Goal: Task Accomplishment & Management: Manage account settings

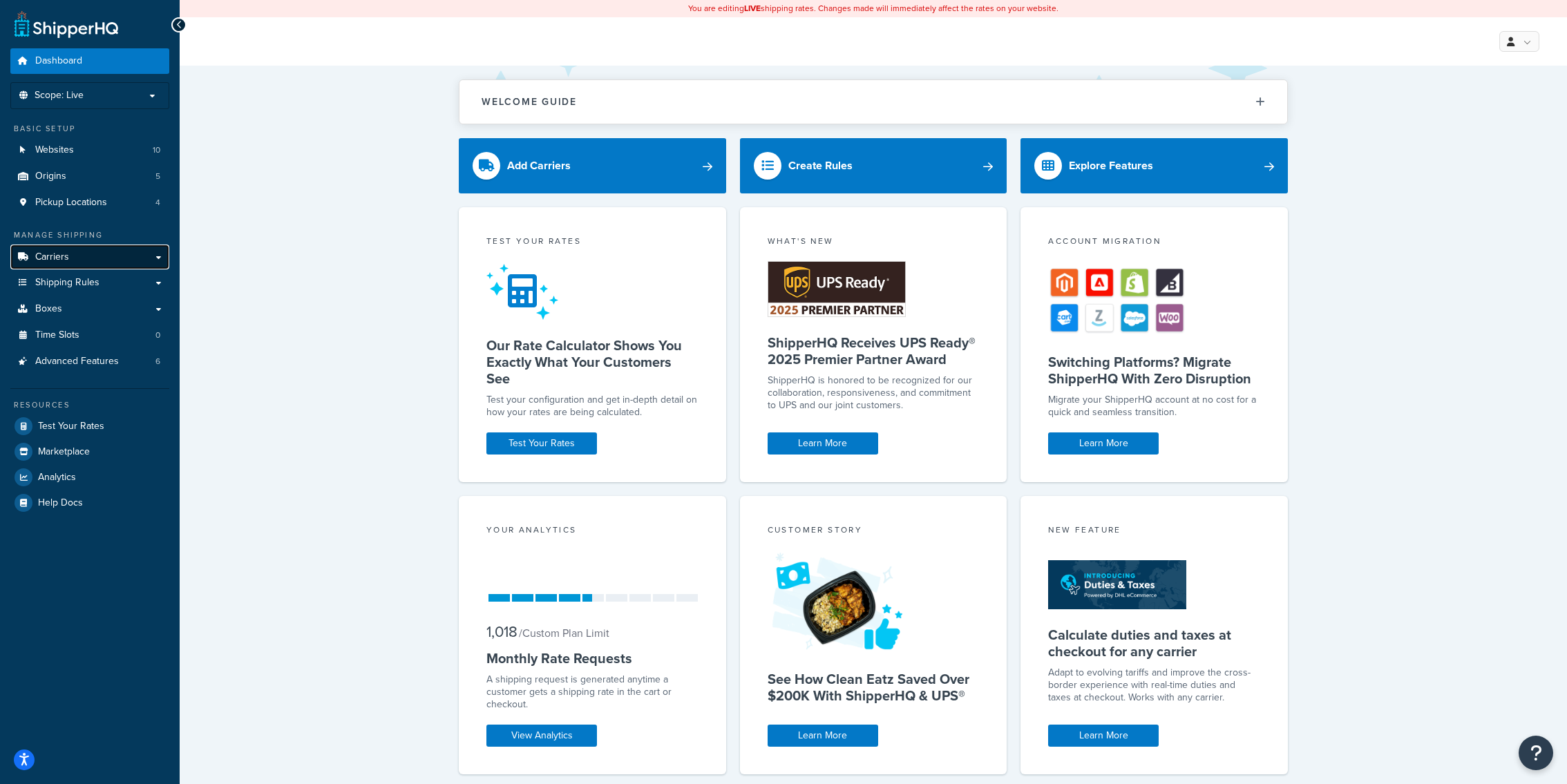
click at [129, 261] on link "Carriers" at bounding box center [90, 257] width 159 height 25
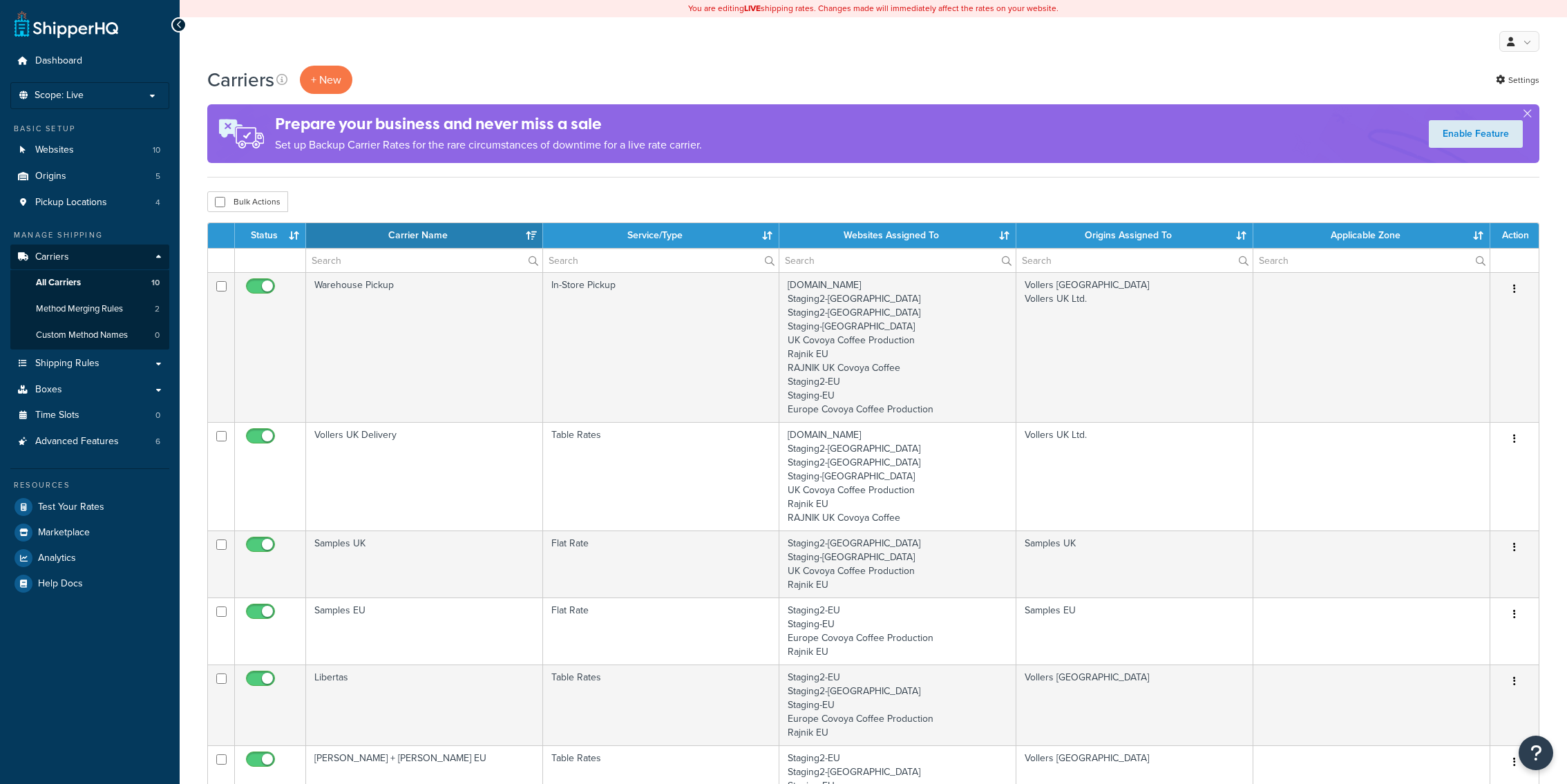
select select "15"
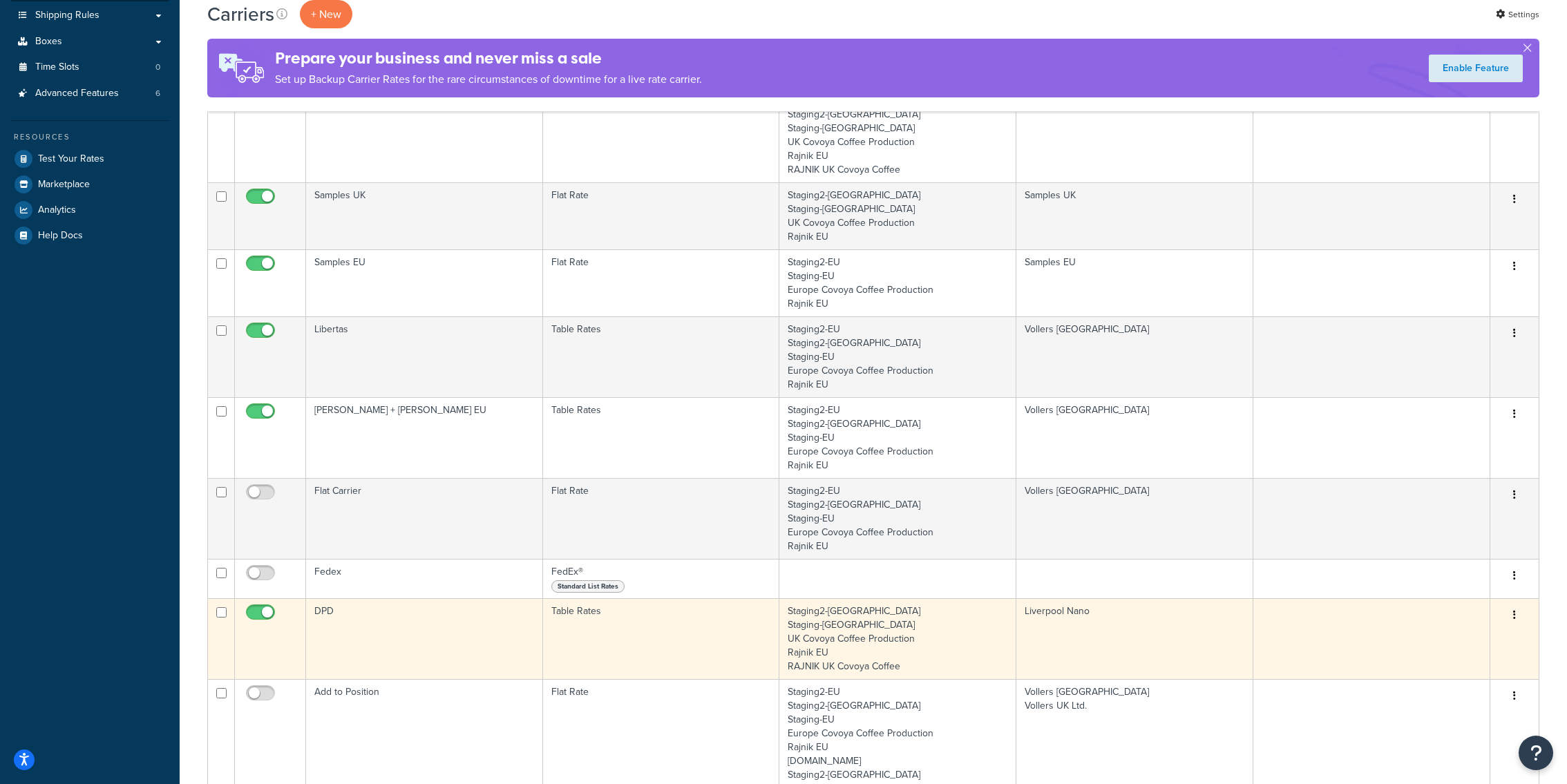
scroll to position [303, 0]
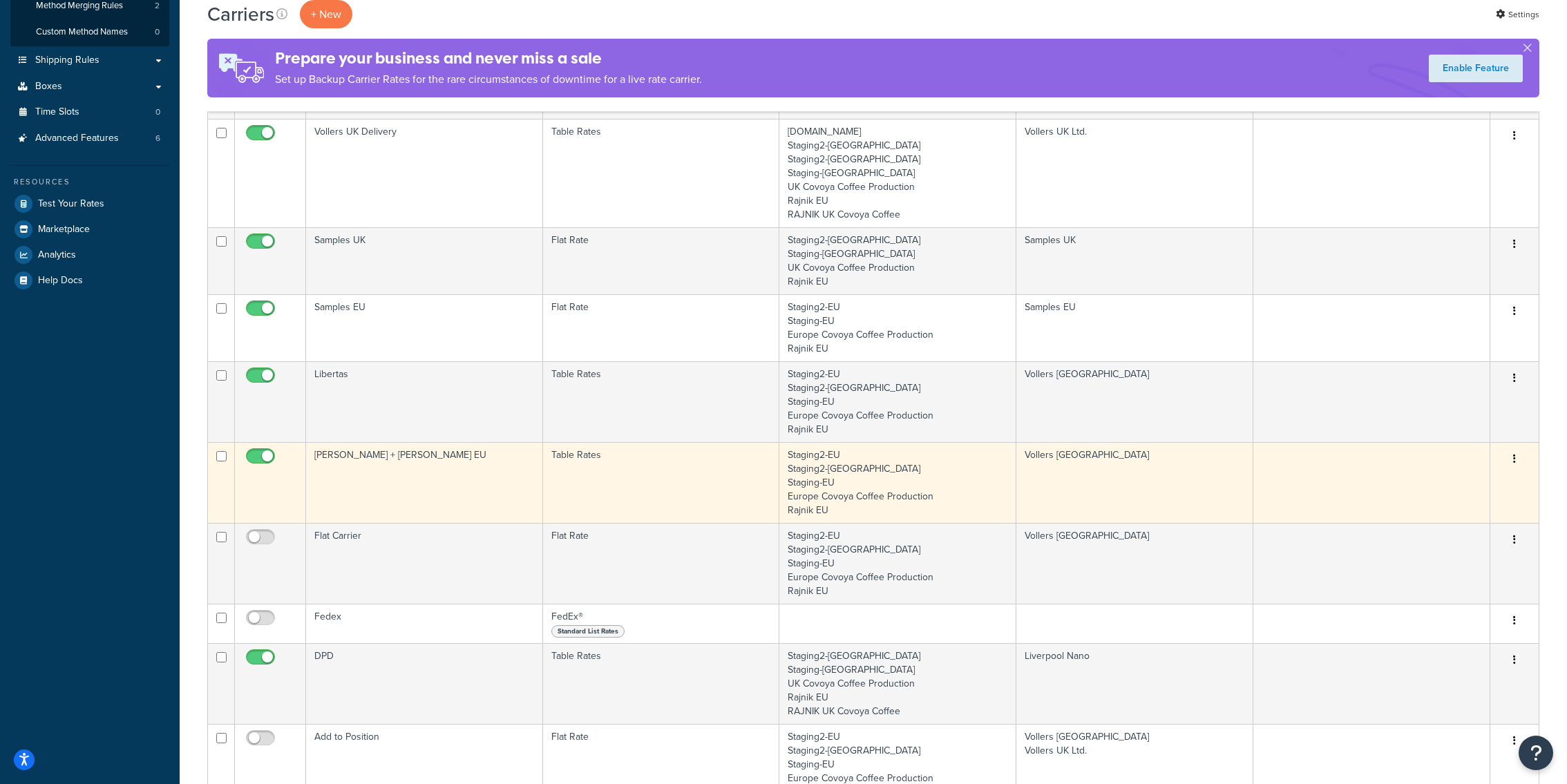
click at [469, 459] on td "[PERSON_NAME] + [PERSON_NAME] EU" at bounding box center [424, 482] width 237 height 81
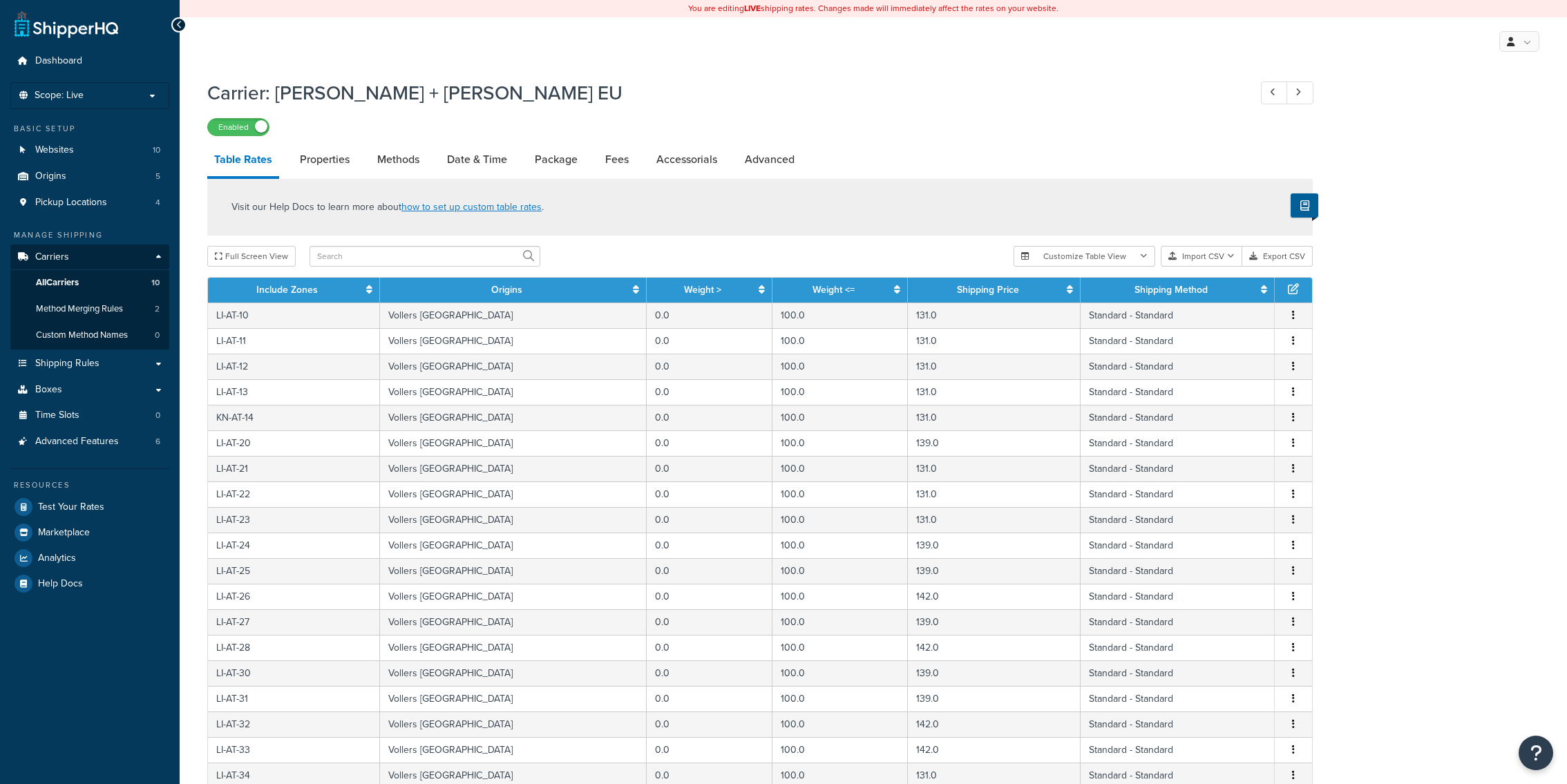
select select "25"
click at [1218, 256] on button "Import CSV" at bounding box center [1201, 256] width 81 height 21
click at [1172, 205] on div "Visit our Help Docs to learn more about how to set up custom table rates ." at bounding box center [760, 207] width 1106 height 57
click at [1282, 259] on button "Export CSV" at bounding box center [1278, 256] width 71 height 21
click at [957, 236] on div "Visit our Help Docs to learn more about how to set up custom table rates ." at bounding box center [760, 207] width 1106 height 57
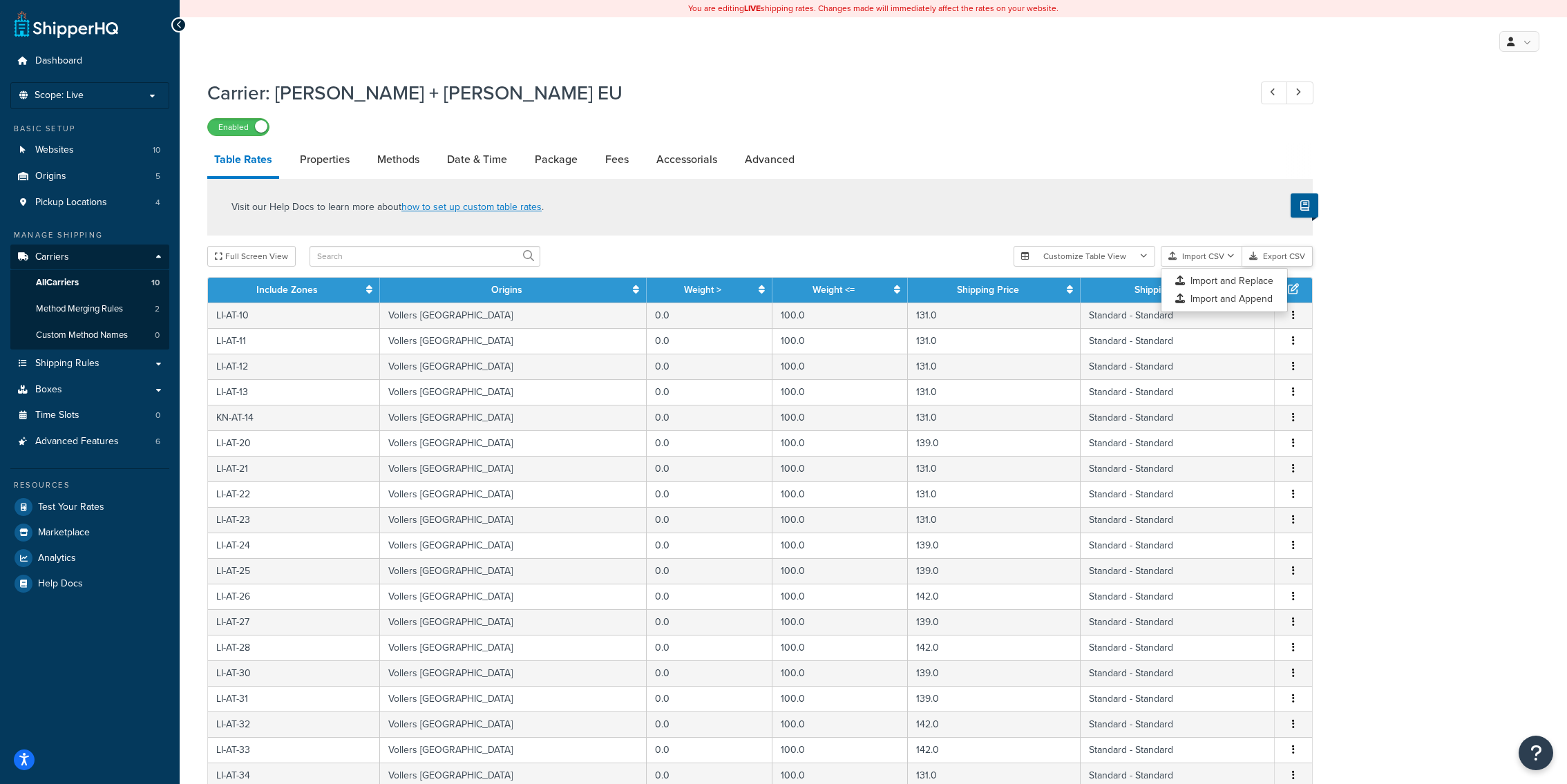
click at [1274, 249] on button "Export CSV" at bounding box center [1278, 256] width 71 height 21
click at [317, 162] on link "Properties" at bounding box center [324, 159] width 63 height 33
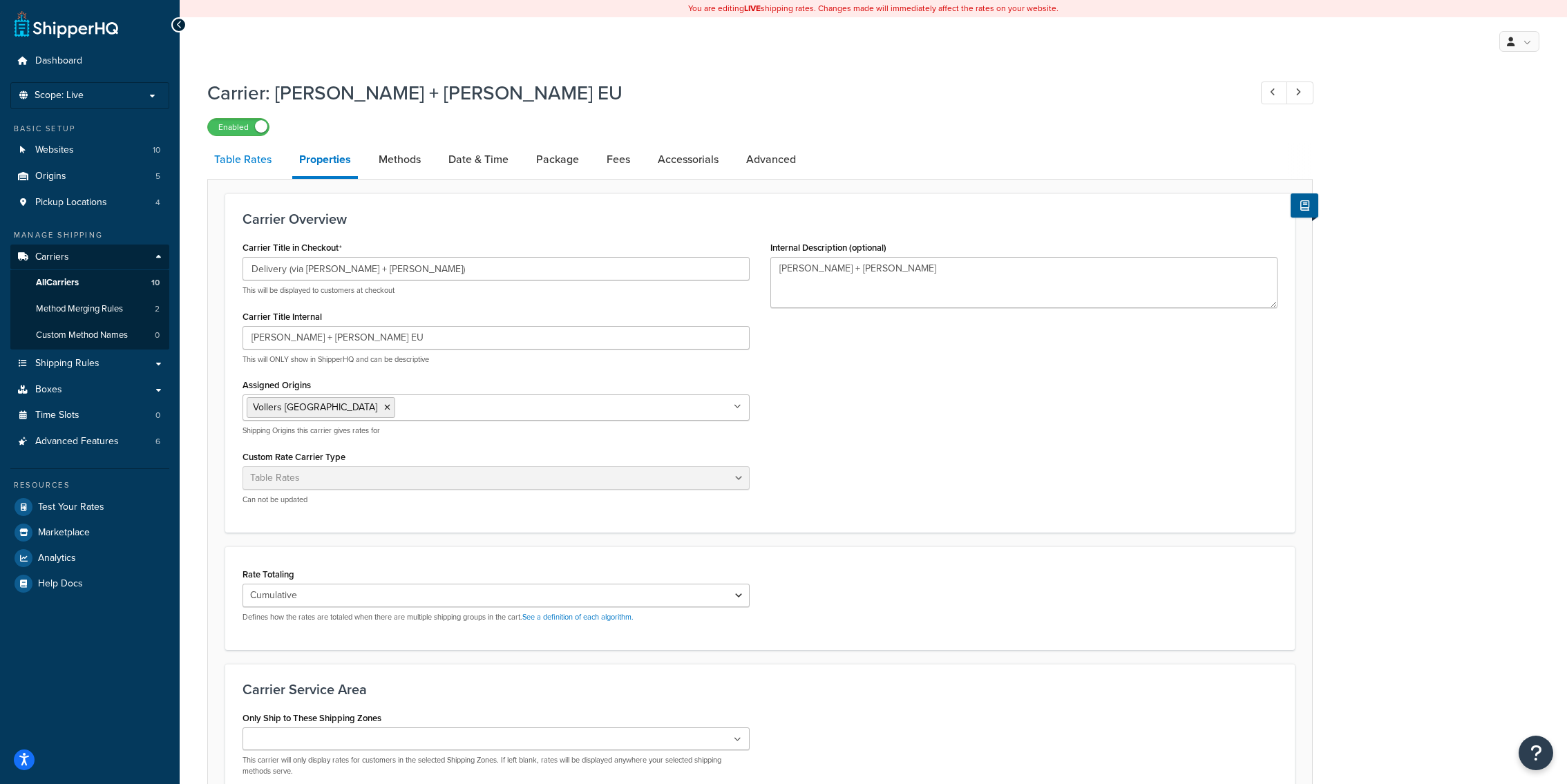
click at [240, 161] on link "Table Rates" at bounding box center [243, 159] width 72 height 33
select select "25"
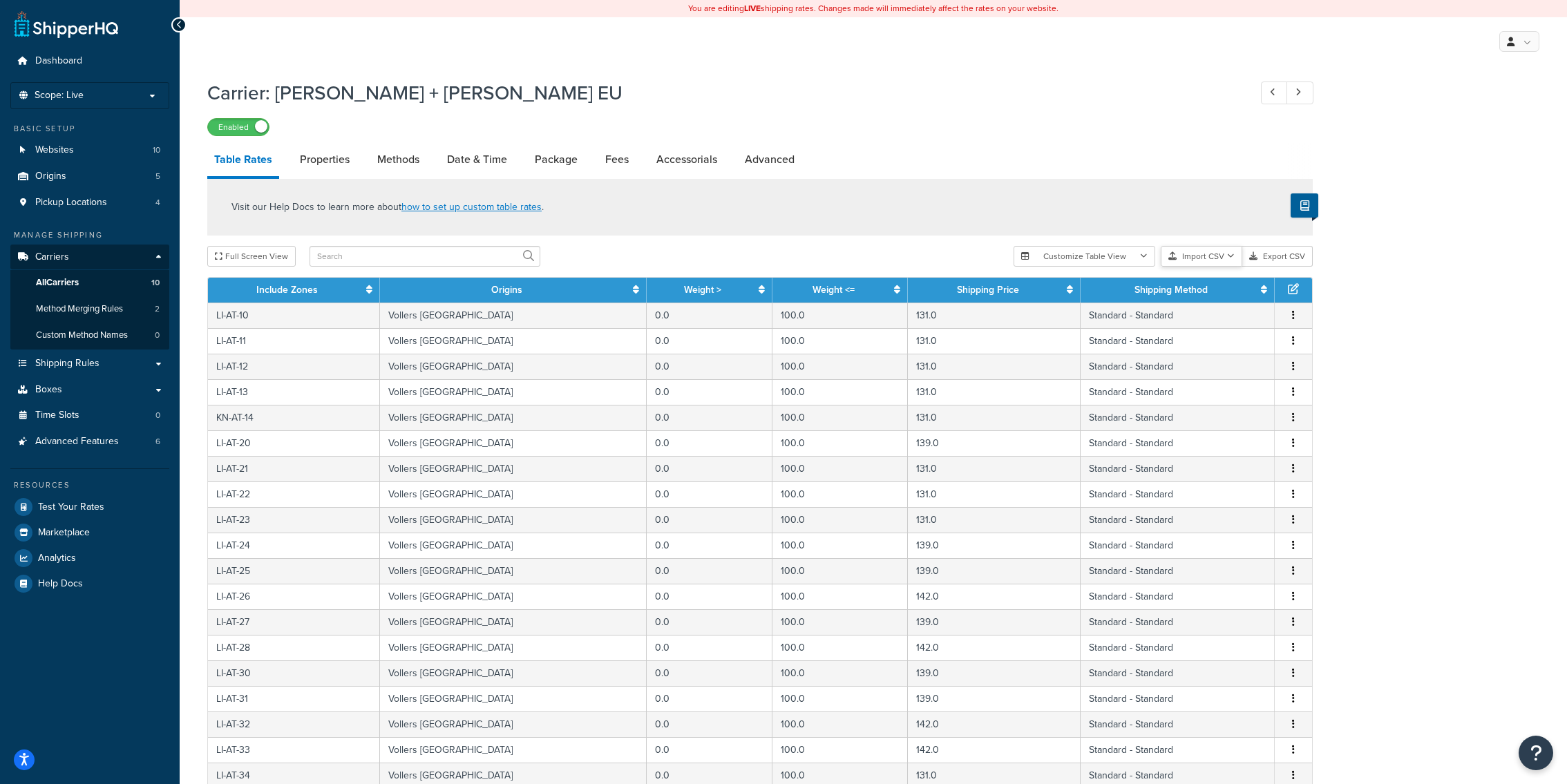
click at [1212, 261] on button "Import CSV" at bounding box center [1201, 256] width 81 height 21
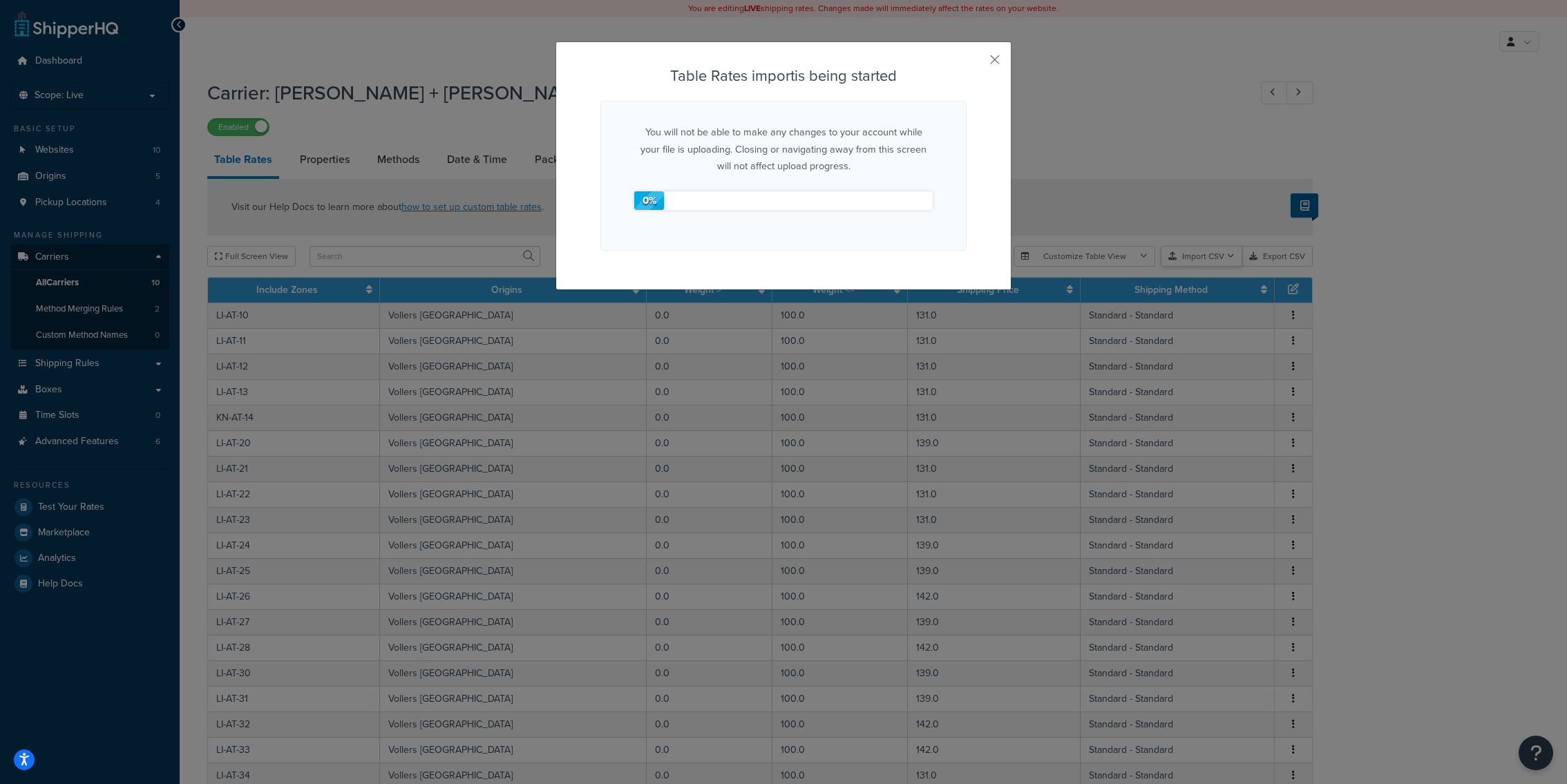
click at [1210, 266] on div "Customize Table View Show all columns Show selected columns Import CSV Import a…" at bounding box center [1163, 256] width 299 height 21
click at [967, 64] on button "button" at bounding box center [965, 66] width 3 height 3
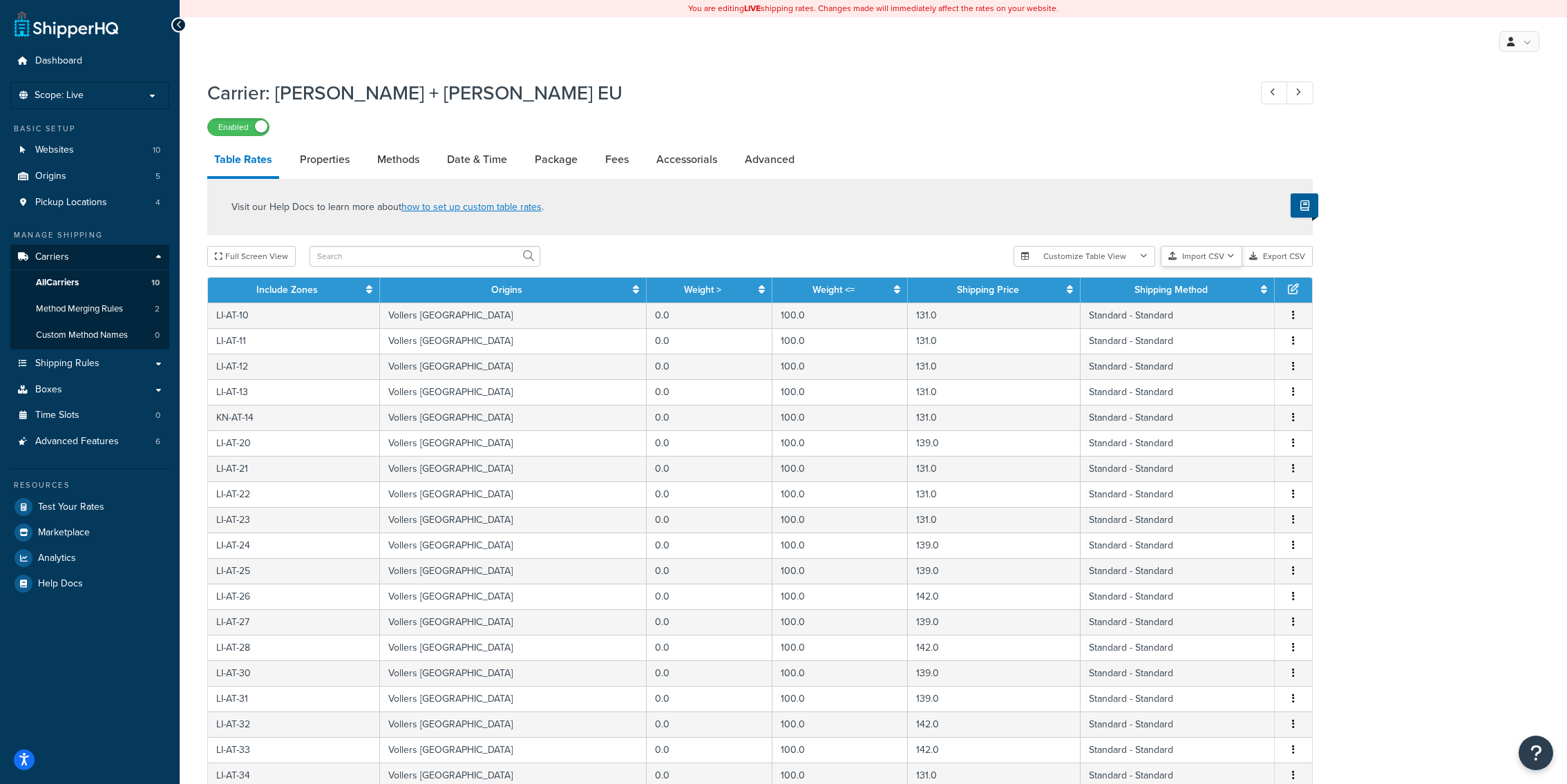
click at [1202, 258] on button "Import CSV" at bounding box center [1201, 256] width 81 height 21
click at [1193, 226] on div "Visit our Help Docs to learn more about how to set up custom table rates ." at bounding box center [760, 207] width 1106 height 57
click at [1394, 333] on div "Carrier: Kuehne + Nagel EU Enabled Table Rates Properties Methods Date & Time P…" at bounding box center [874, 587] width 1388 height 1029
click at [1088, 184] on div "Visit our Help Docs to learn more about how to set up custom table rates ." at bounding box center [760, 207] width 1106 height 57
click at [853, 236] on div "Visit our Help Docs to learn more about how to set up custom table rates ." at bounding box center [760, 207] width 1106 height 57
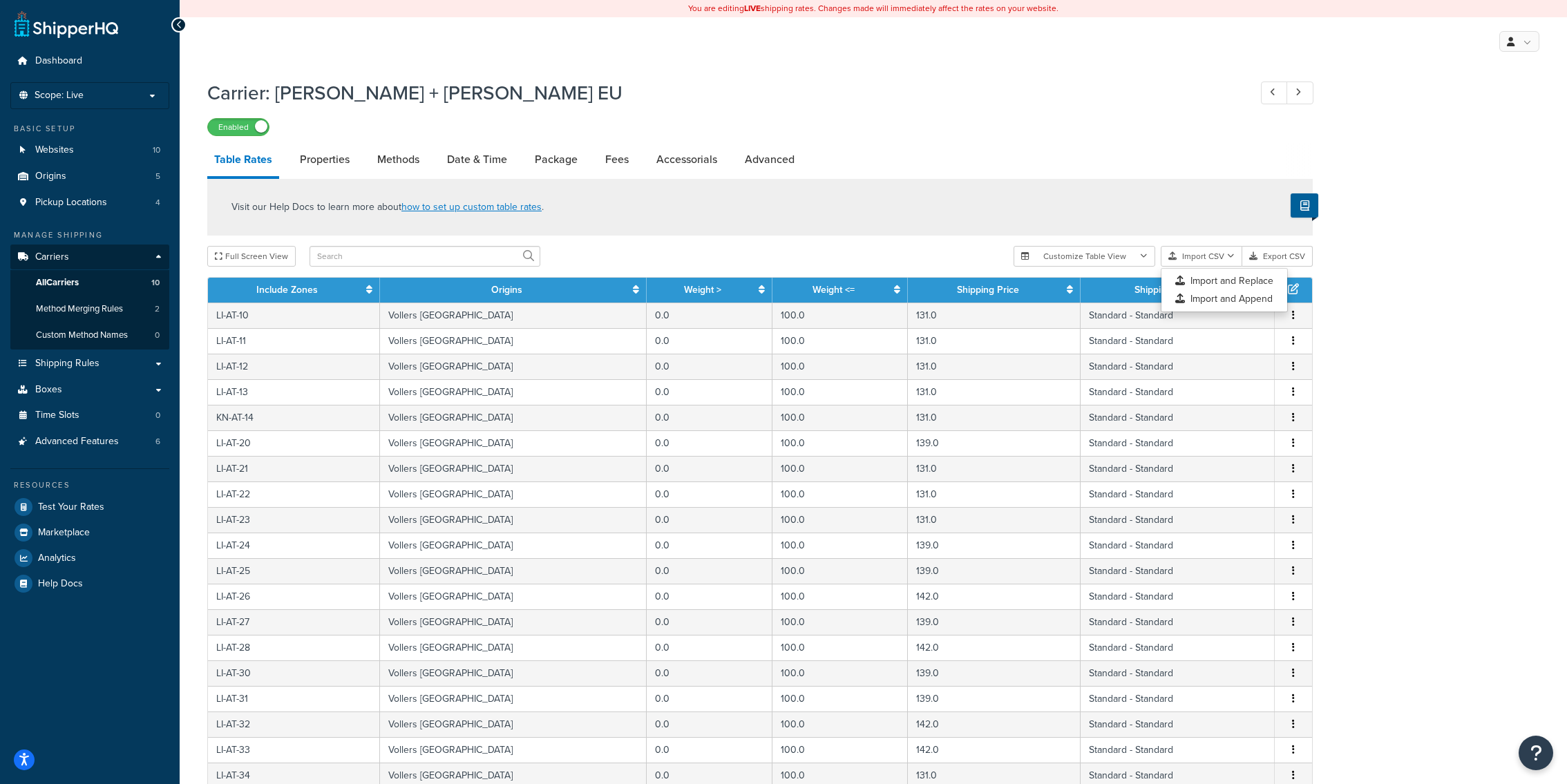
click at [851, 236] on div "Visit our Help Docs to learn more about how to set up custom table rates ." at bounding box center [760, 207] width 1106 height 57
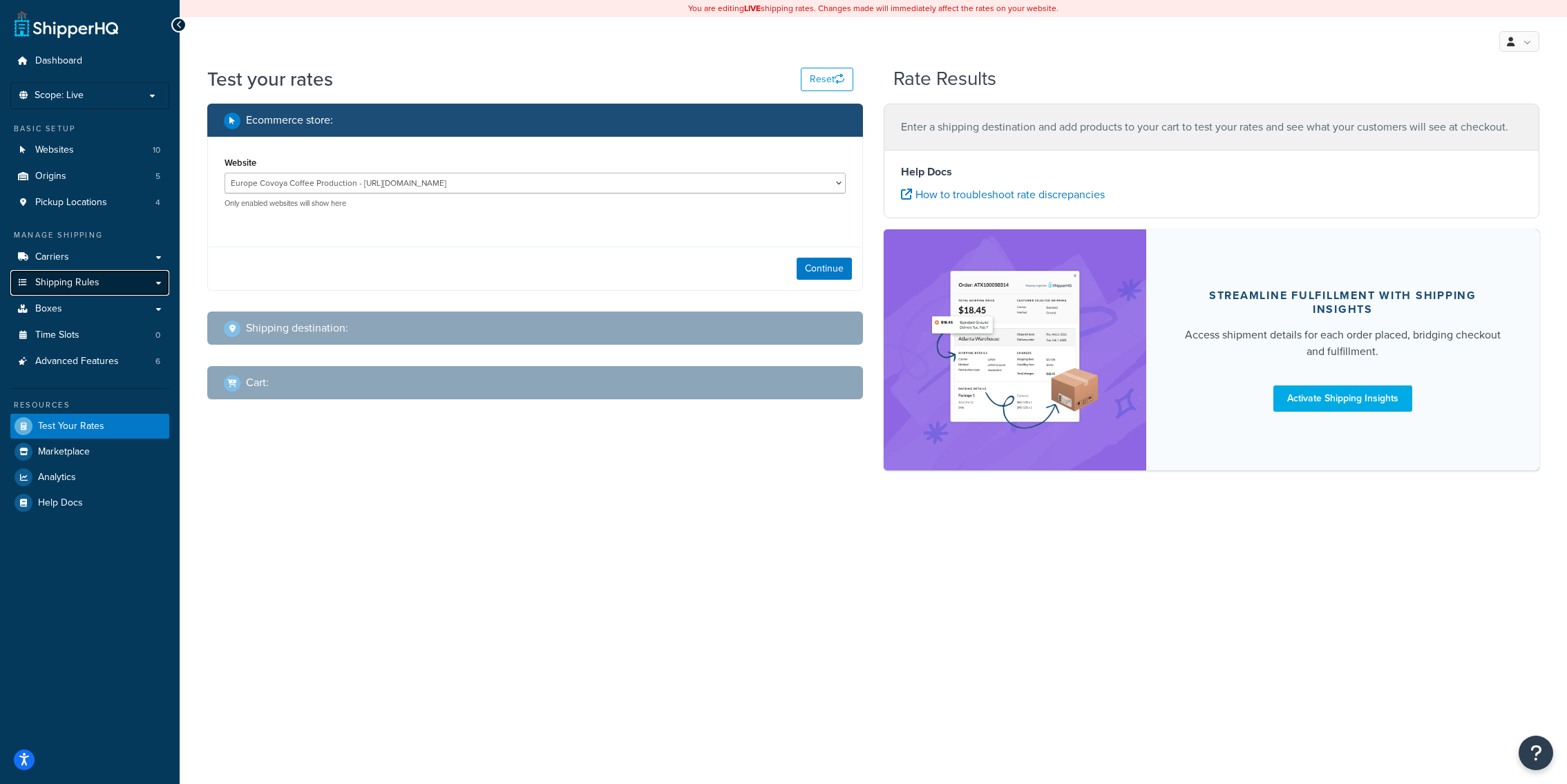
click at [101, 284] on link "Shipping Rules" at bounding box center [90, 283] width 159 height 25
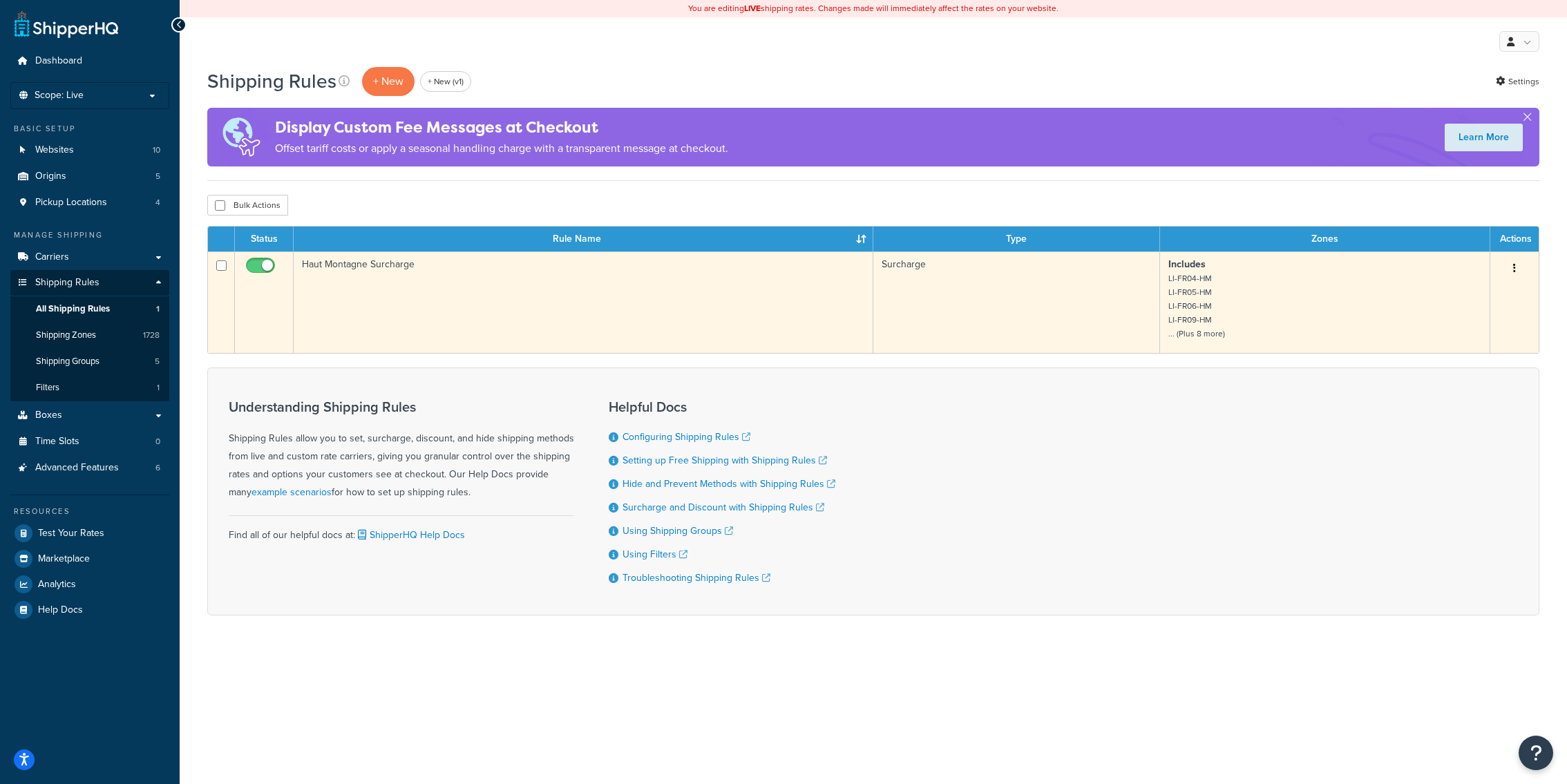
click at [397, 338] on td "Haut Montagne Surcharge" at bounding box center [583, 302] width 580 height 102
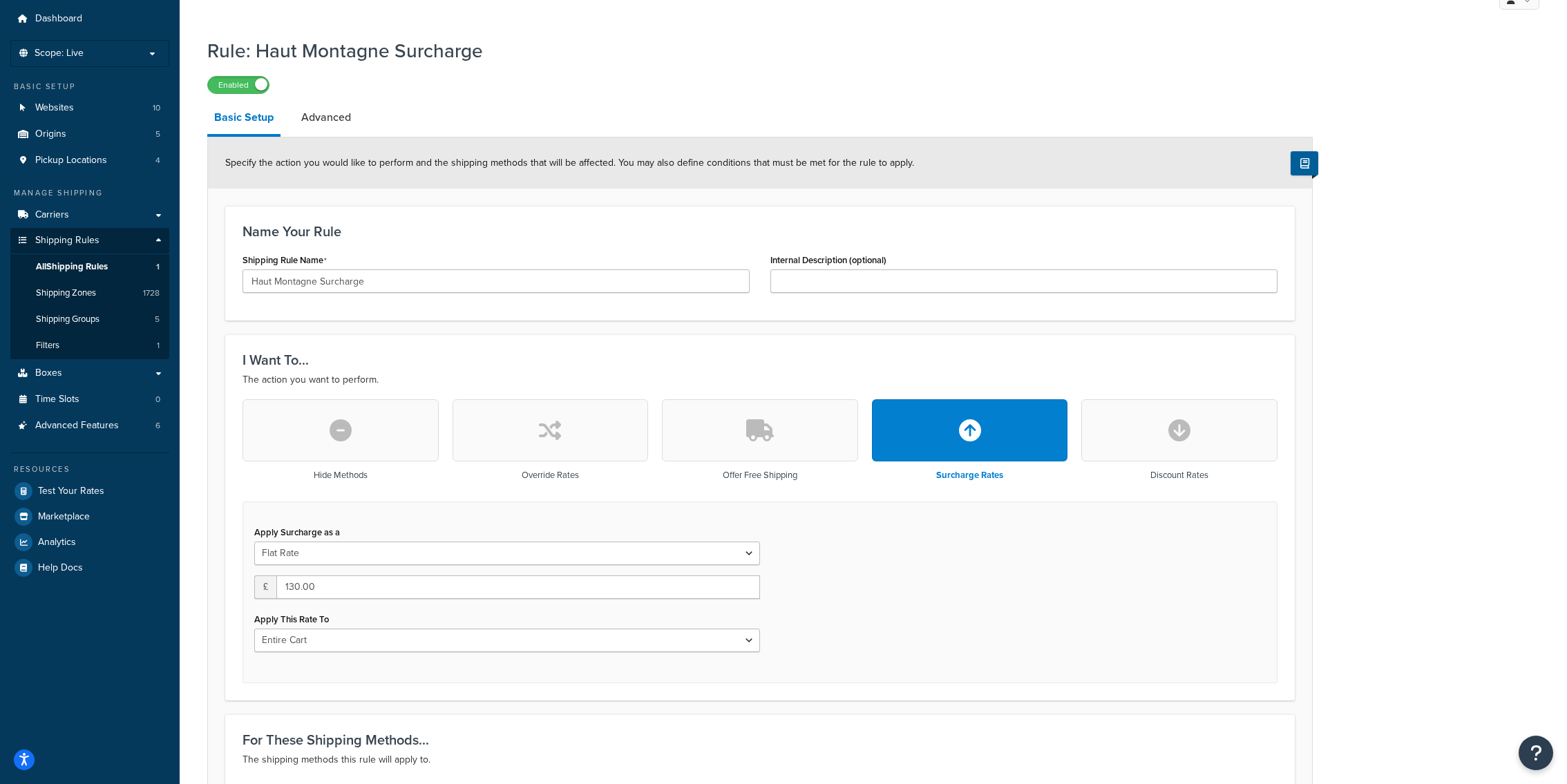
scroll to position [11, 0]
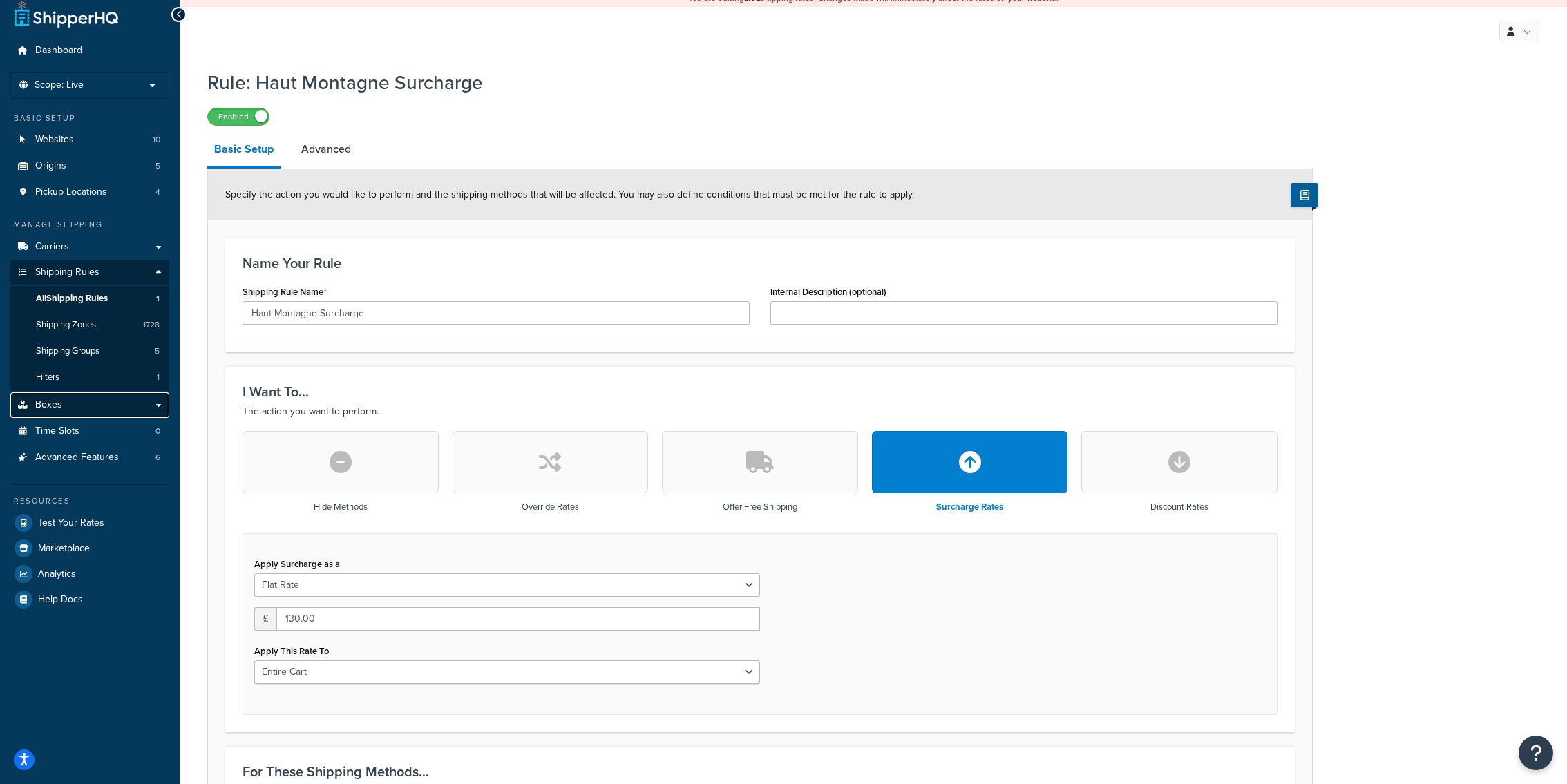
click at [97, 405] on link "Boxes" at bounding box center [90, 404] width 159 height 25
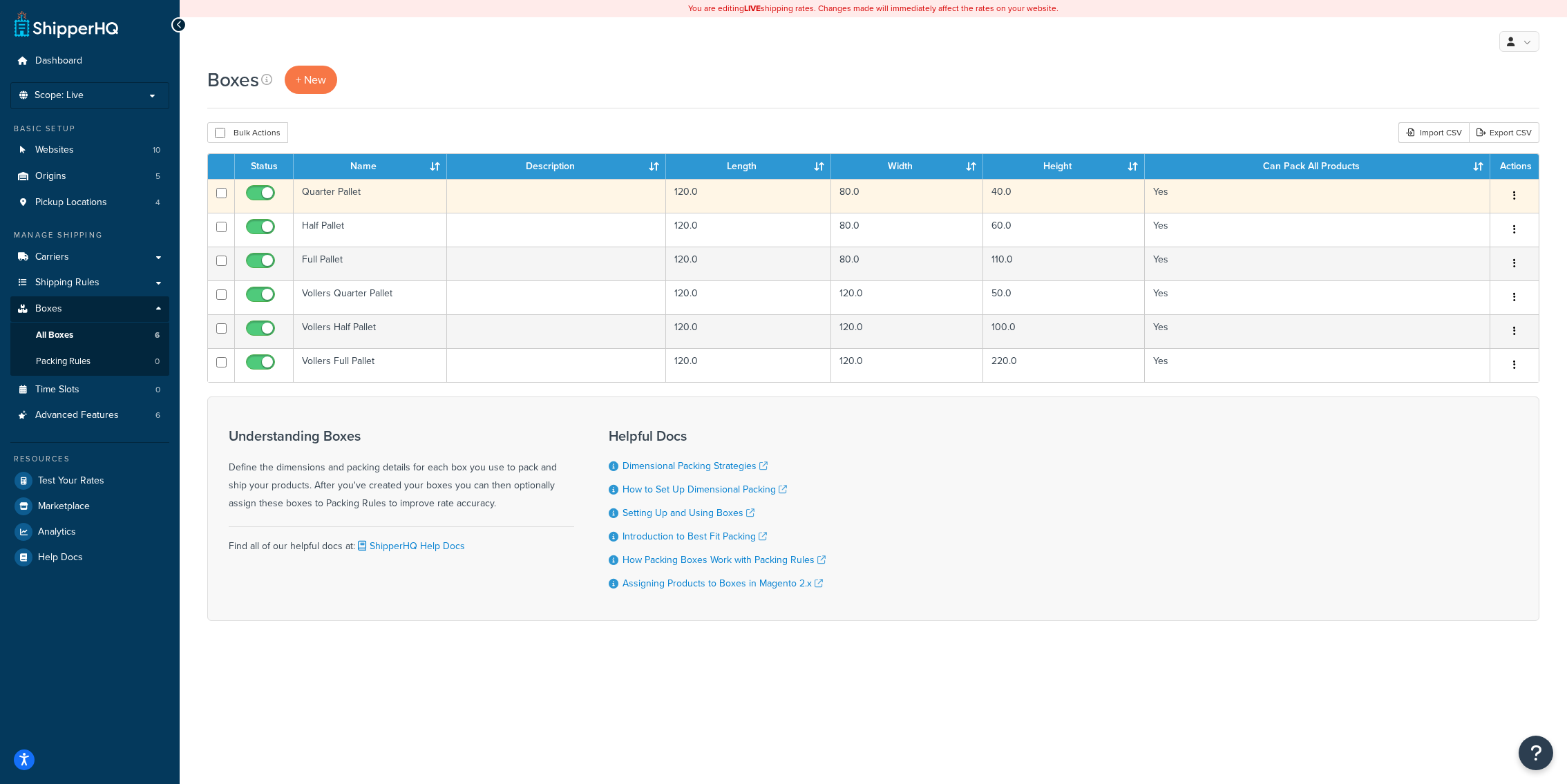
click at [462, 202] on td at bounding box center [557, 196] width 219 height 34
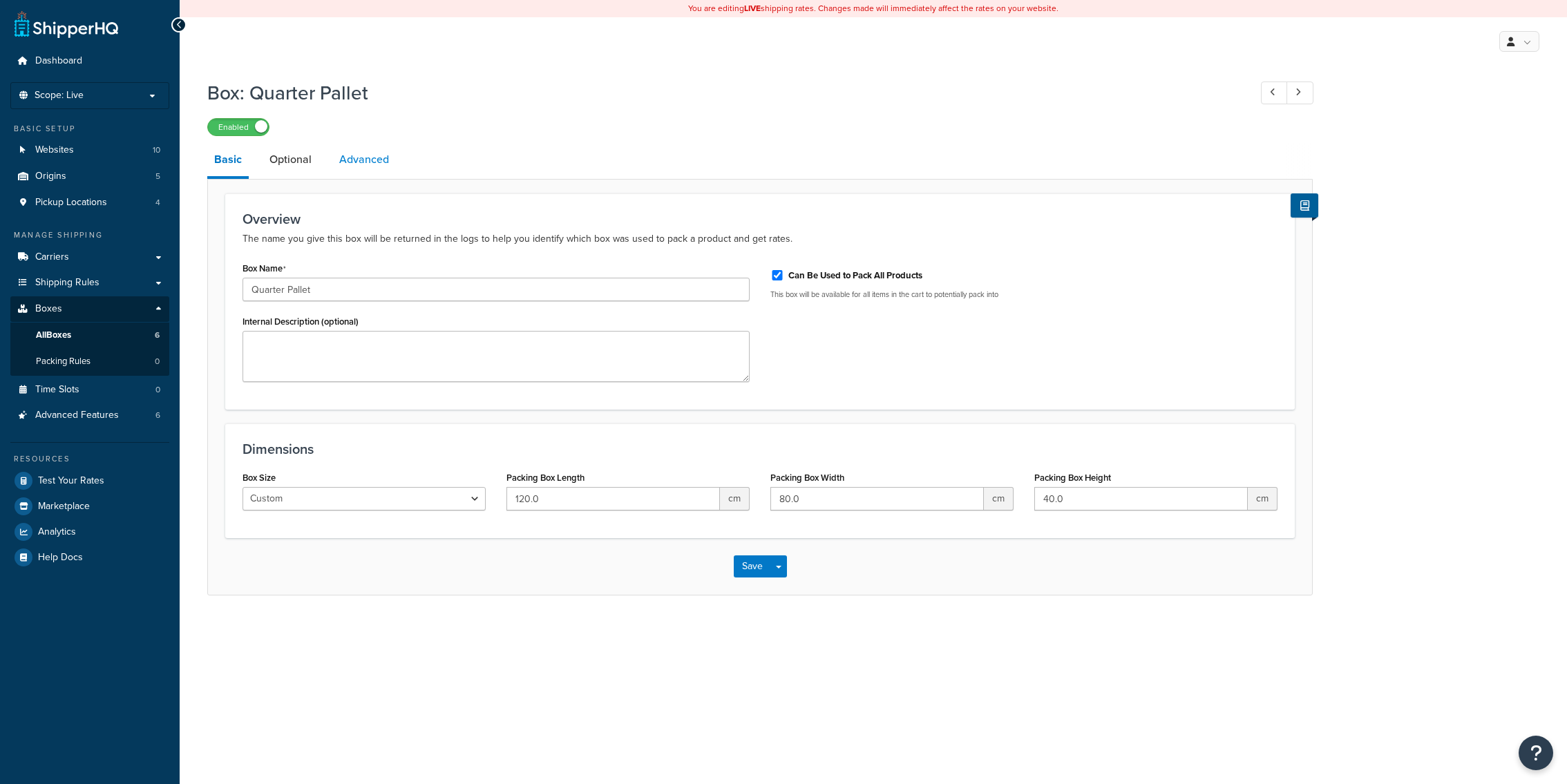
click at [377, 161] on link "Advanced" at bounding box center [363, 159] width 63 height 33
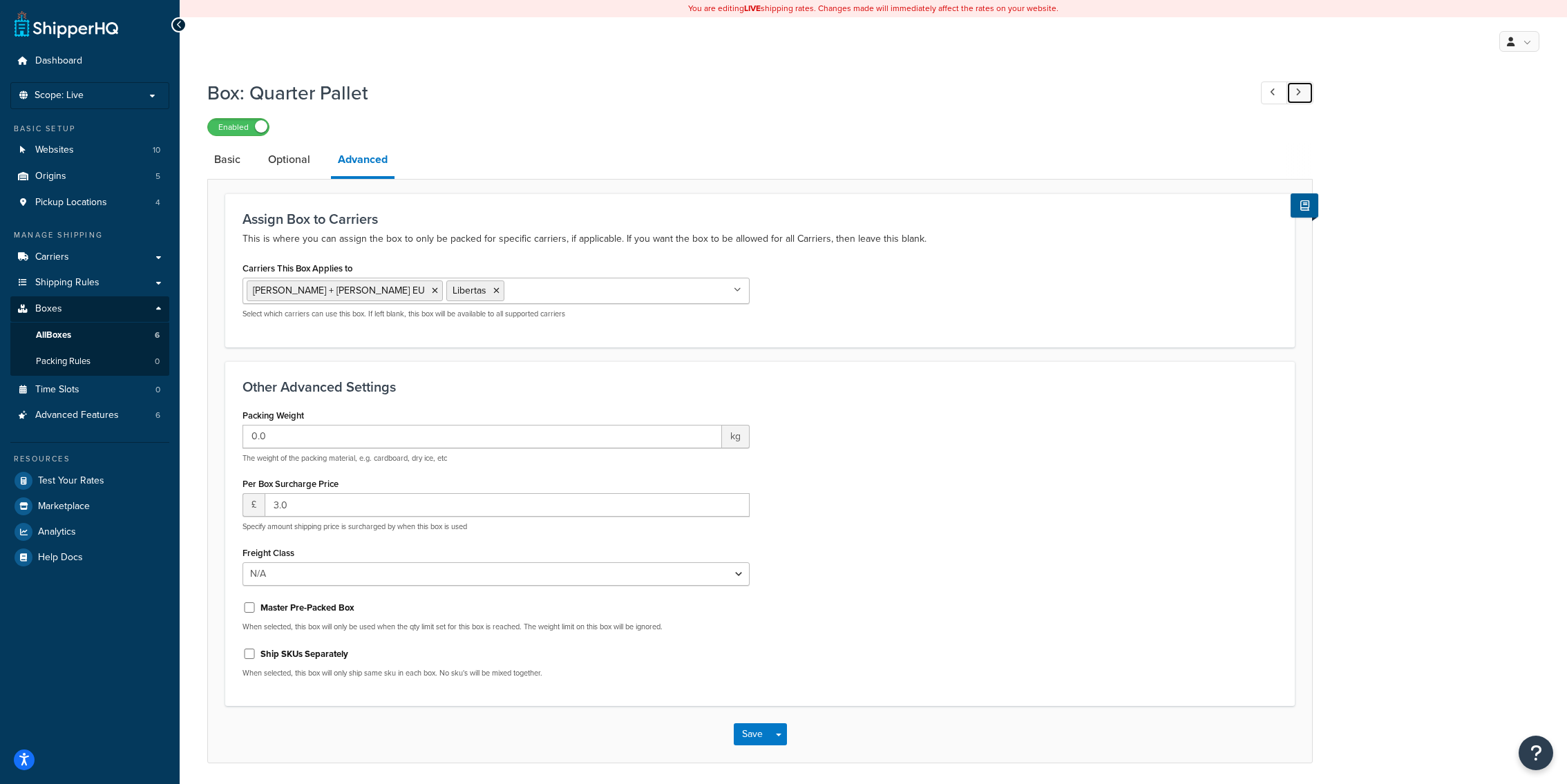
click at [1303, 99] on link at bounding box center [1300, 93] width 27 height 23
click at [93, 254] on link "Carriers" at bounding box center [90, 257] width 159 height 25
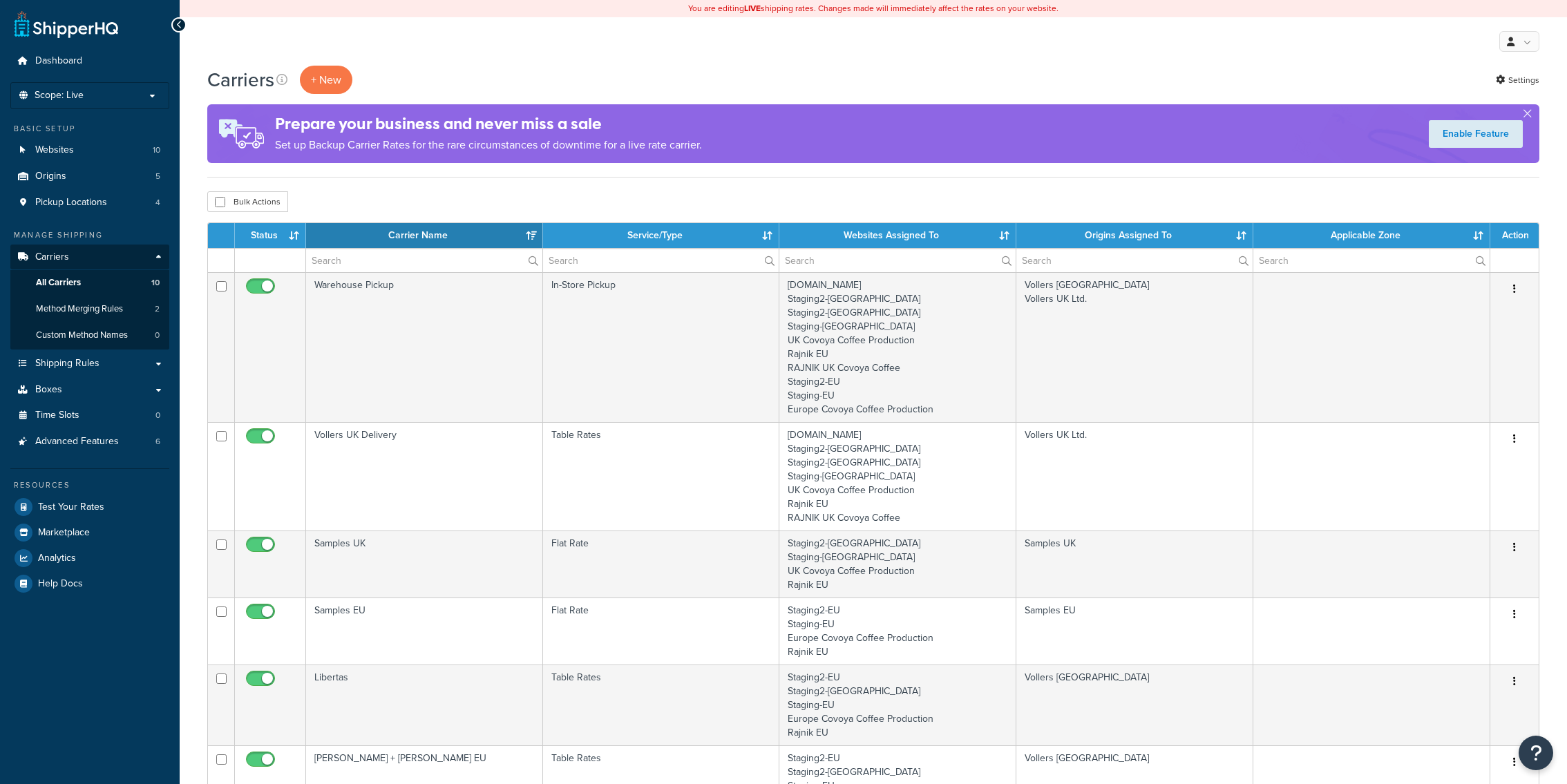
select select "15"
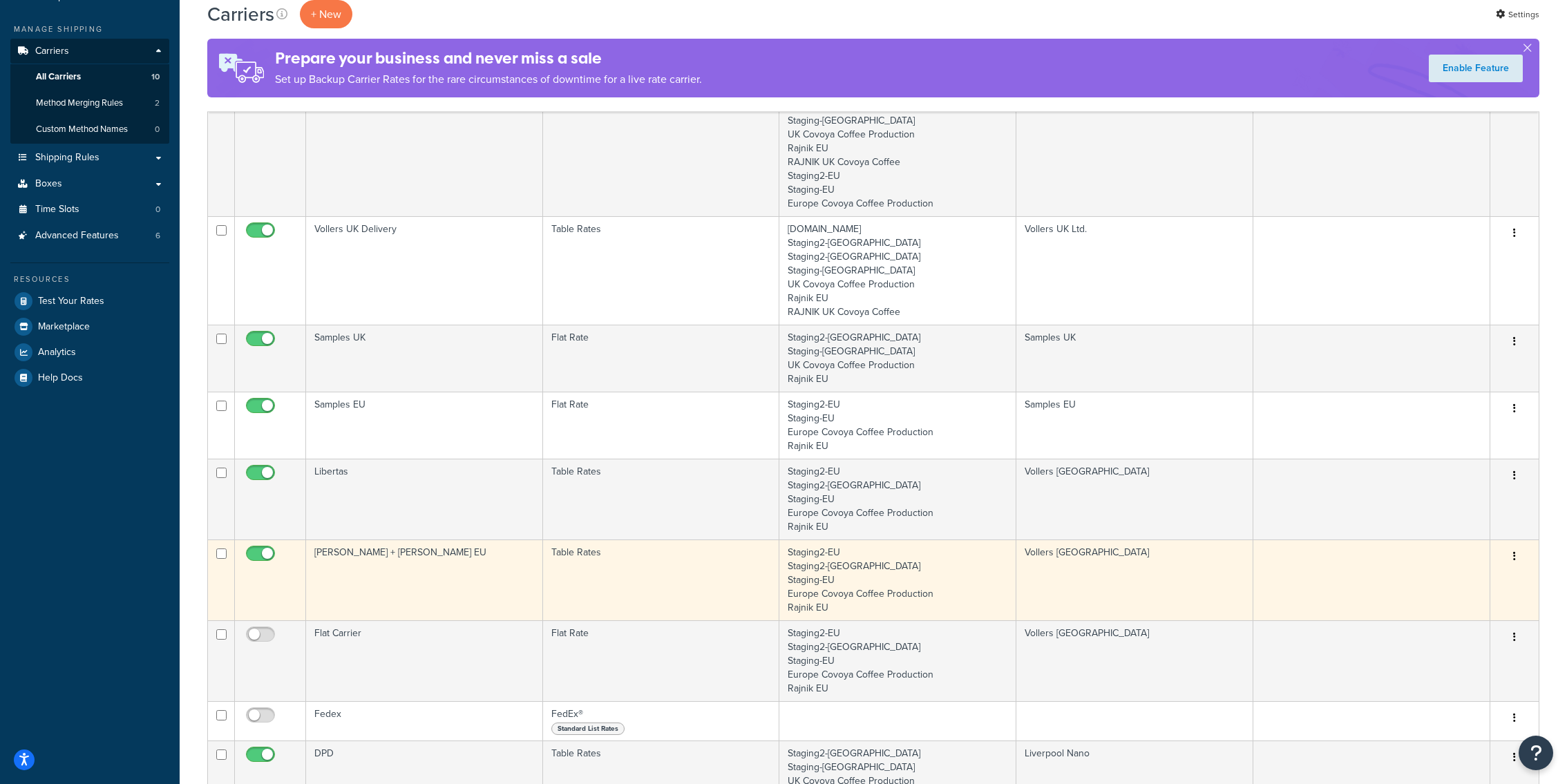
scroll to position [208, 0]
click at [540, 586] on td "[PERSON_NAME] + [PERSON_NAME] EU" at bounding box center [424, 578] width 237 height 81
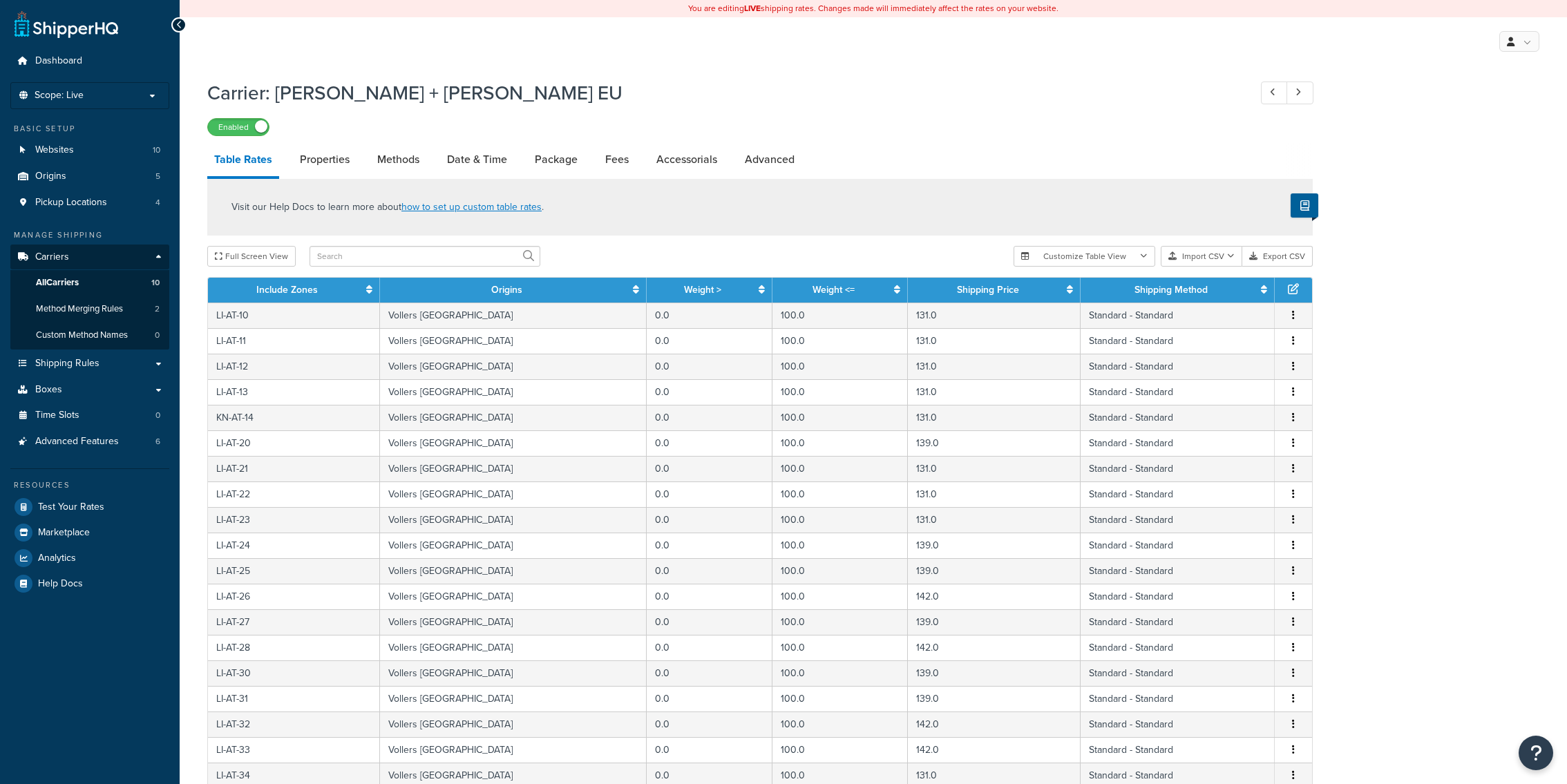
select select "25"
click at [779, 158] on link "Advanced" at bounding box center [770, 159] width 63 height 33
select select "false"
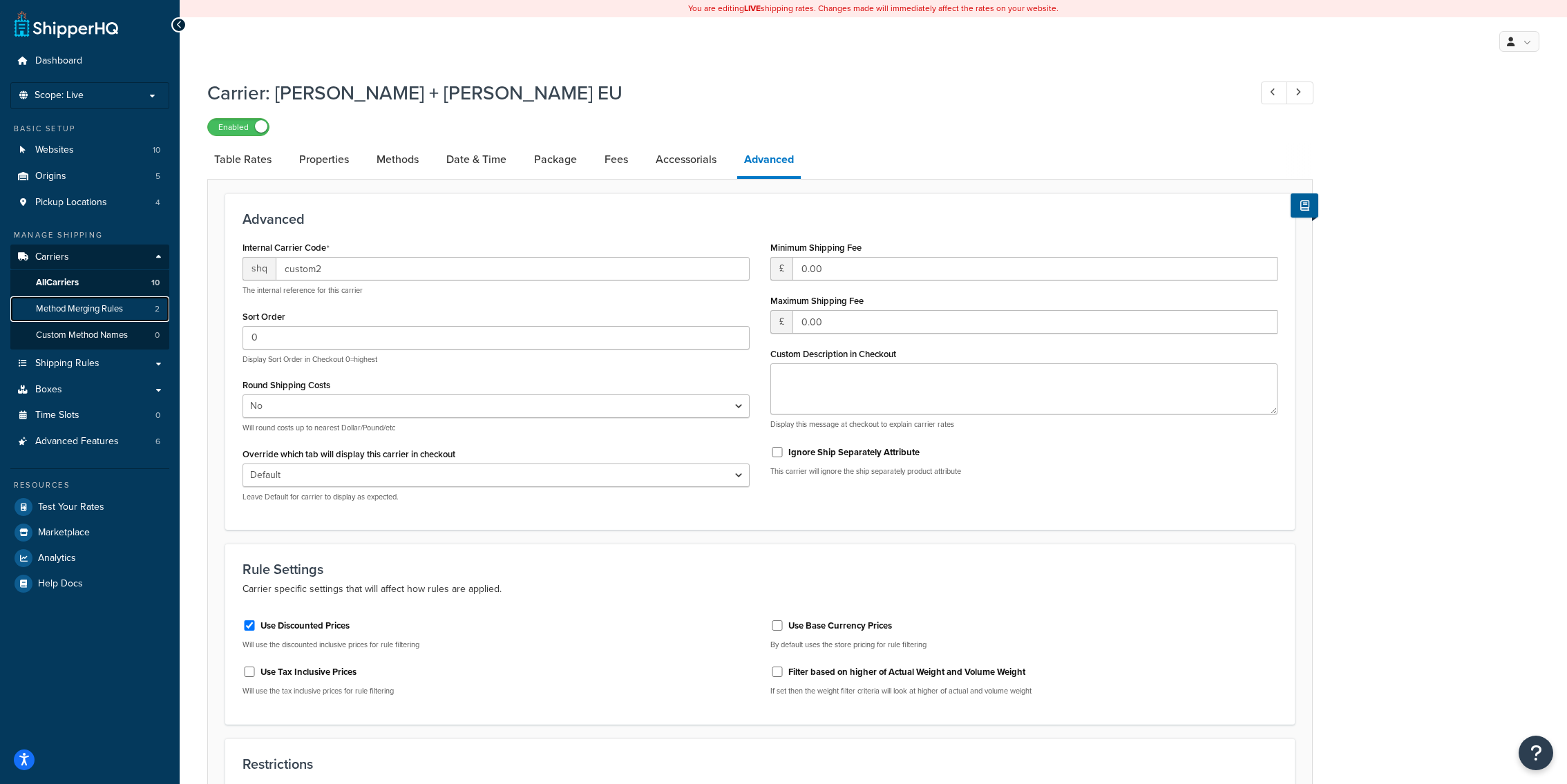
click at [123, 315] on span "Method Merging Rules" at bounding box center [80, 309] width 87 height 12
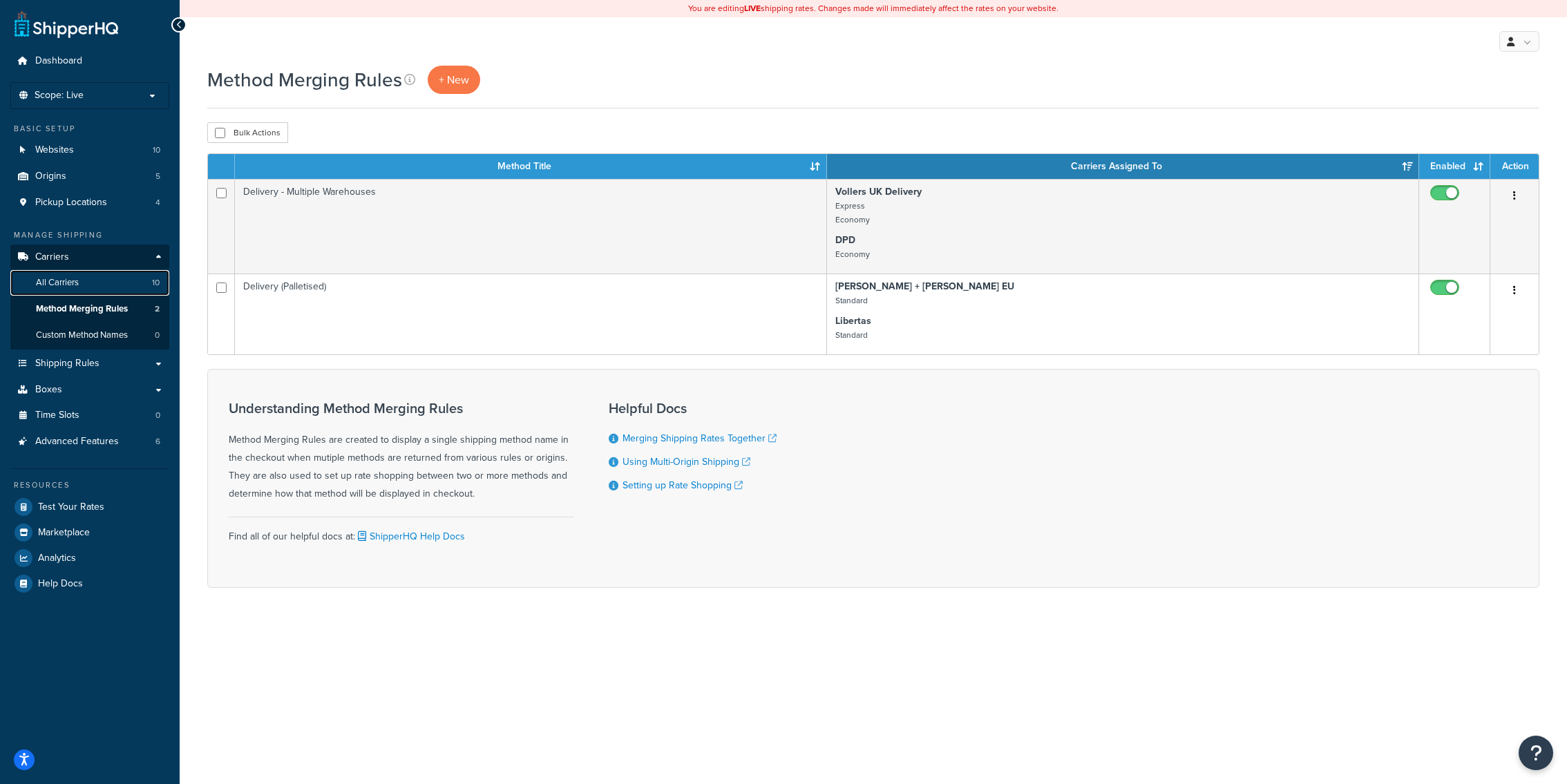
click at [84, 276] on link "All Carriers 10" at bounding box center [90, 283] width 159 height 25
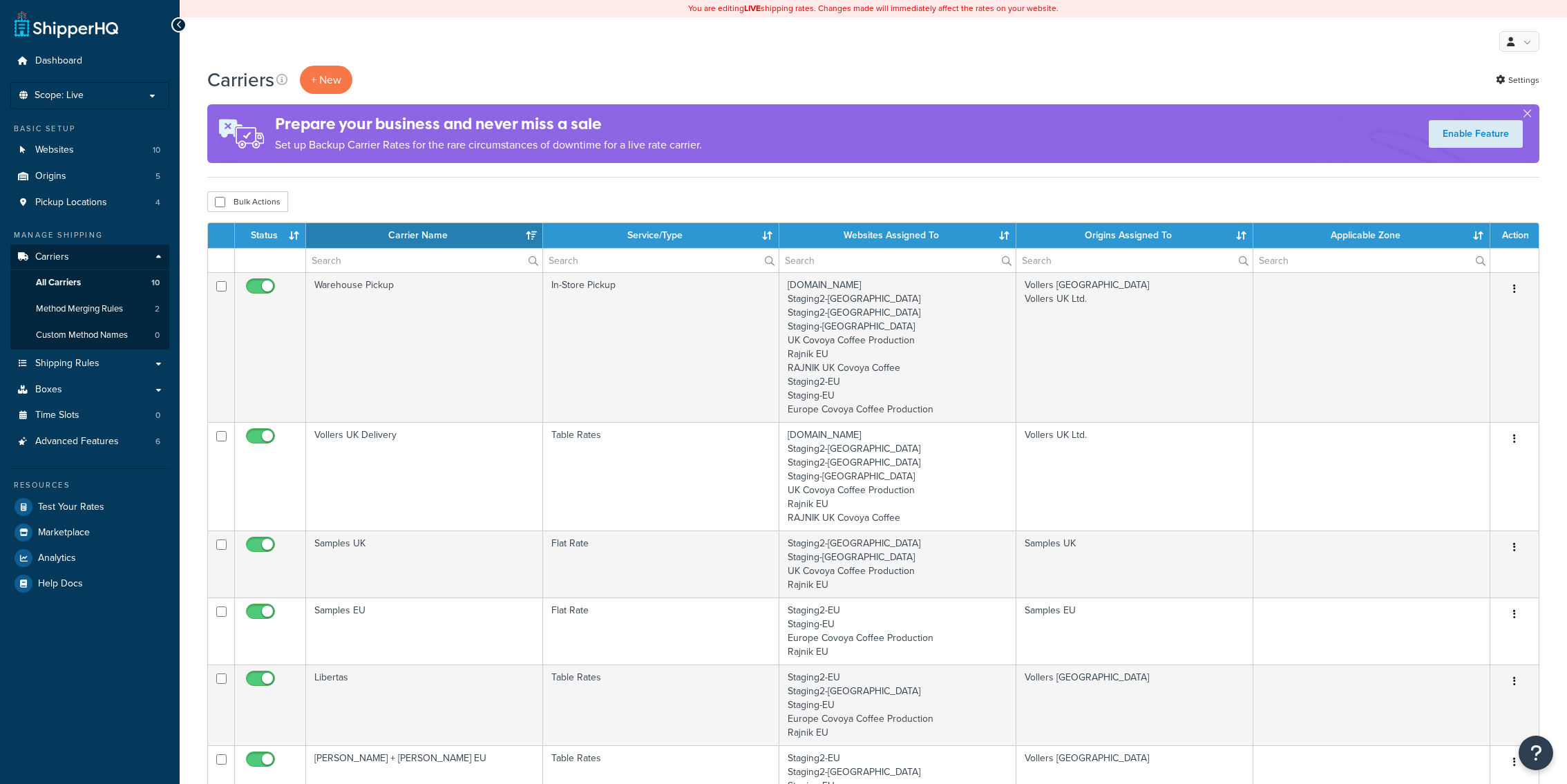
select select "15"
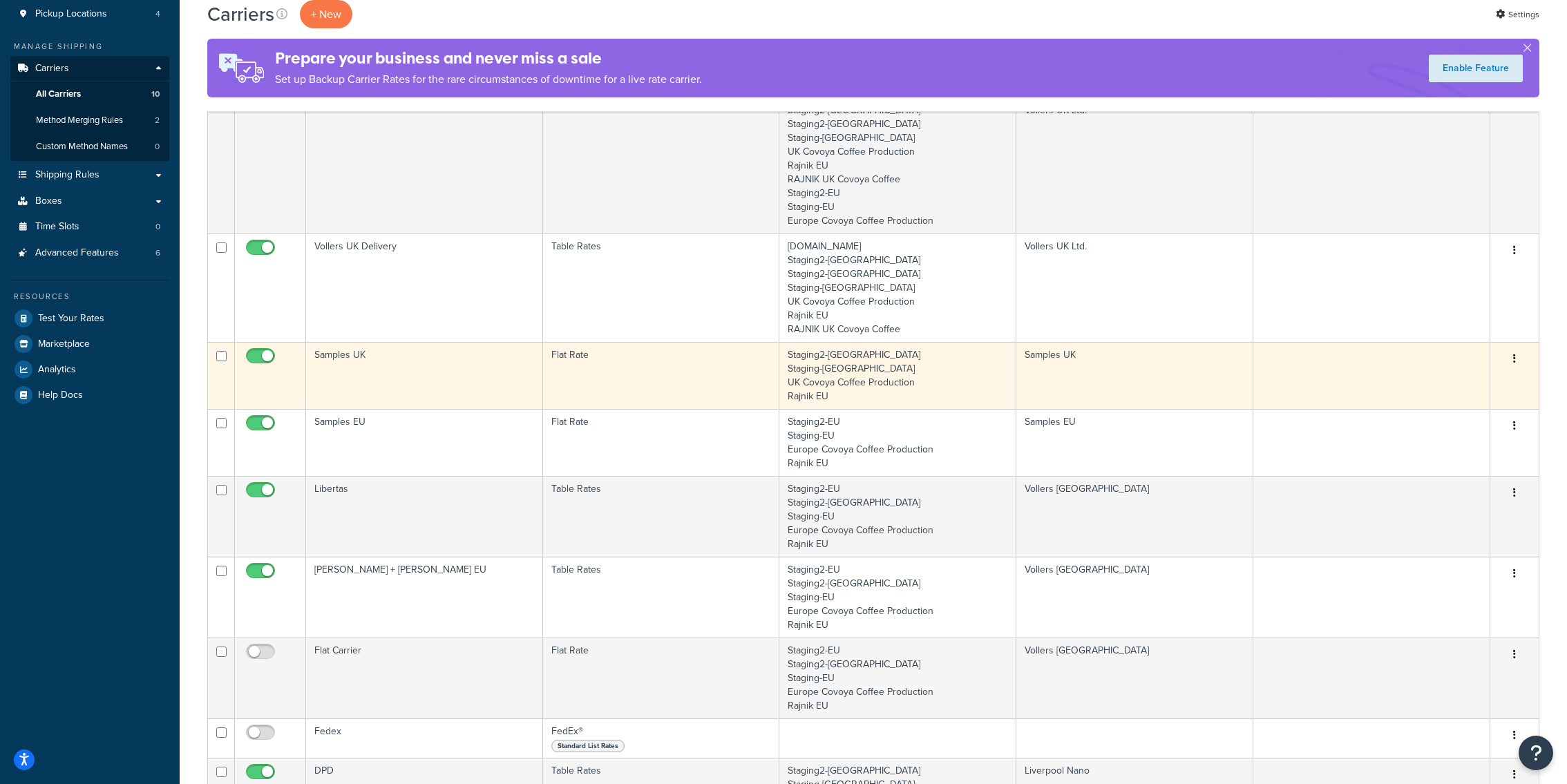
scroll to position [203, 0]
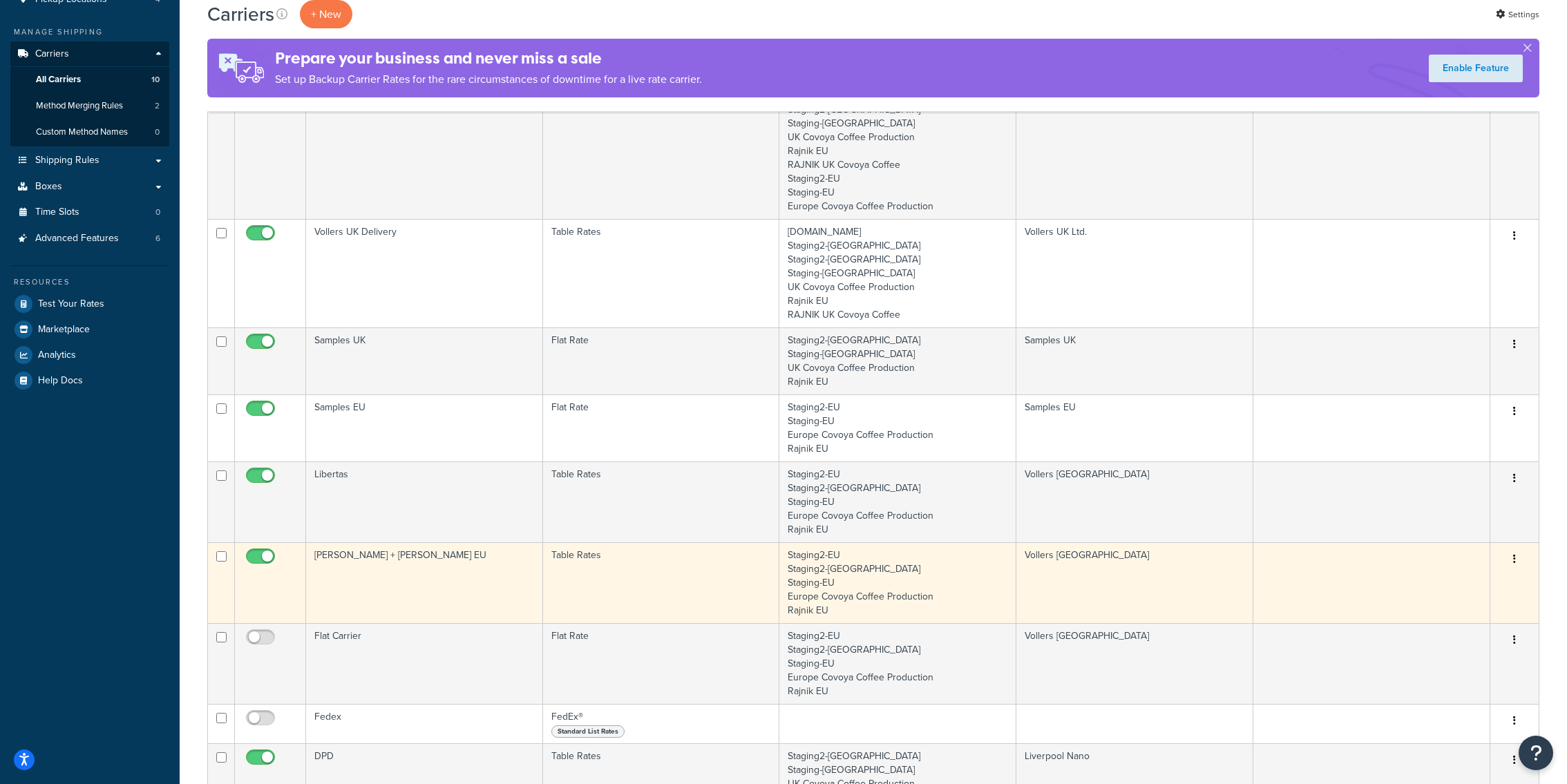
click at [532, 583] on td "Kuehne + Nagel EU" at bounding box center [424, 583] width 237 height 81
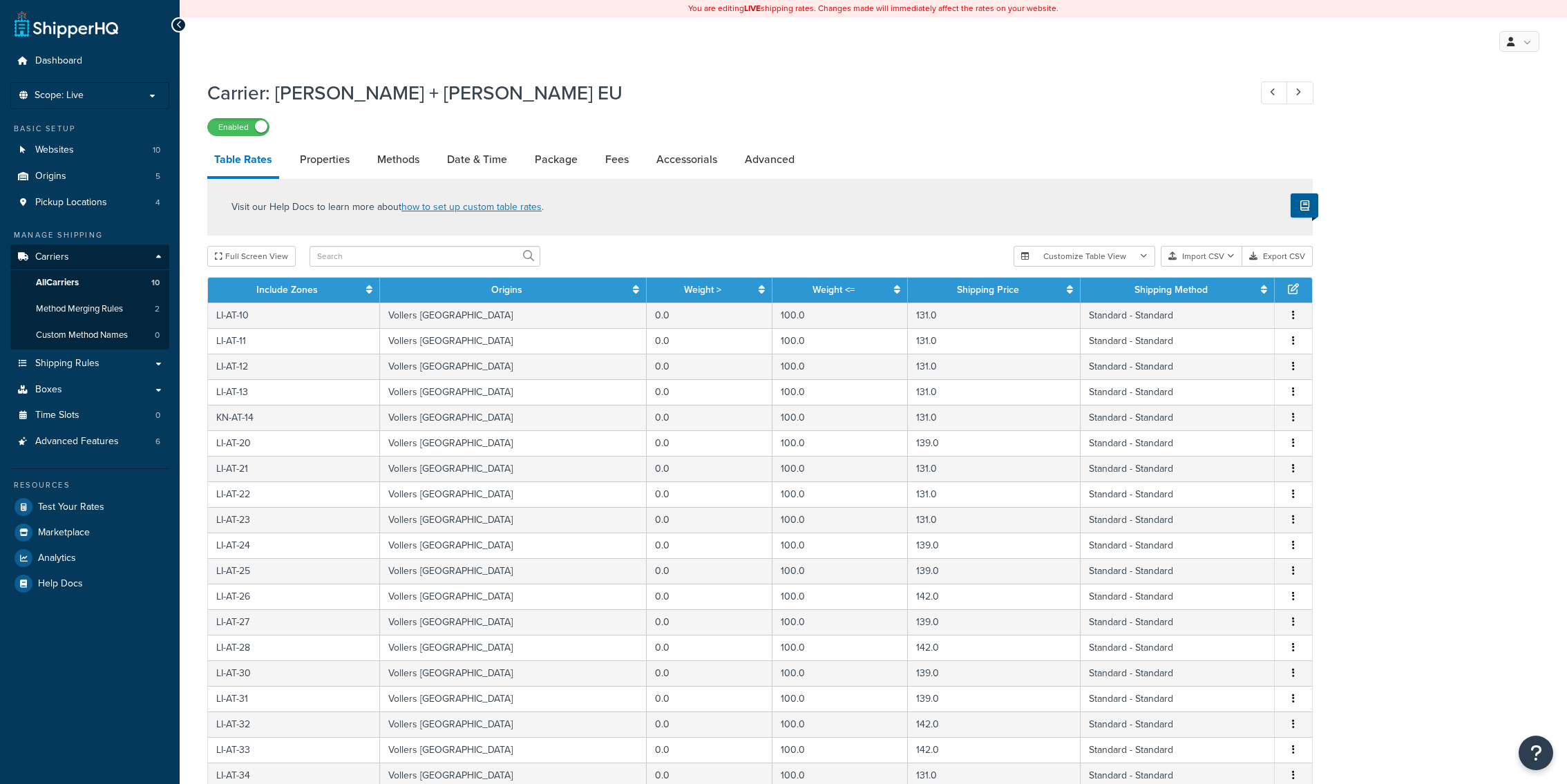
select select "25"
click at [1193, 261] on button "Import CSV" at bounding box center [1201, 256] width 81 height 21
click at [1208, 266] on div "Customize Table View Show all columns Show selected columns Import CSV Import a…" at bounding box center [1163, 256] width 299 height 21
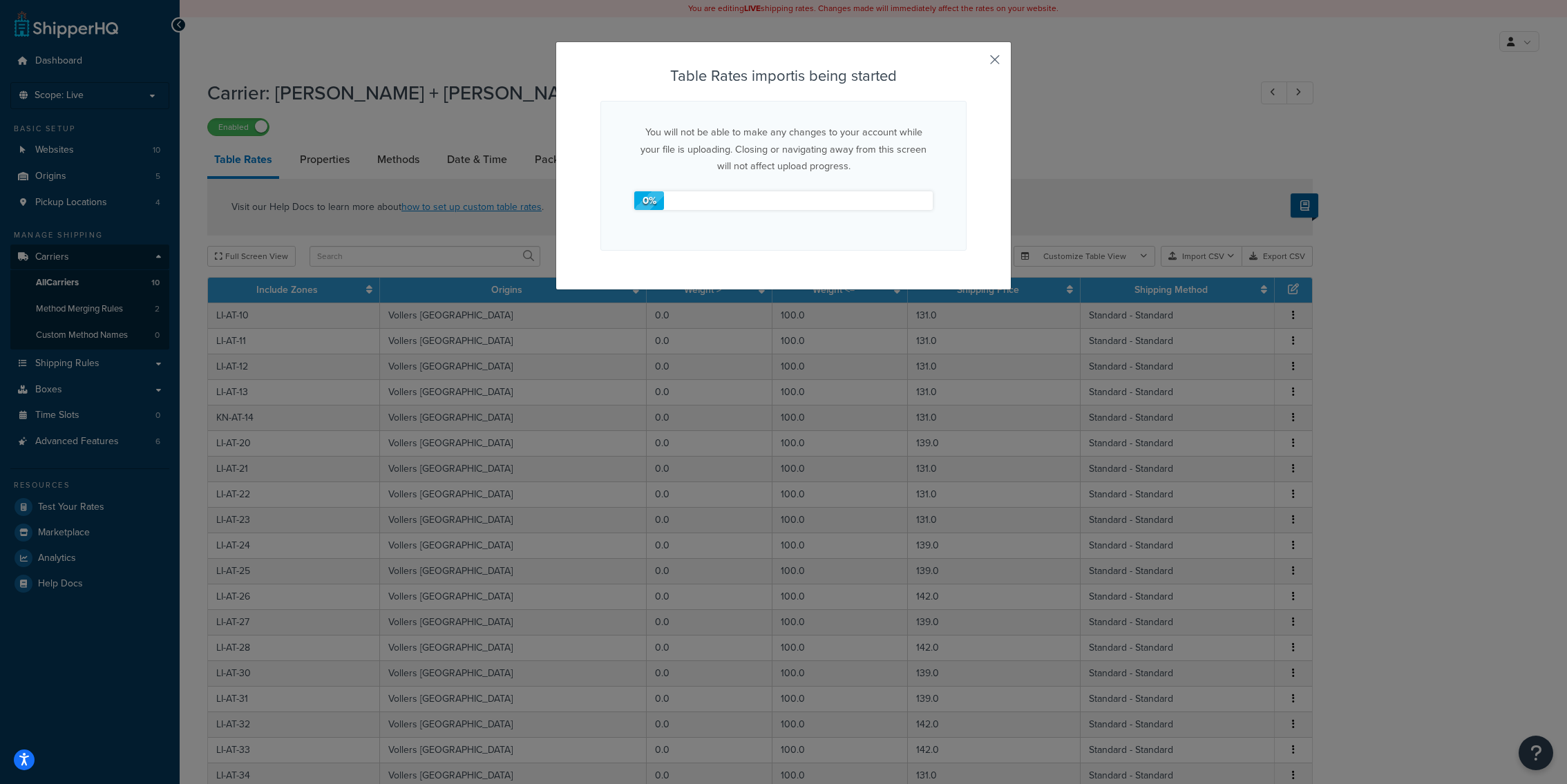
click at [967, 64] on button "button" at bounding box center [965, 66] width 3 height 3
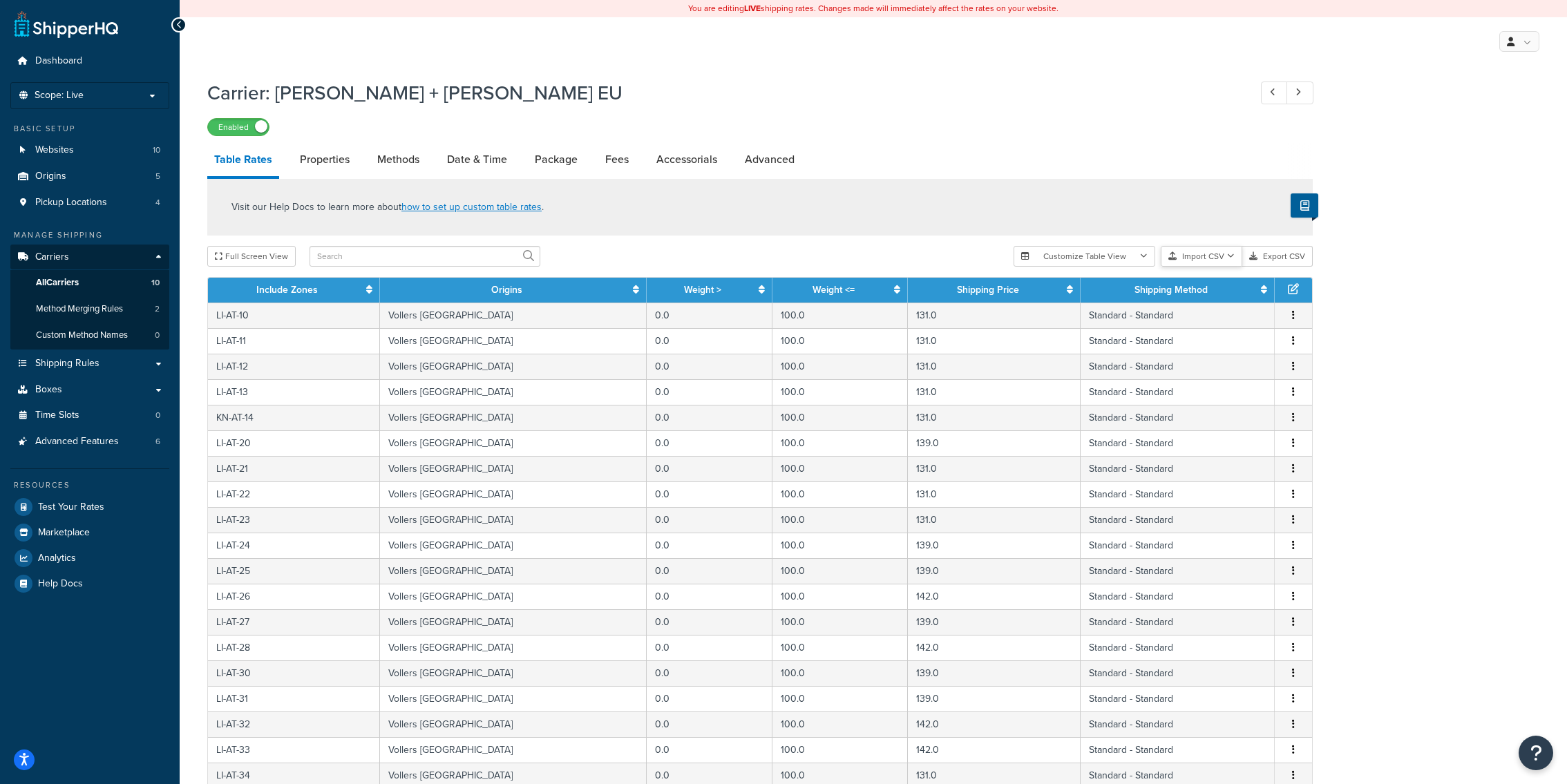
click at [1195, 253] on button "Import CSV" at bounding box center [1201, 256] width 81 height 21
click at [1214, 266] on div "Customize Table View Show all columns Show selected columns Import CSV Import a…" at bounding box center [1163, 256] width 299 height 21
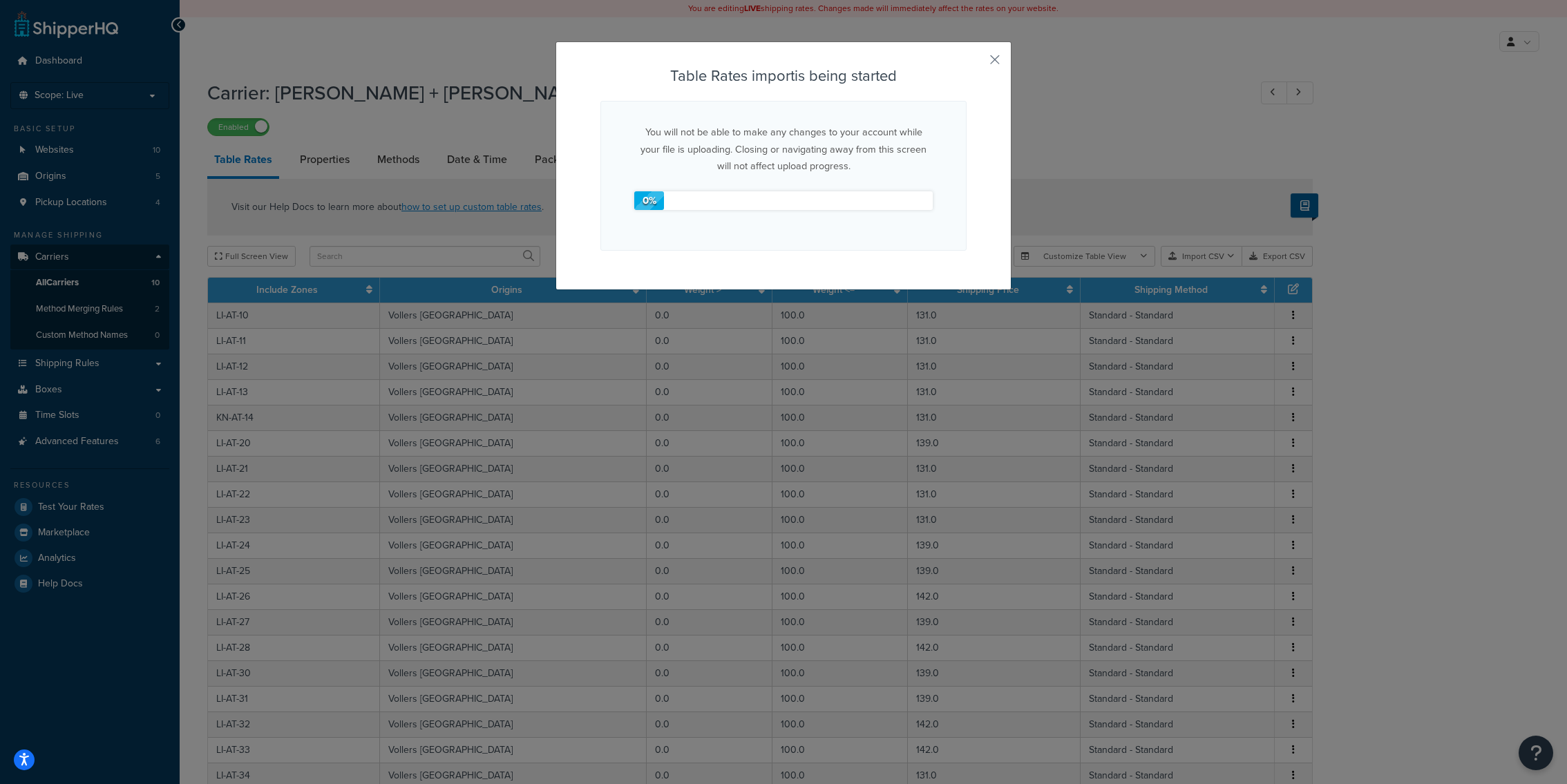
drag, startPoint x: 1214, startPoint y: 285, endPoint x: 1137, endPoint y: 482, distance: 211.5
click at [967, 64] on button "button" at bounding box center [965, 66] width 3 height 3
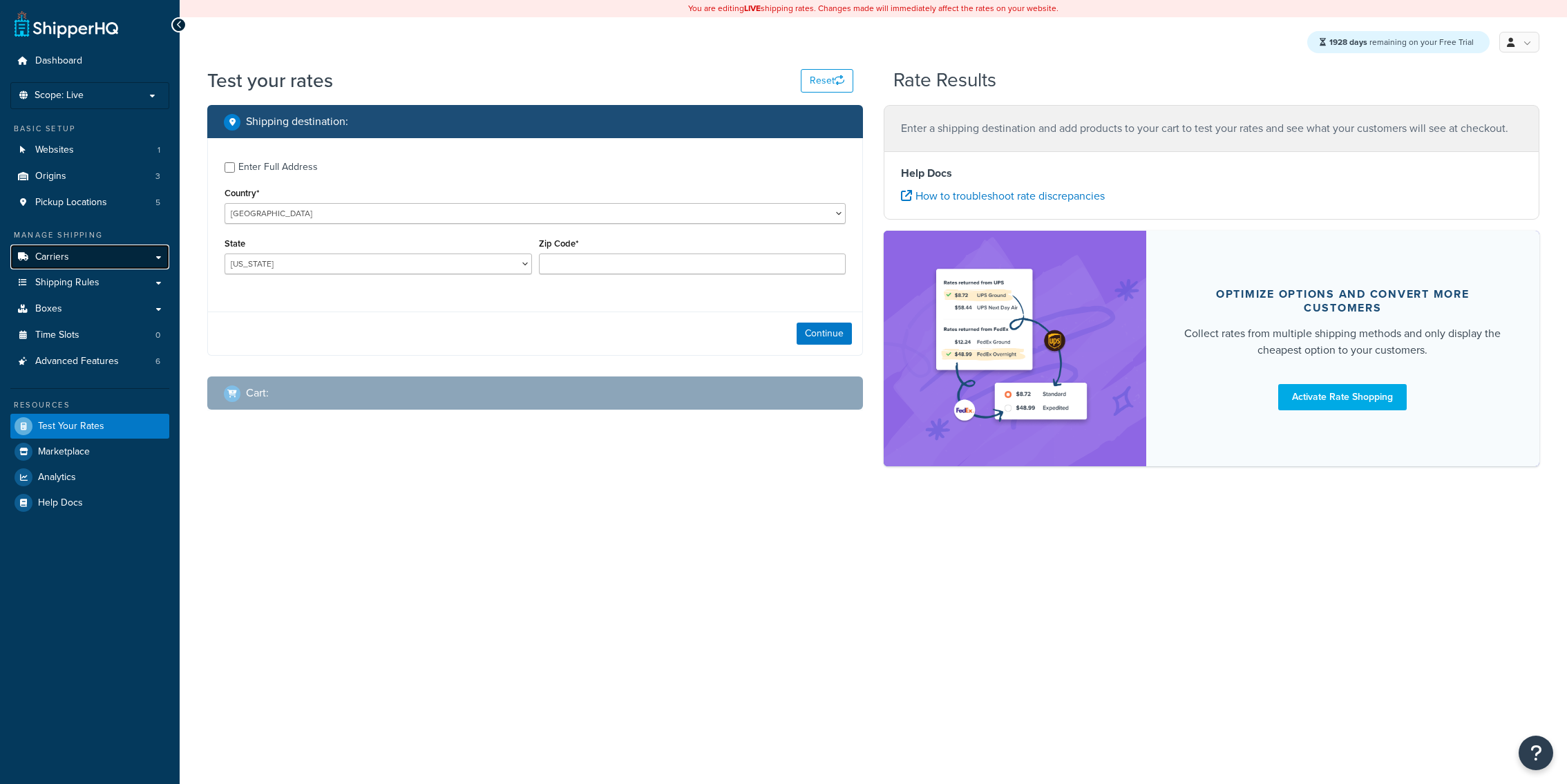
click at [118, 265] on link "Carriers" at bounding box center [90, 257] width 159 height 25
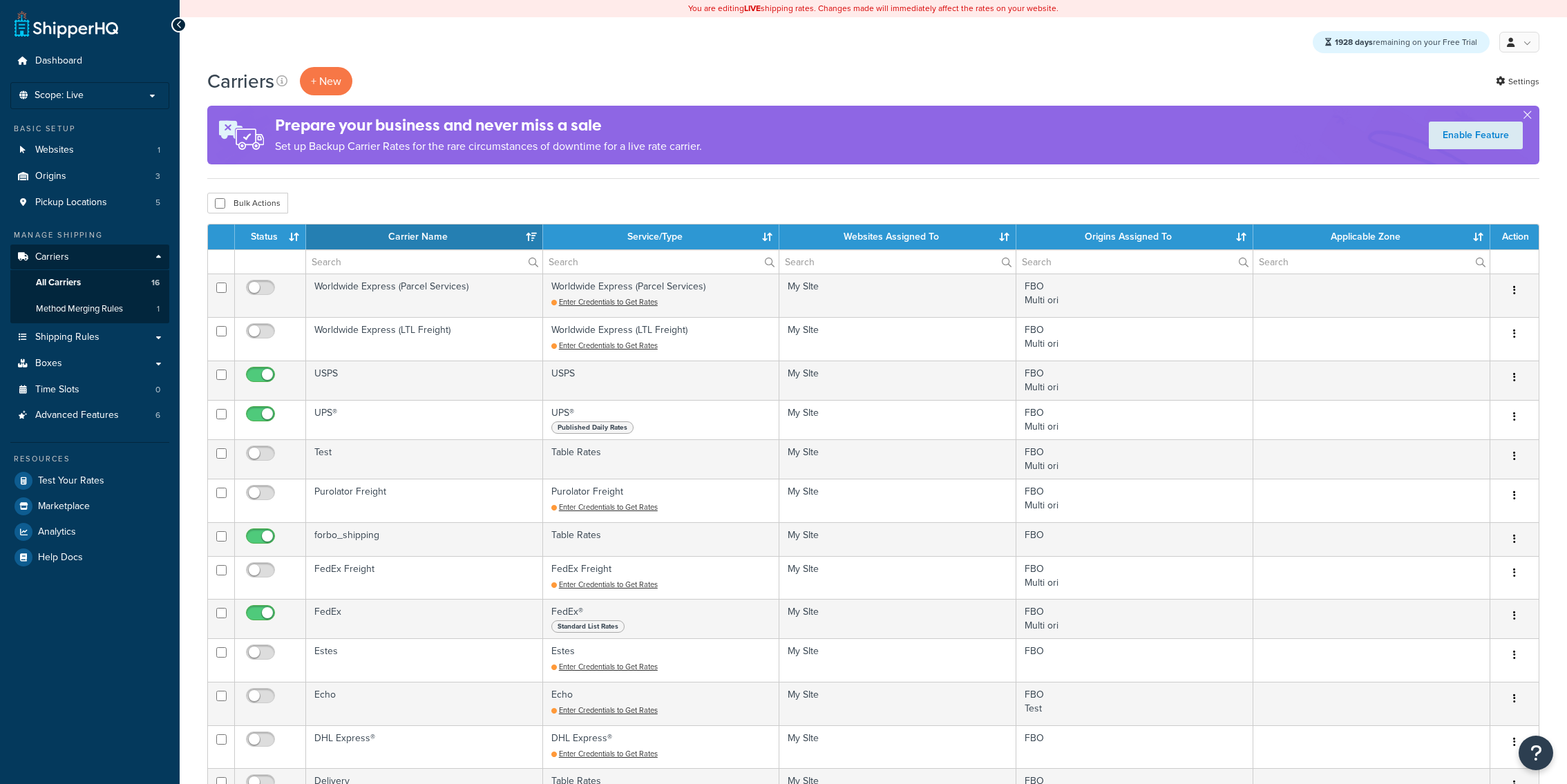
select select "15"
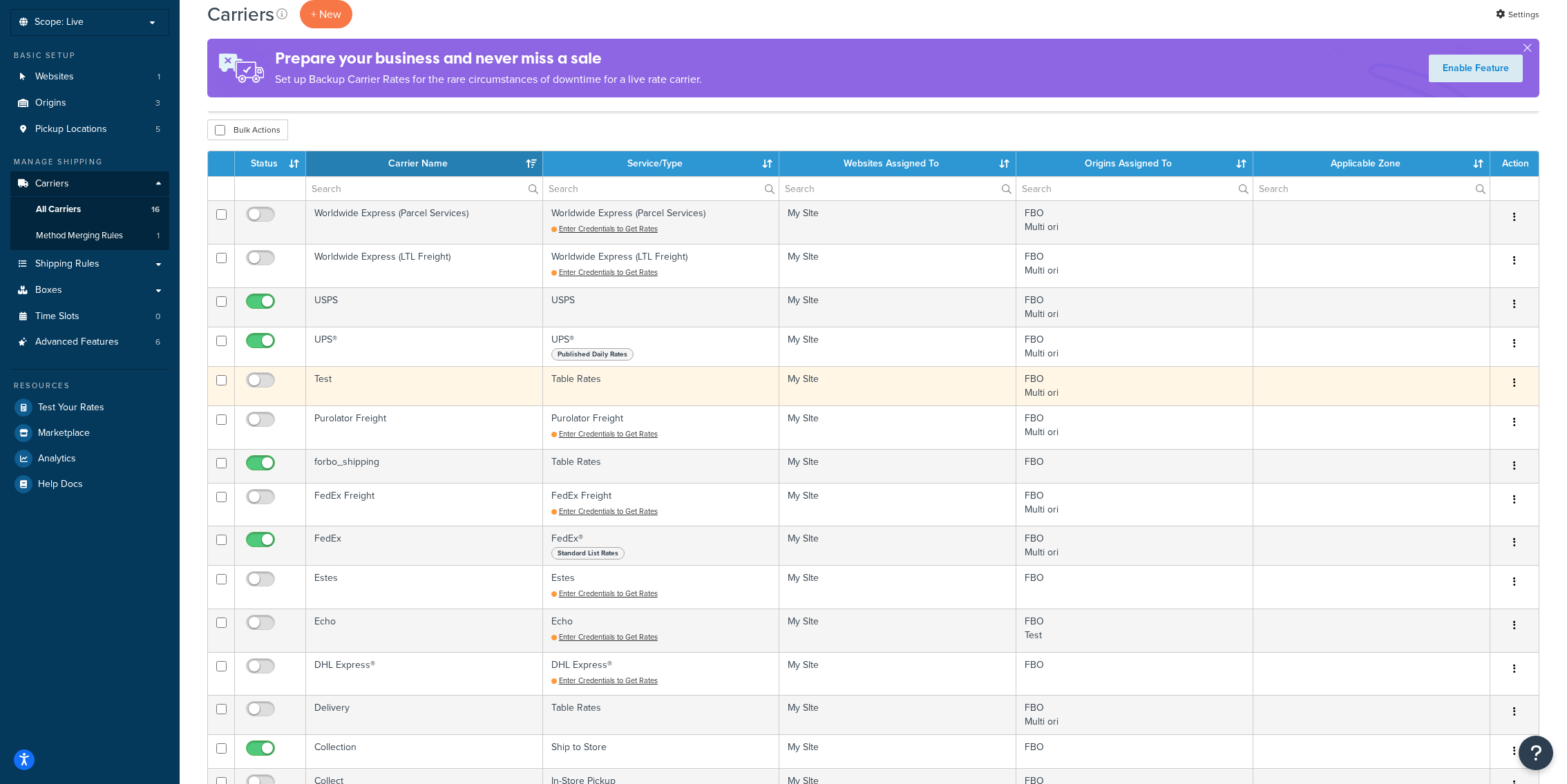
scroll to position [44, 0]
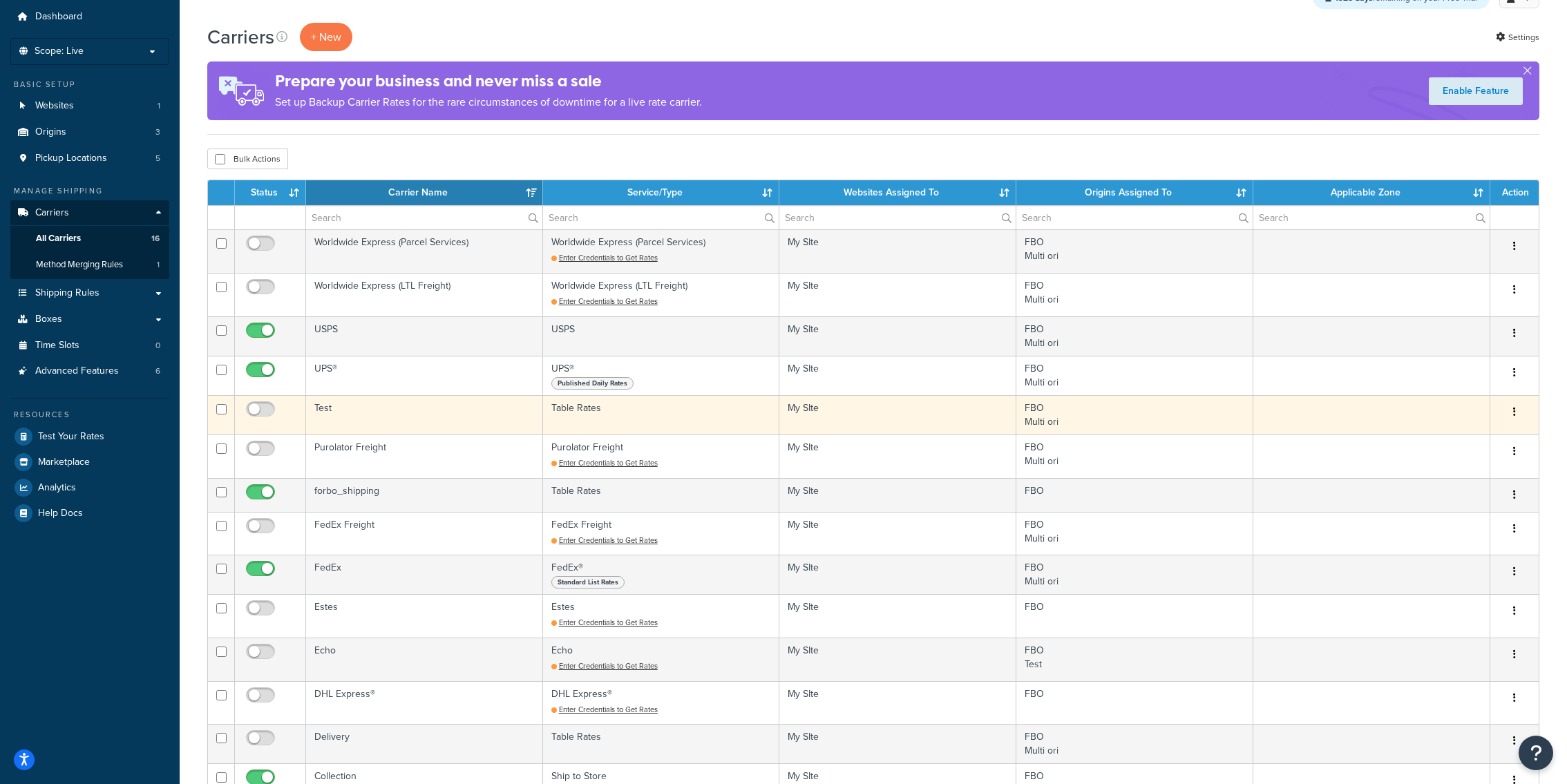
click at [465, 427] on td "Test" at bounding box center [424, 415] width 237 height 39
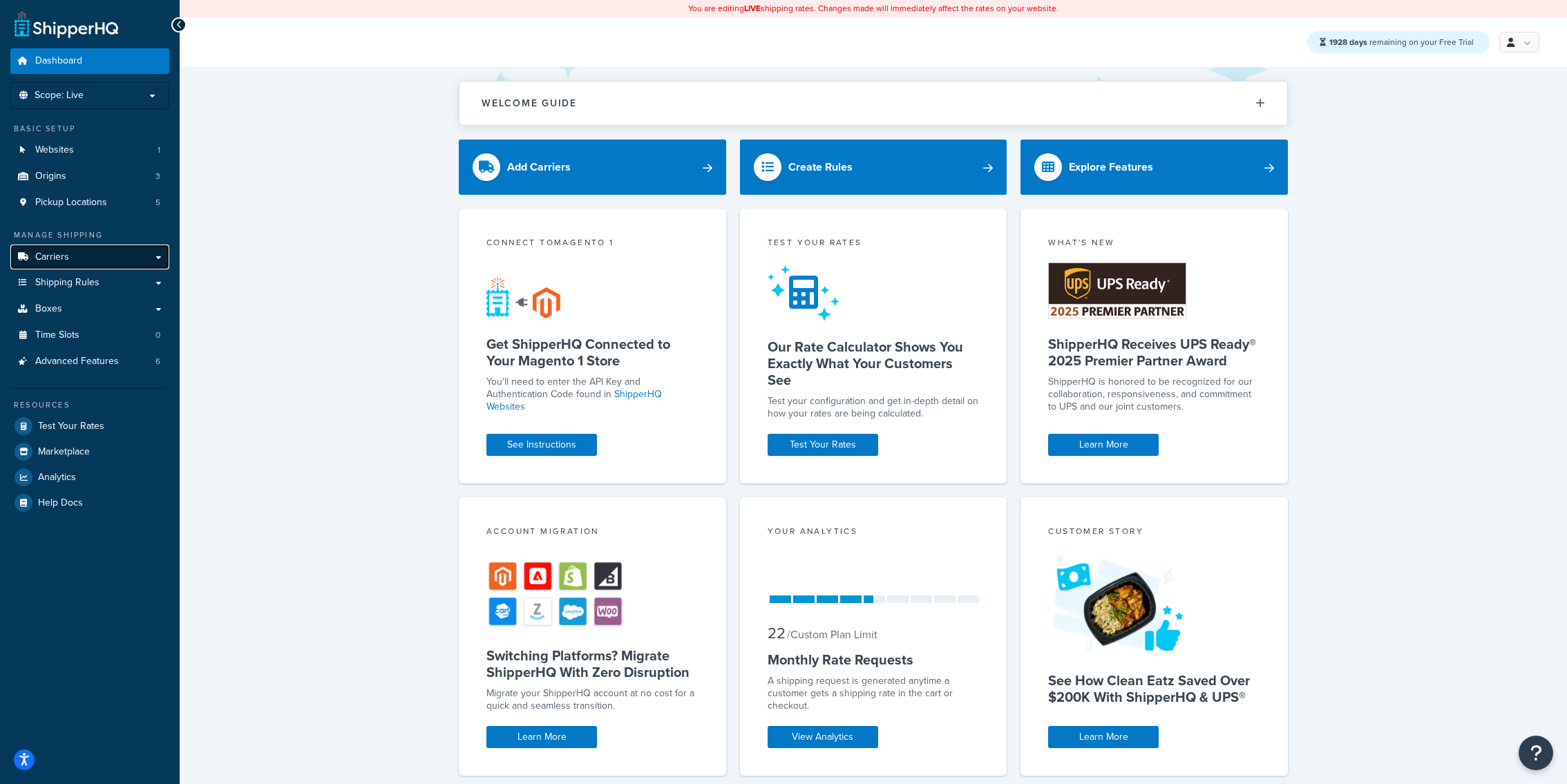
click at [125, 256] on link "Carriers" at bounding box center [90, 257] width 159 height 25
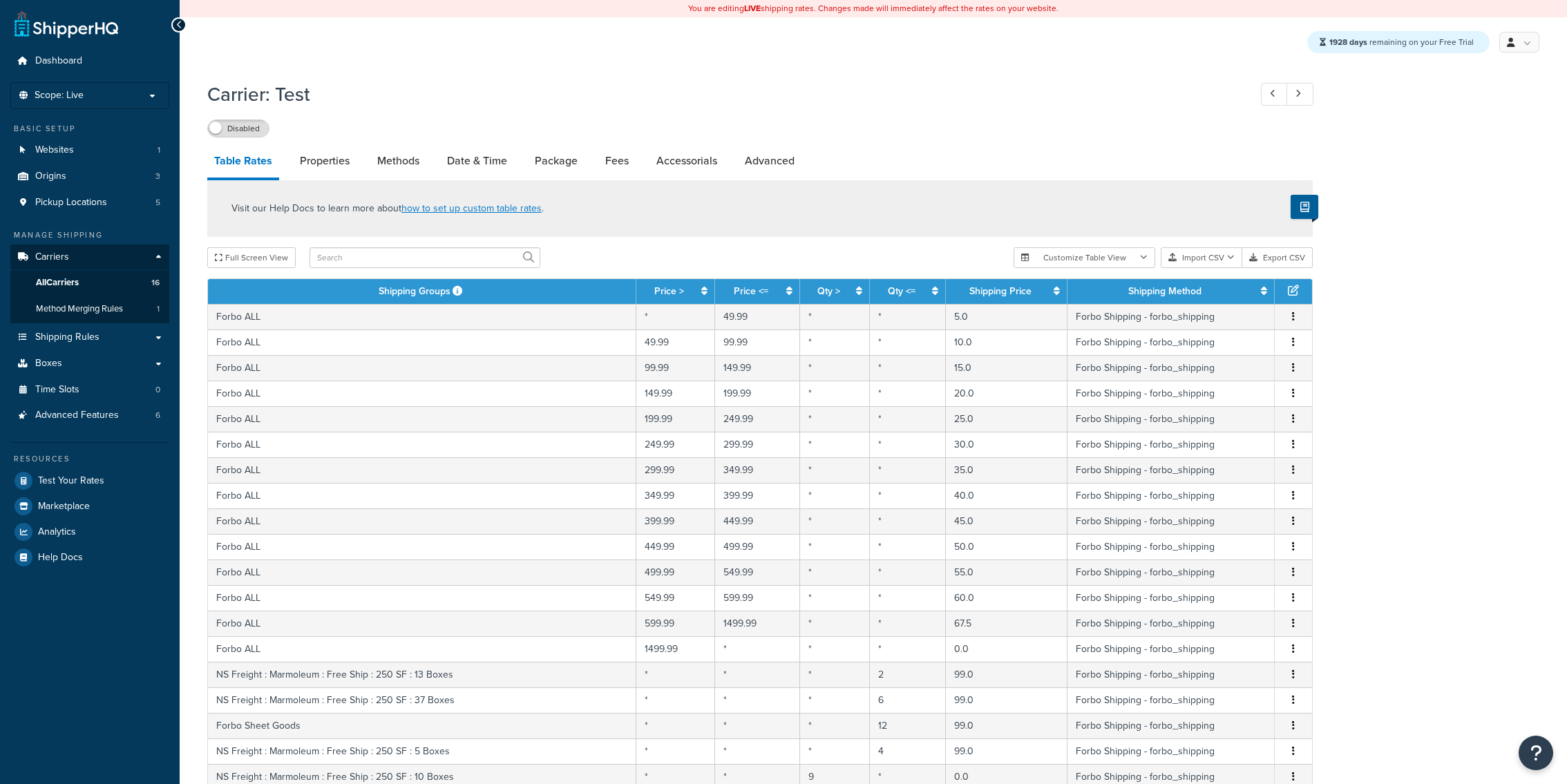
select select "25"
click at [1297, 262] on button "Export CSV" at bounding box center [1278, 257] width 71 height 21
click at [746, 236] on div "Visit our Help Docs to learn more about how to set up custom table rates ." at bounding box center [760, 208] width 1106 height 57
click at [1209, 252] on button "Import CSV" at bounding box center [1201, 257] width 81 height 21
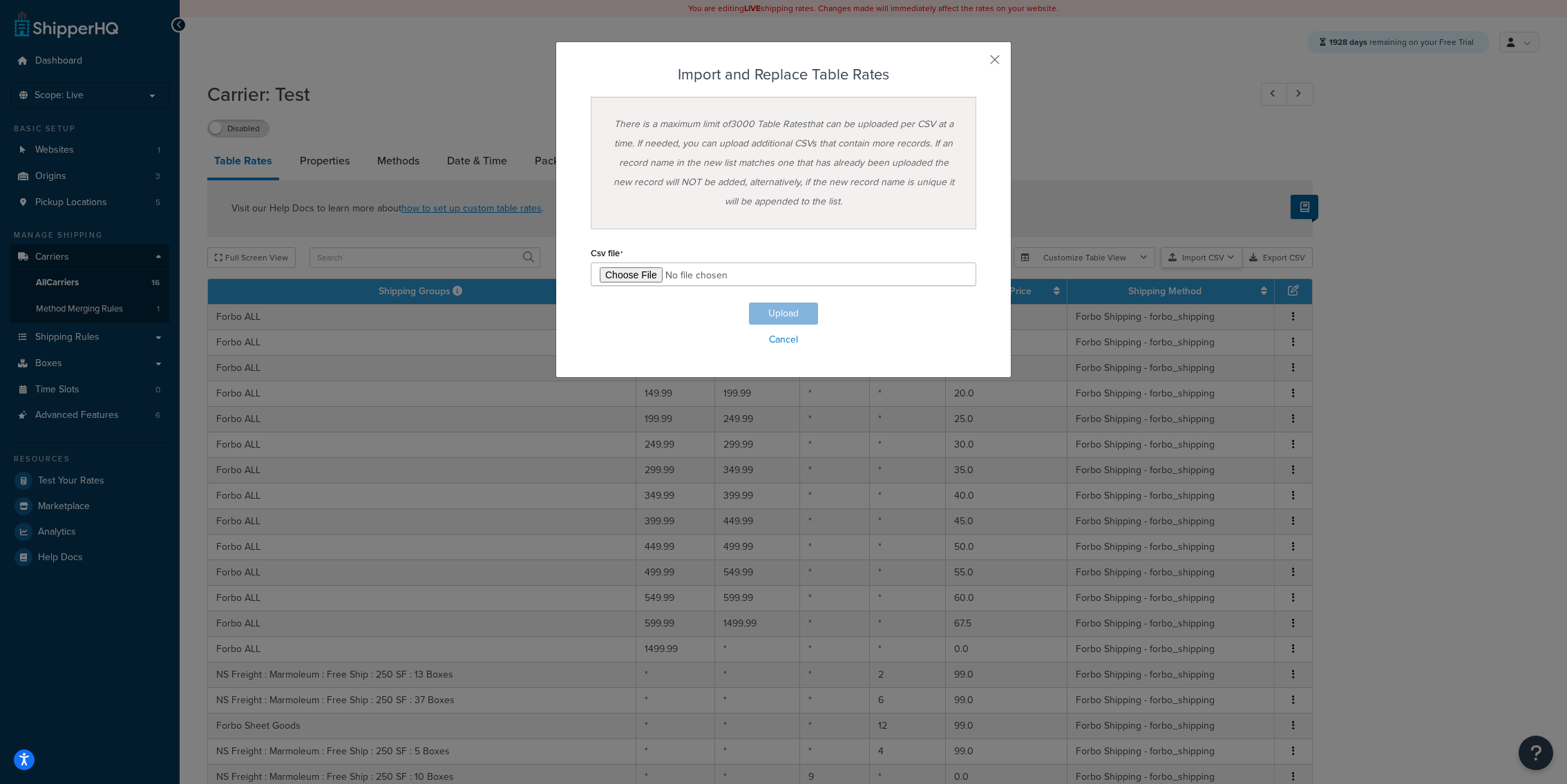
click at [1209, 268] on div "Customize Table View Show all columns Show selected columns Import CSV Import a…" at bounding box center [1163, 257] width 299 height 21
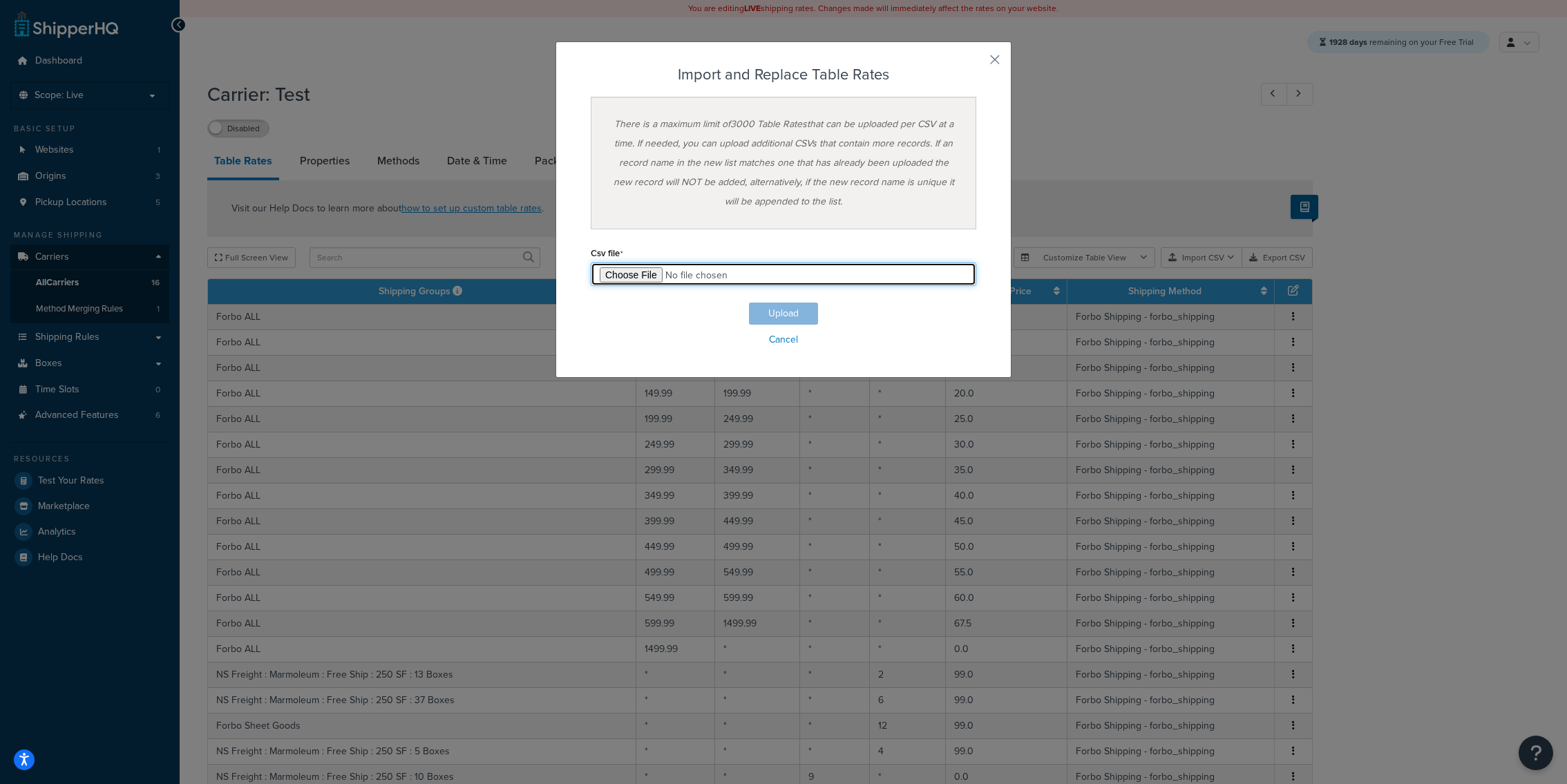
click at [631, 279] on input "file" at bounding box center [784, 274] width 386 height 24
type input "C:\fakepath\Table Rate Export-2025-09-15 0251.csv"
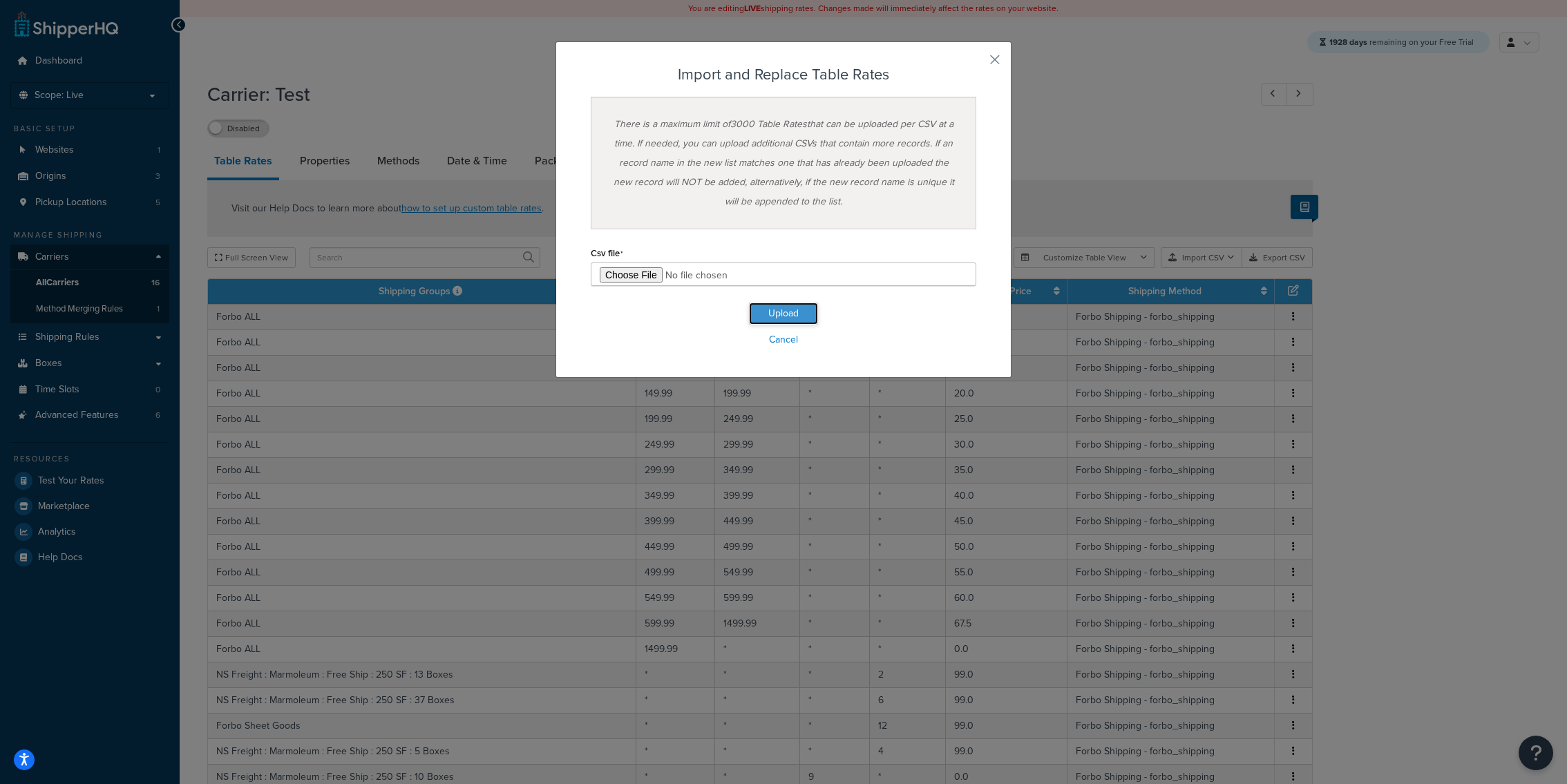
click at [808, 319] on button "Upload" at bounding box center [784, 313] width 69 height 22
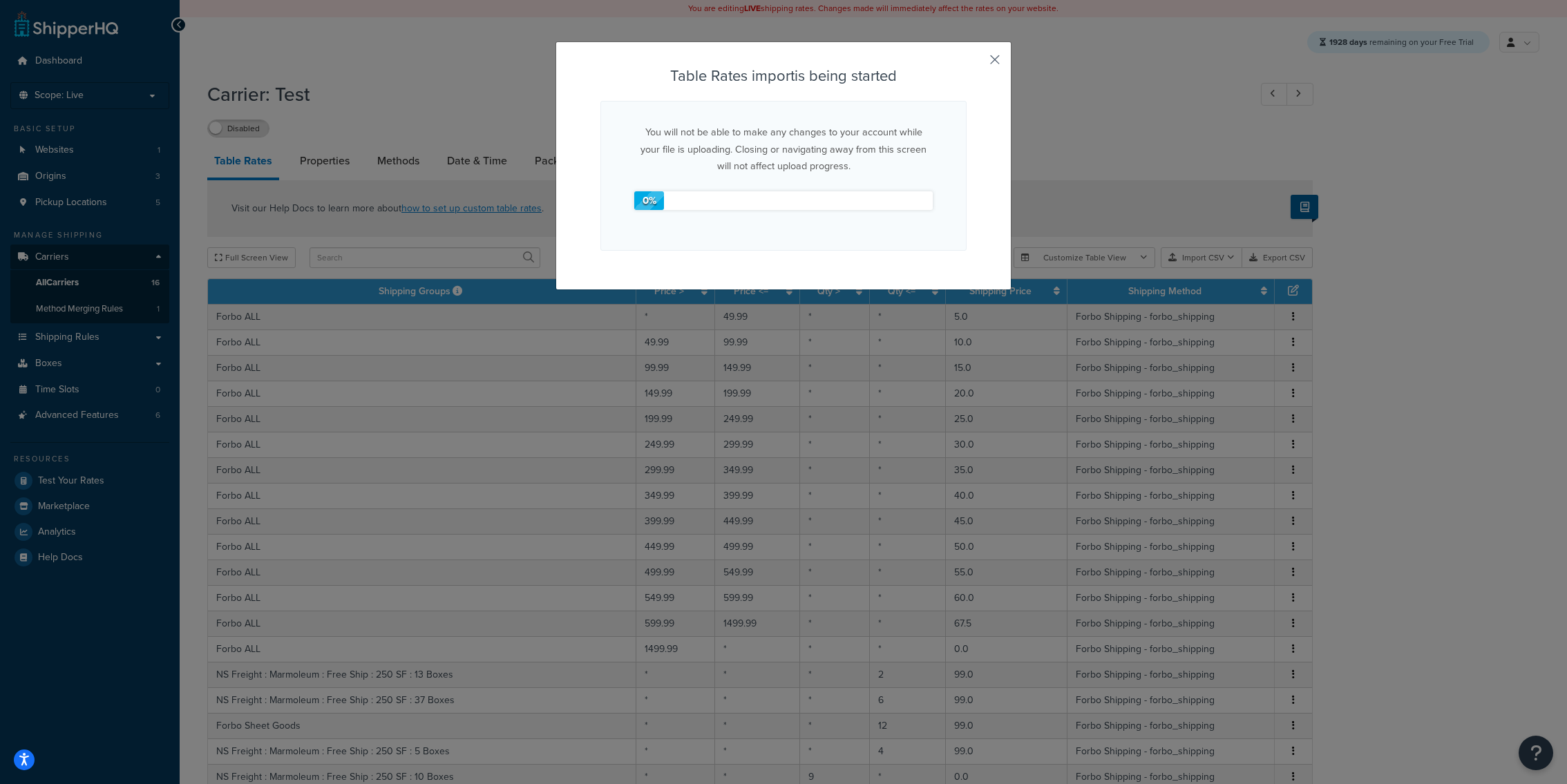
click at [967, 64] on button "button" at bounding box center [965, 66] width 3 height 3
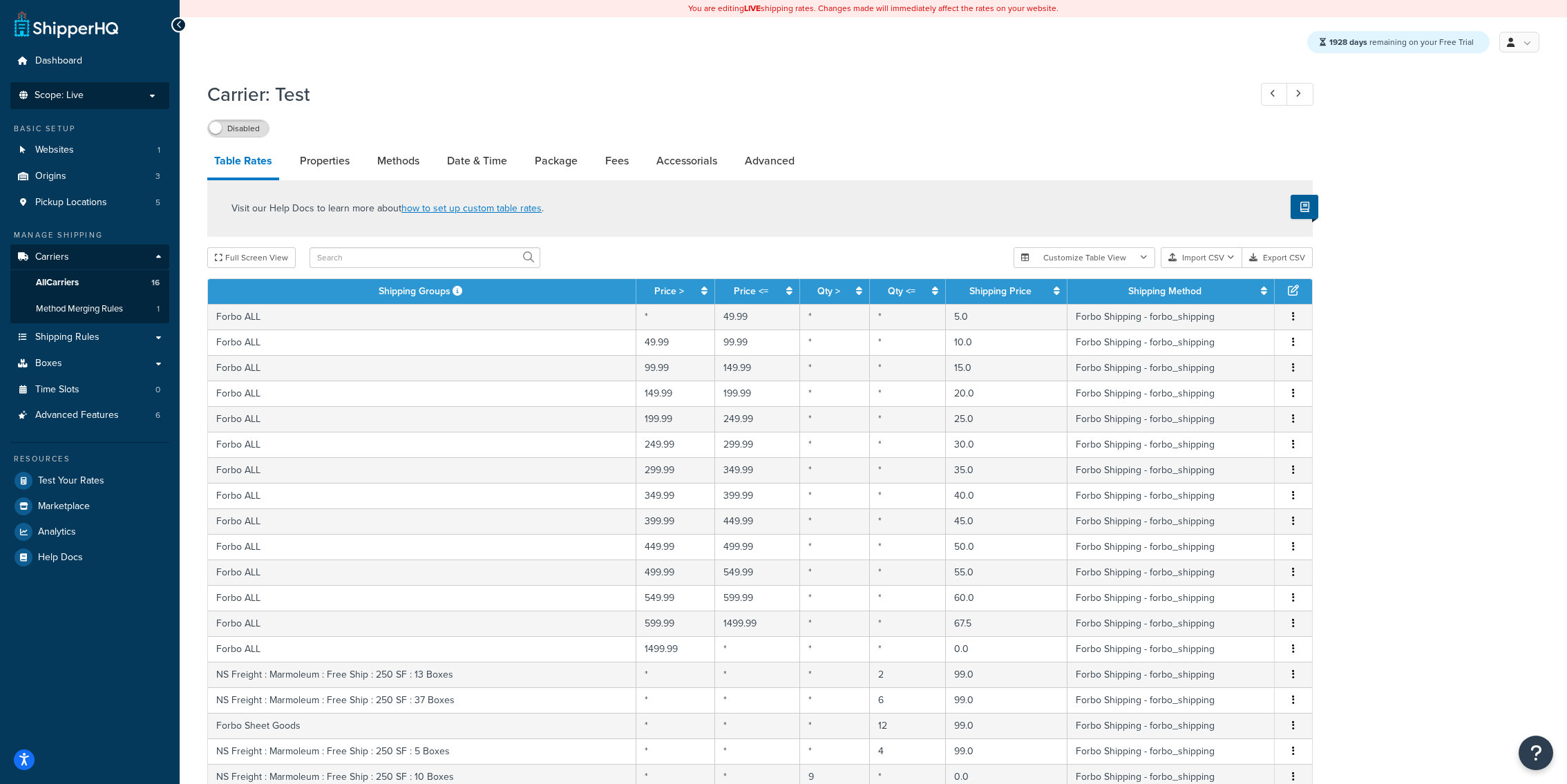
click at [122, 103] on li "Scope: Live" at bounding box center [90, 95] width 159 height 27
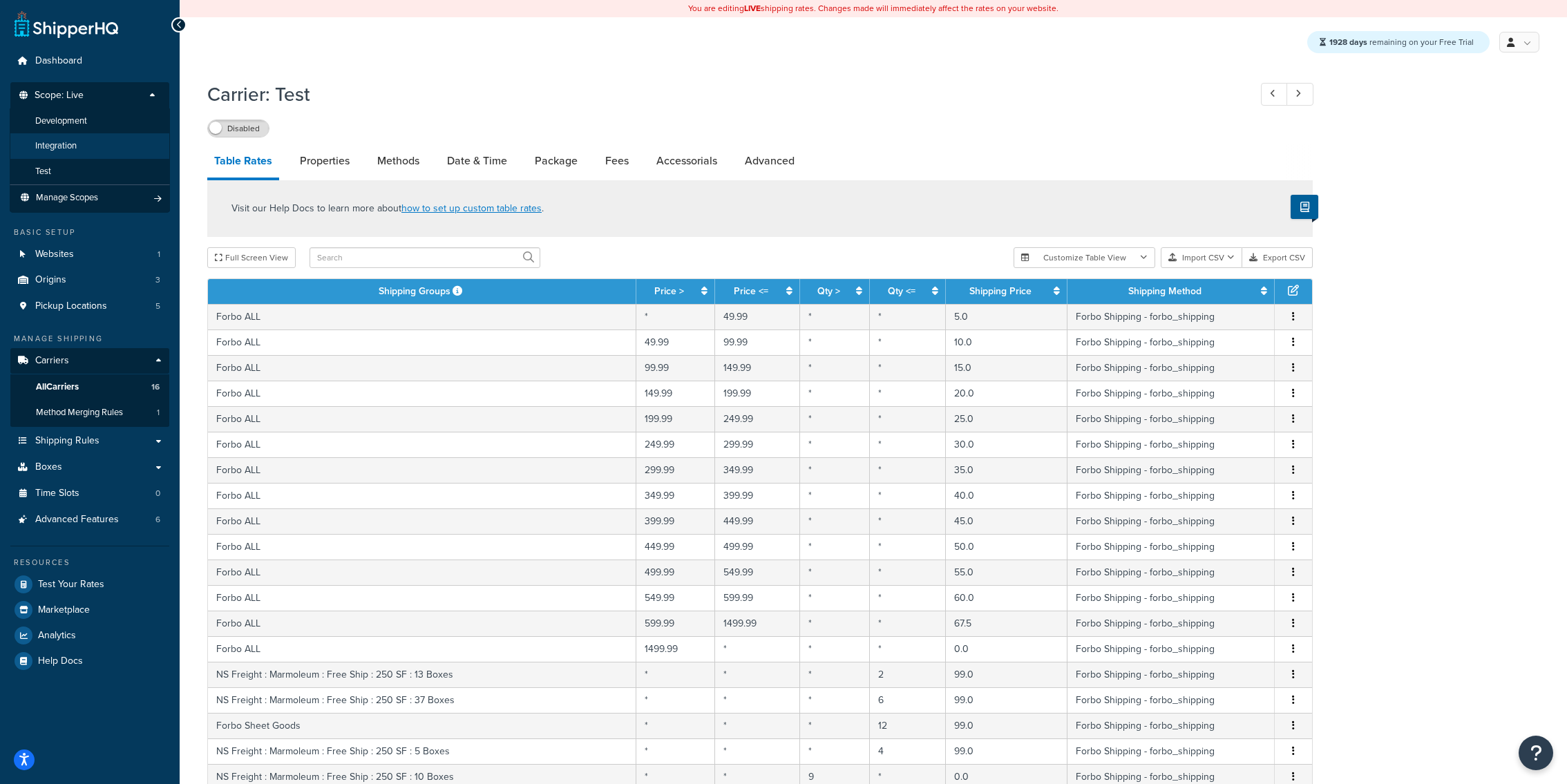
click at [118, 152] on li "Integration" at bounding box center [90, 145] width 160 height 25
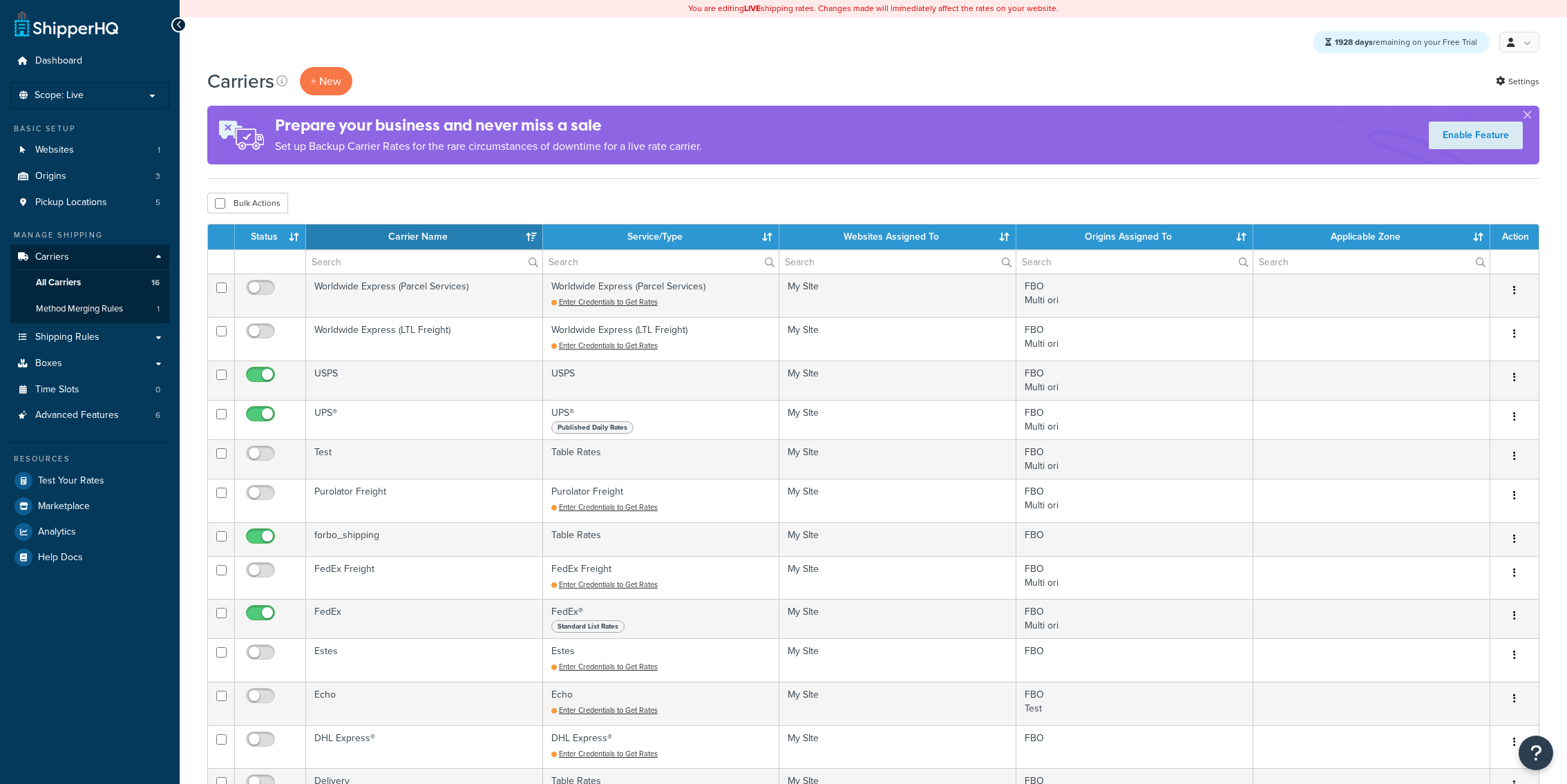
select select "15"
click at [316, 94] on button "+ New" at bounding box center [326, 81] width 53 height 28
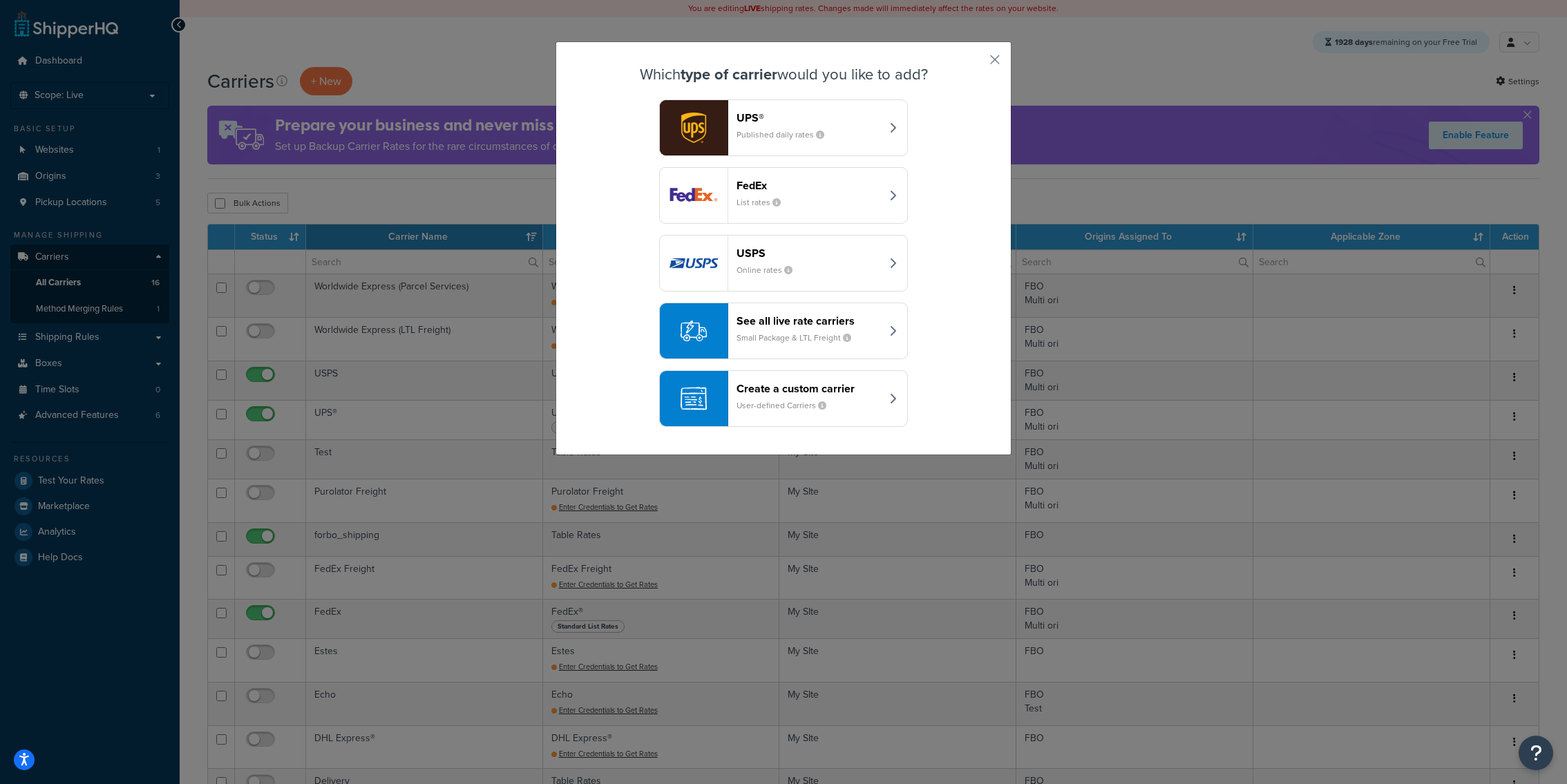
click at [781, 399] on small "User-defined Carriers" at bounding box center [787, 405] width 101 height 12
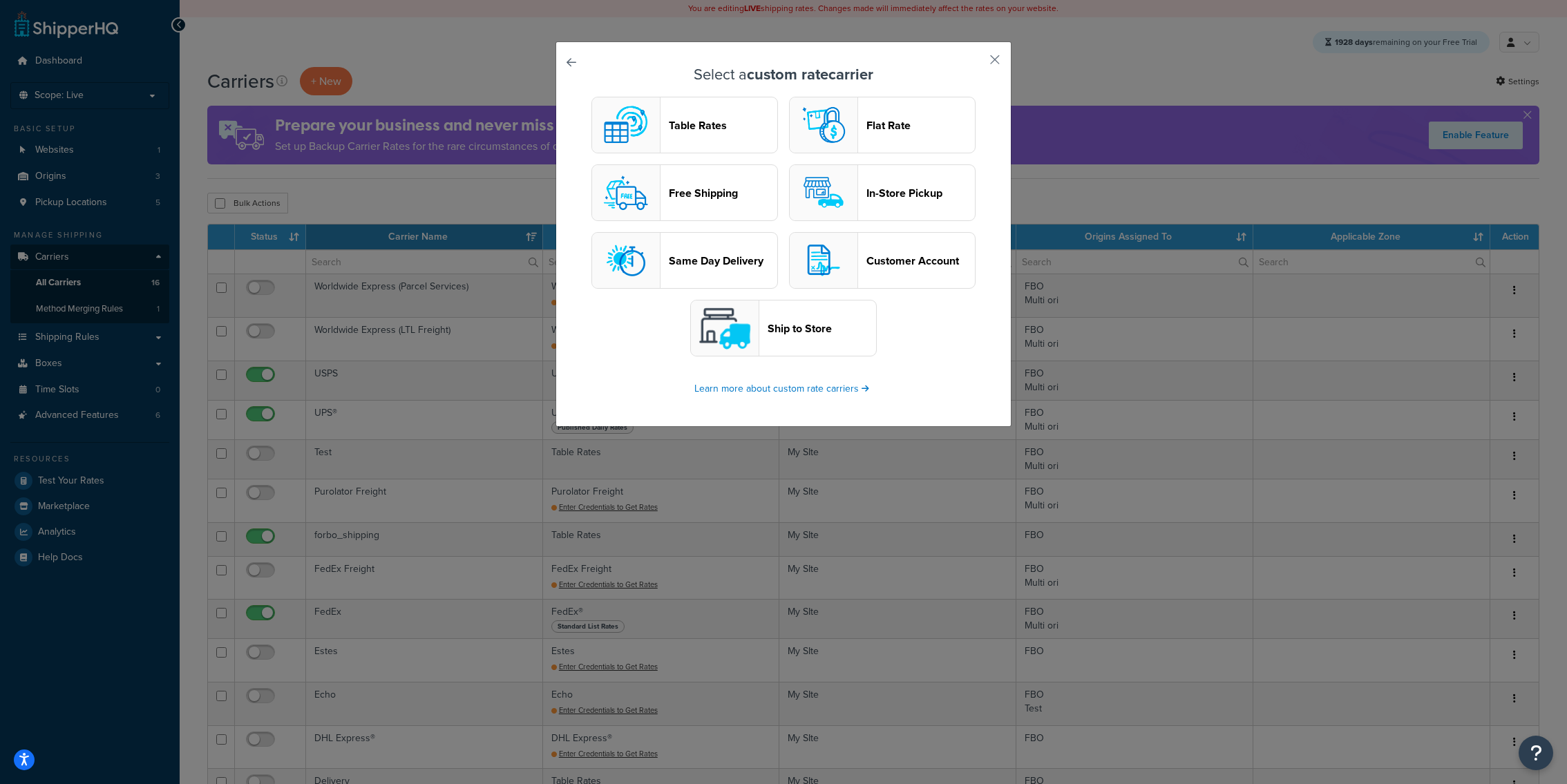
click at [701, 136] on button "Table Rates" at bounding box center [685, 125] width 187 height 57
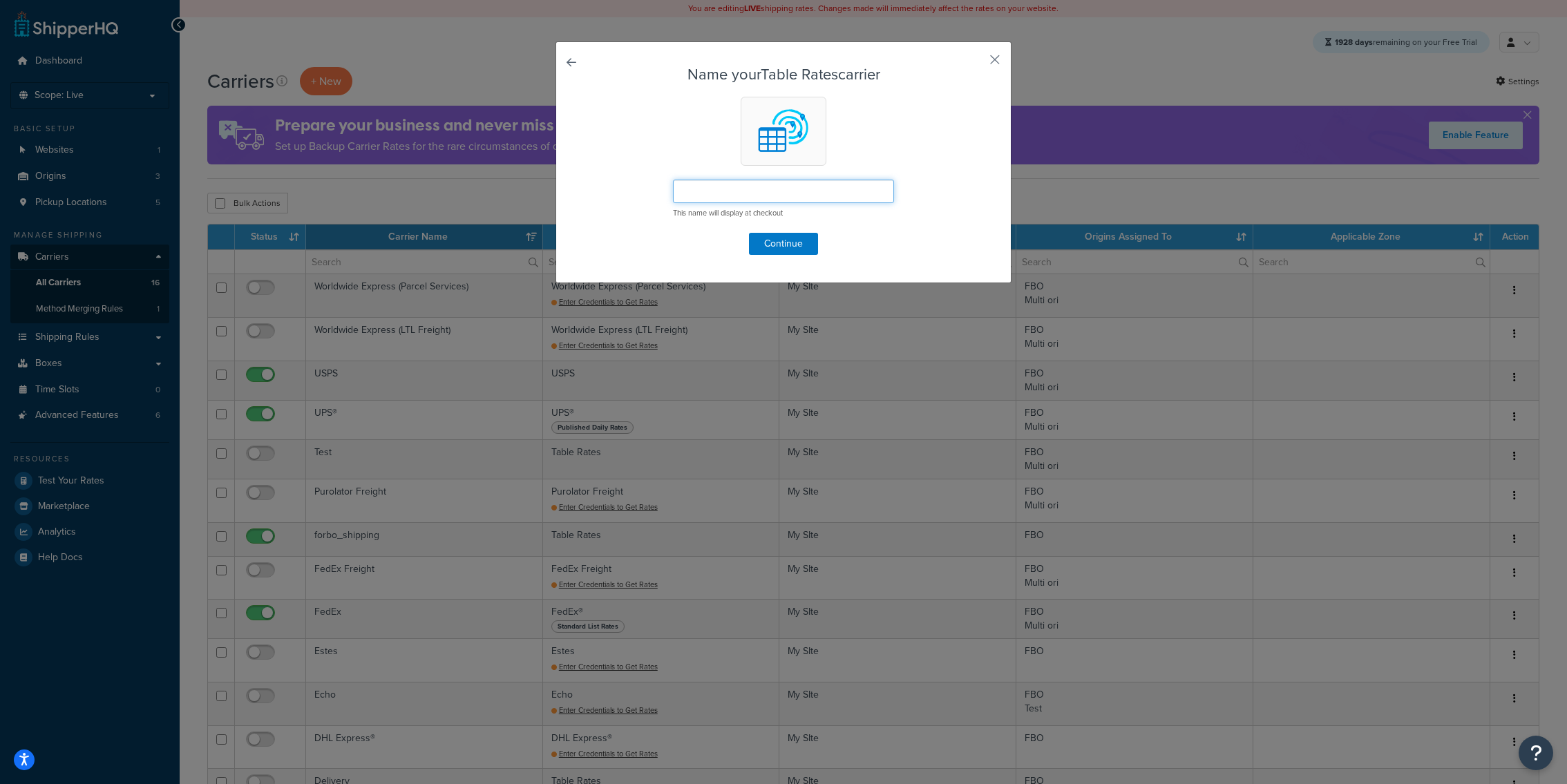
click at [779, 194] on input "text" at bounding box center [784, 191] width 221 height 24
type input "testing892121"
click at [753, 252] on button "Continue" at bounding box center [784, 243] width 69 height 22
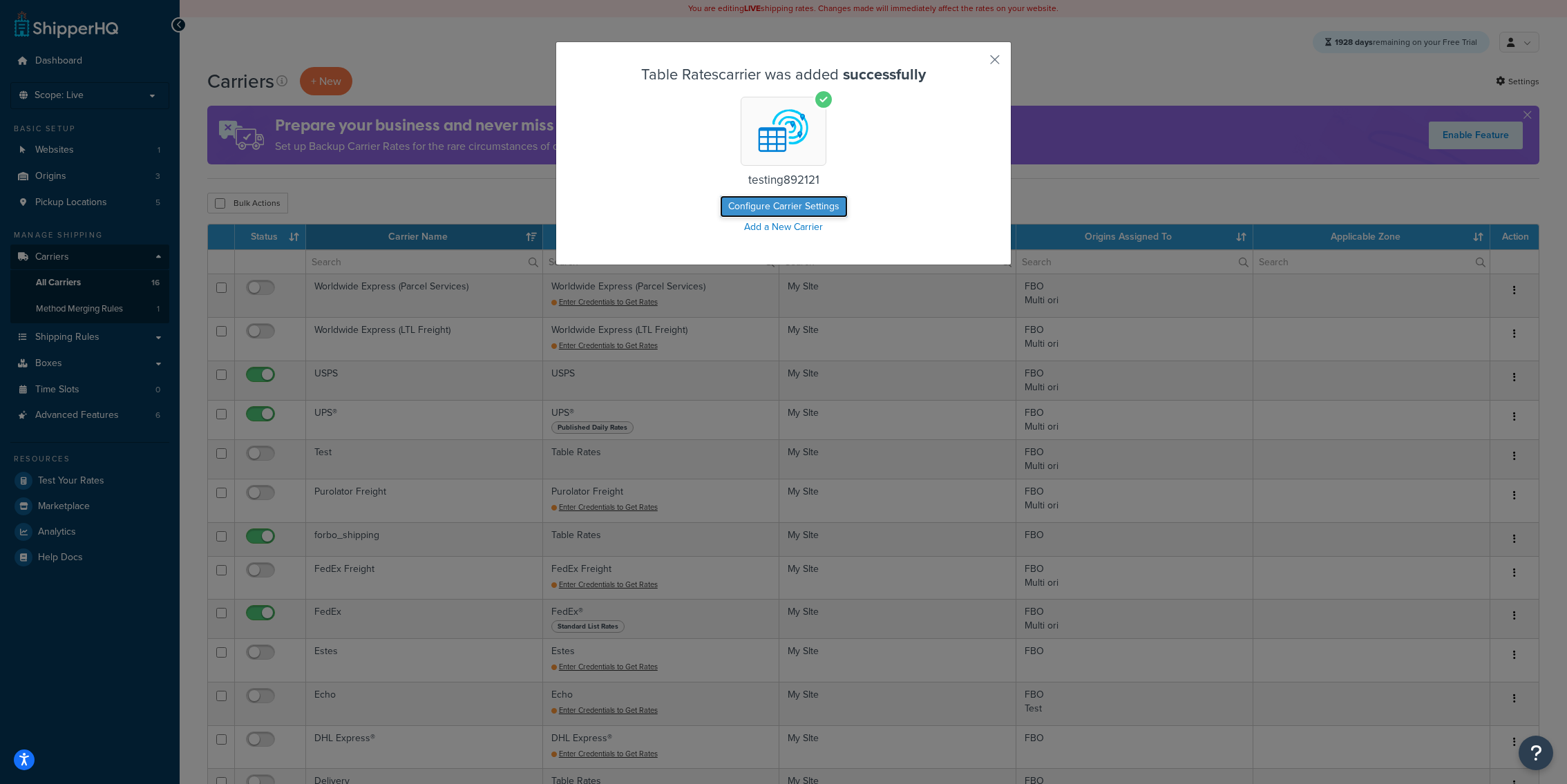
click at [796, 207] on button "Configure Carrier Settings" at bounding box center [784, 206] width 128 height 22
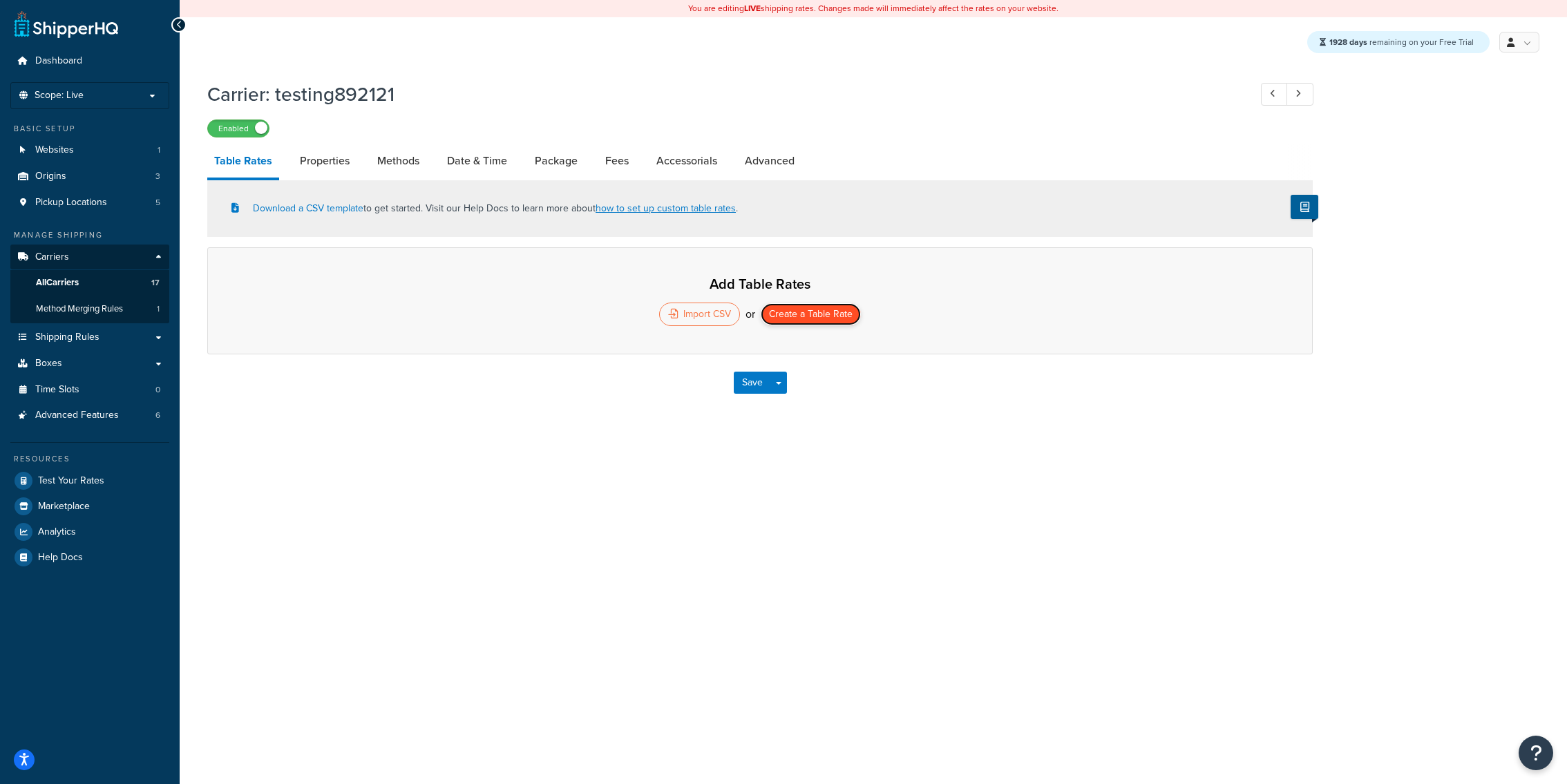
click at [825, 311] on button "Create a Table Rate" at bounding box center [811, 314] width 100 height 22
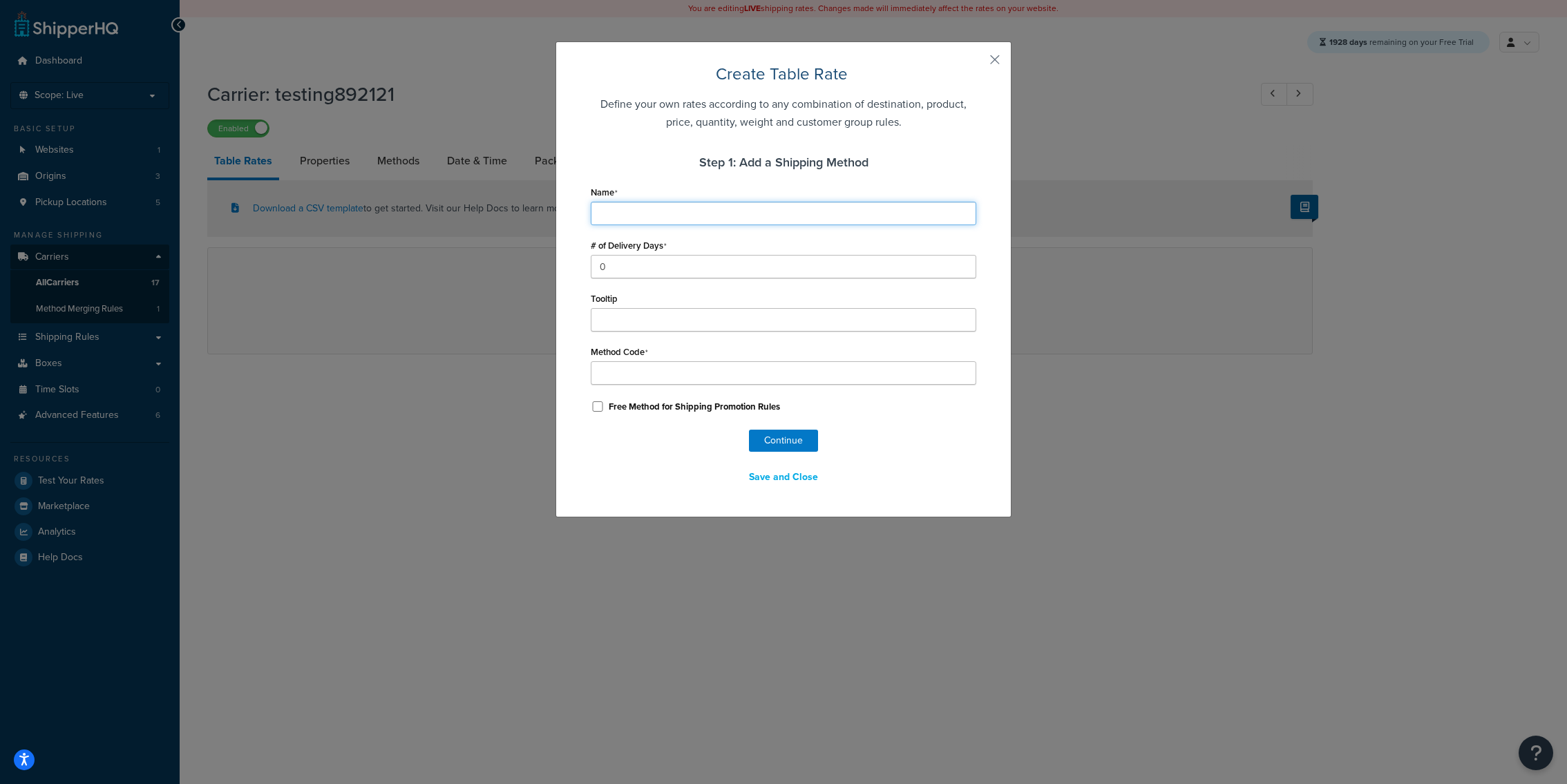
click at [670, 214] on input "Name" at bounding box center [784, 213] width 386 height 24
type input "D"
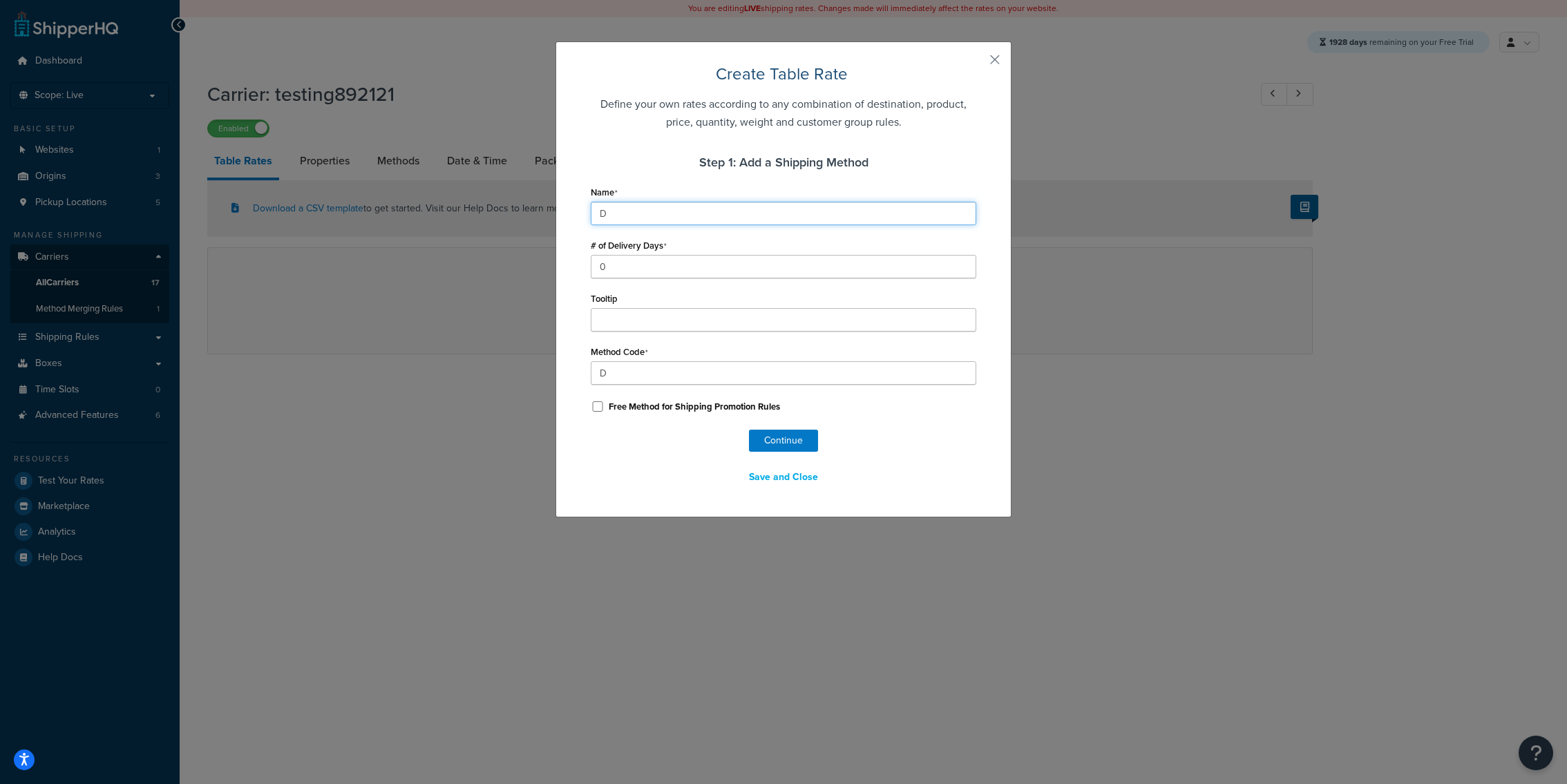
type input "Dr"
type input "Dre"
type input "Drea"
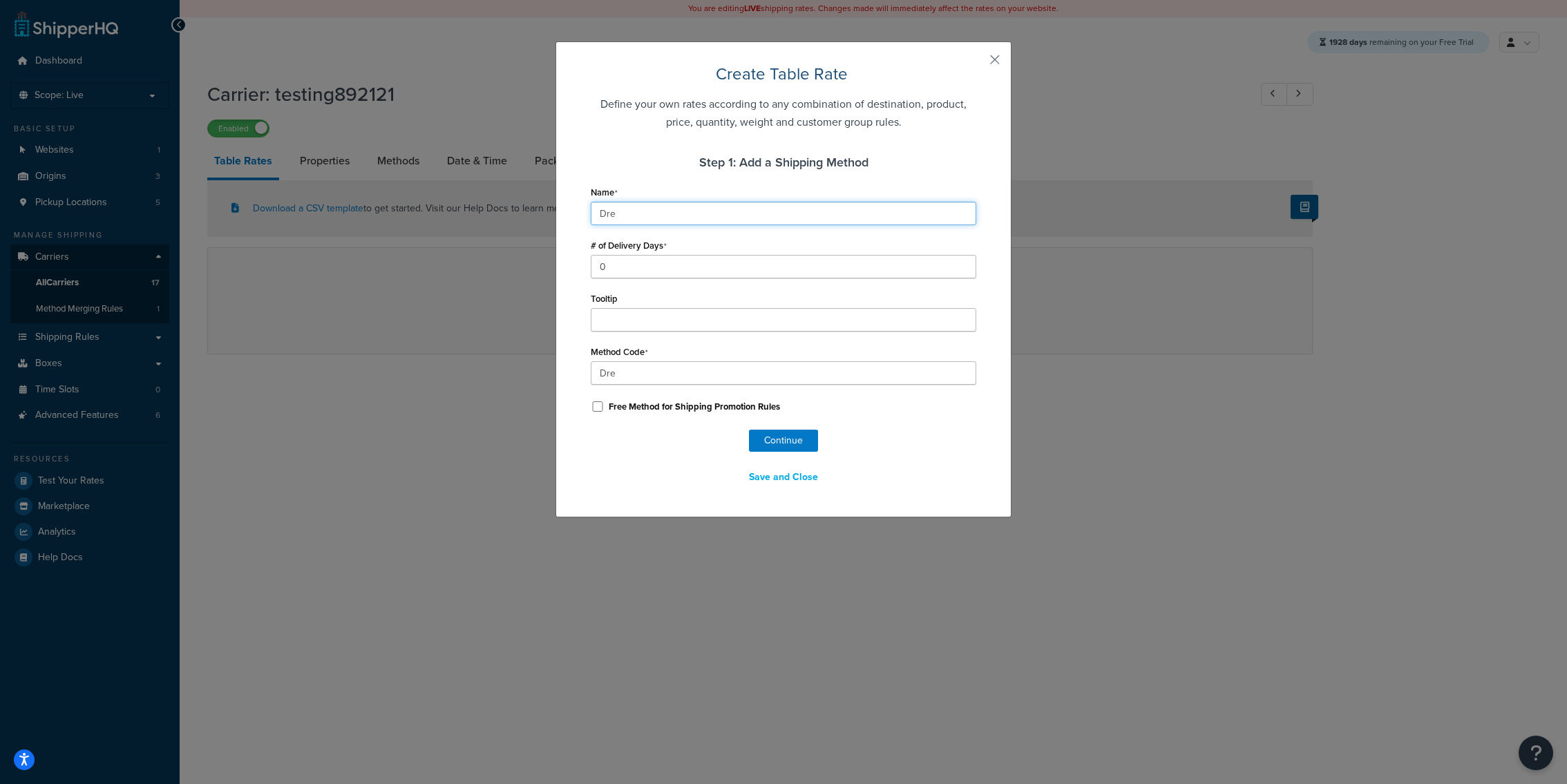
type input "Drea"
type input "Dream"
type input "Drea"
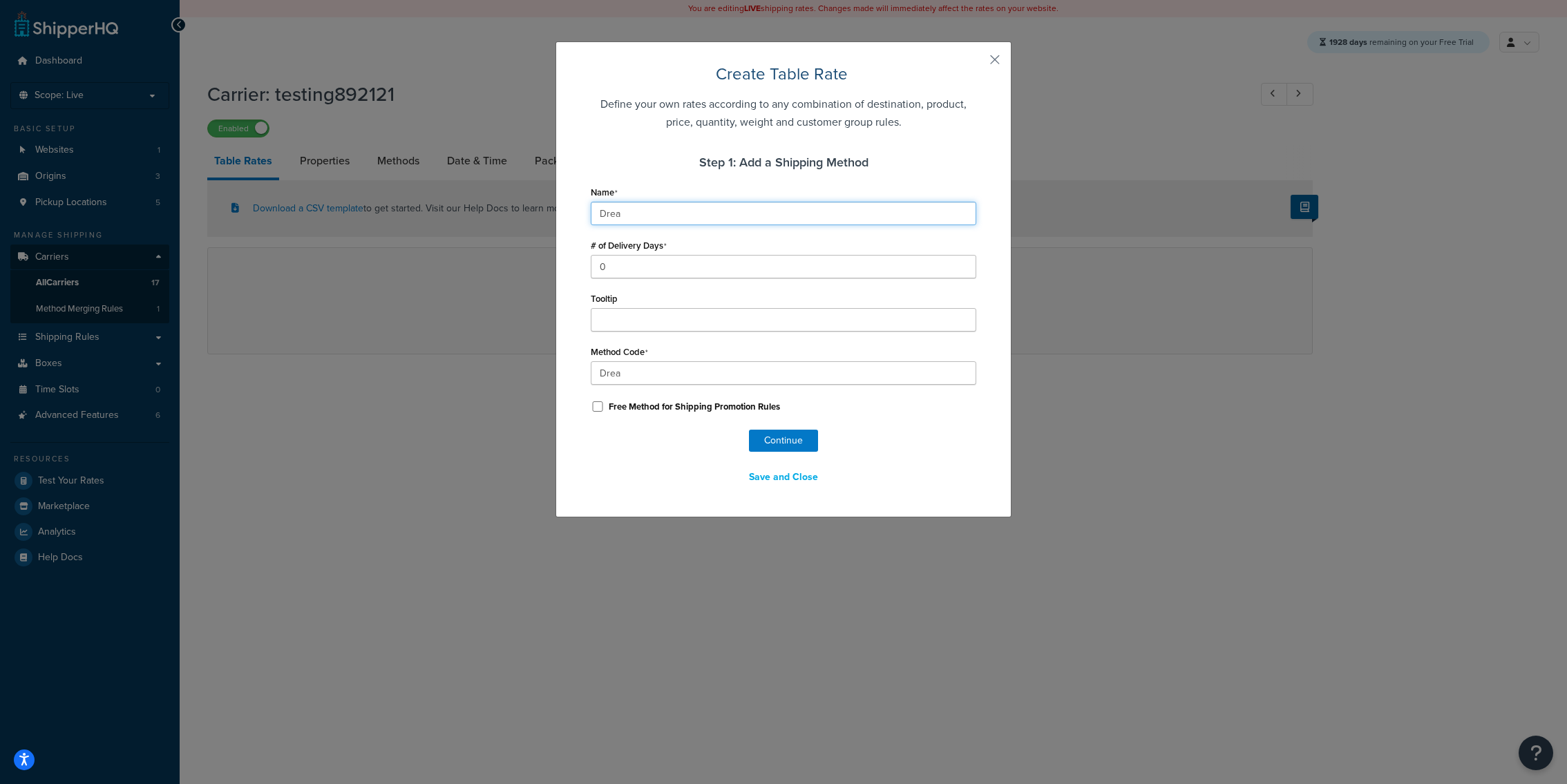
type input "Dre"
type input "Dr"
type input "D"
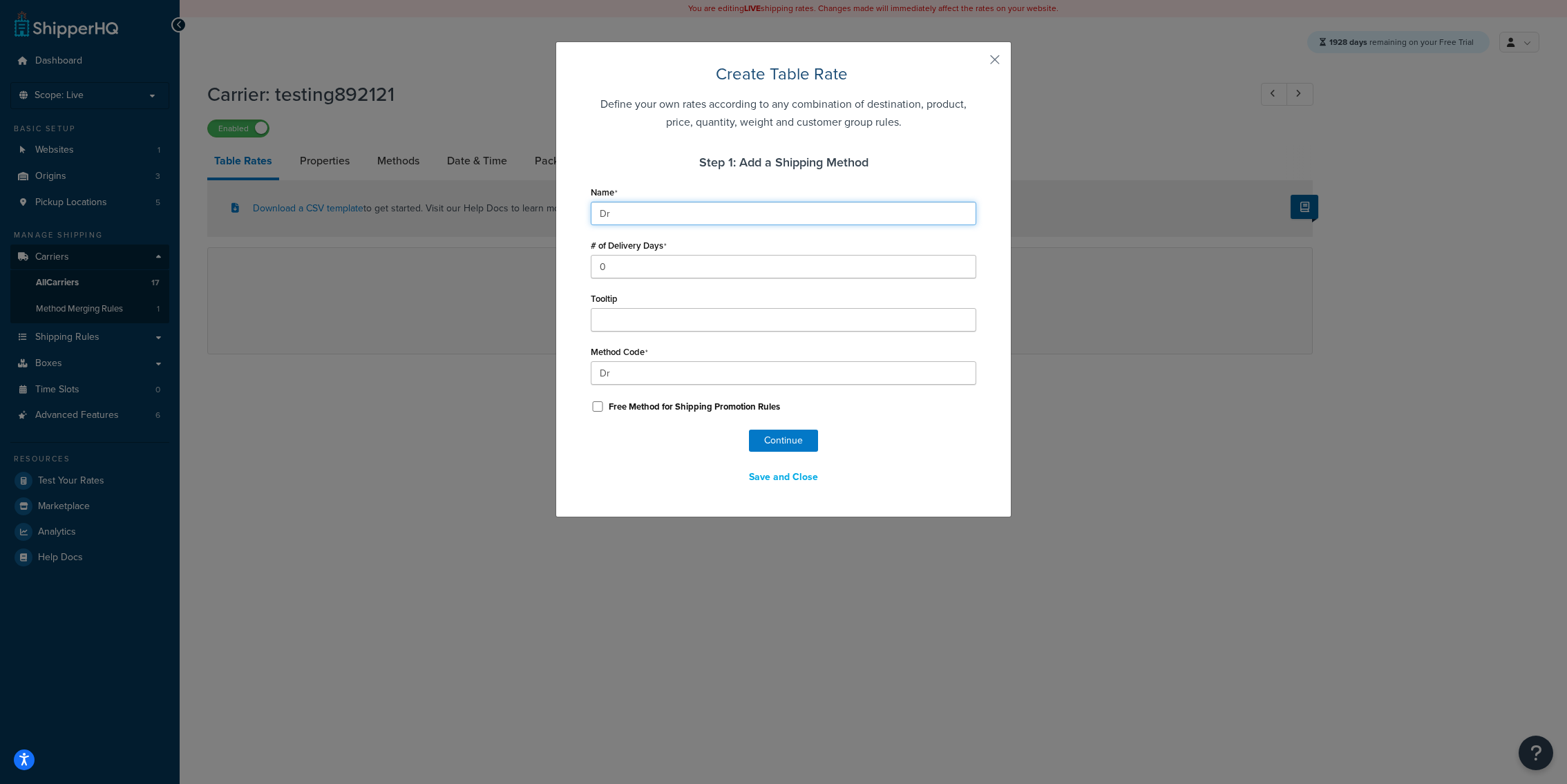
type input "D"
type input "De"
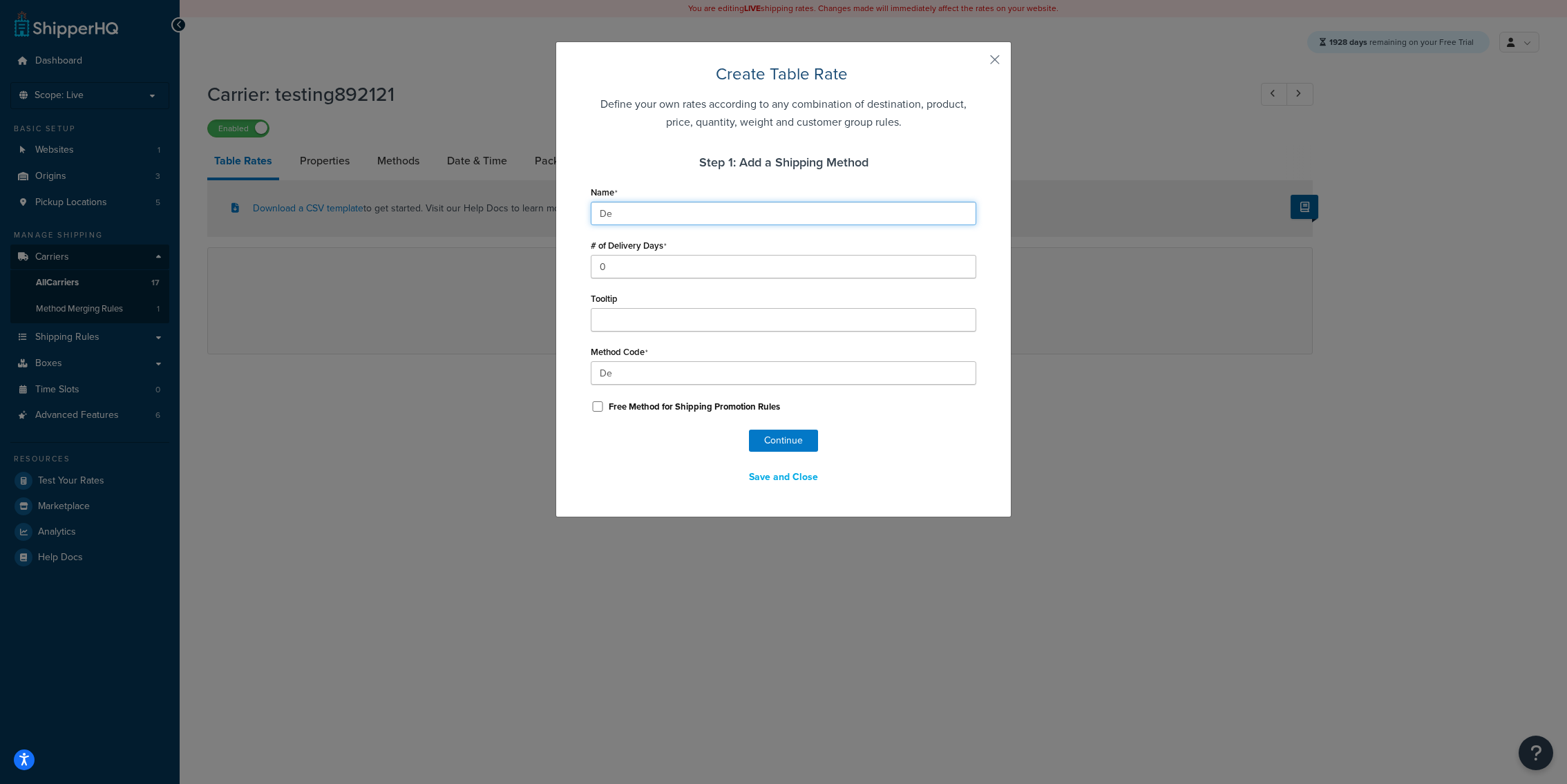
type input "Dea"
type input "De"
type input "D"
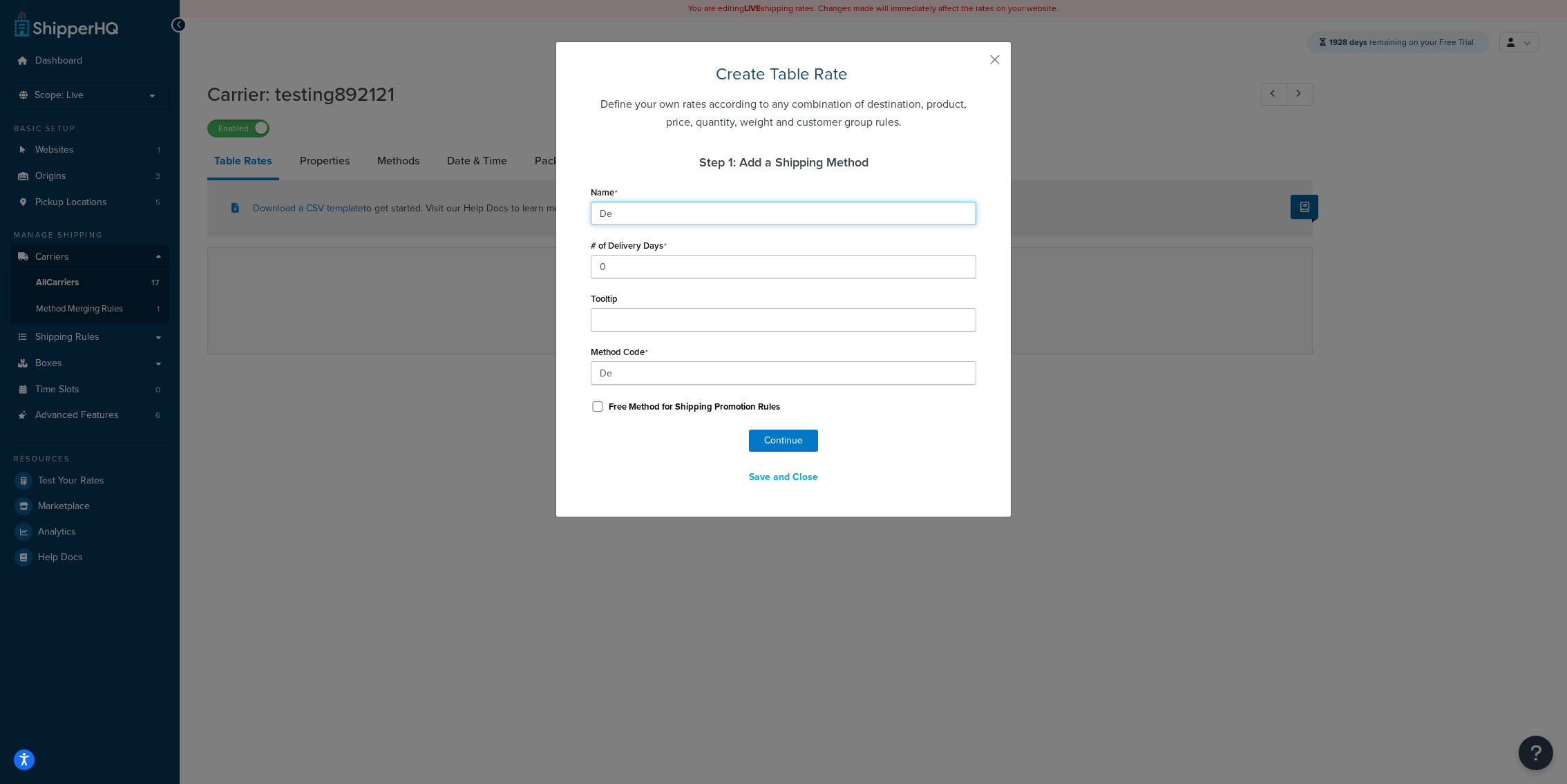
type input "D"
type input "Dr"
type input "Dre"
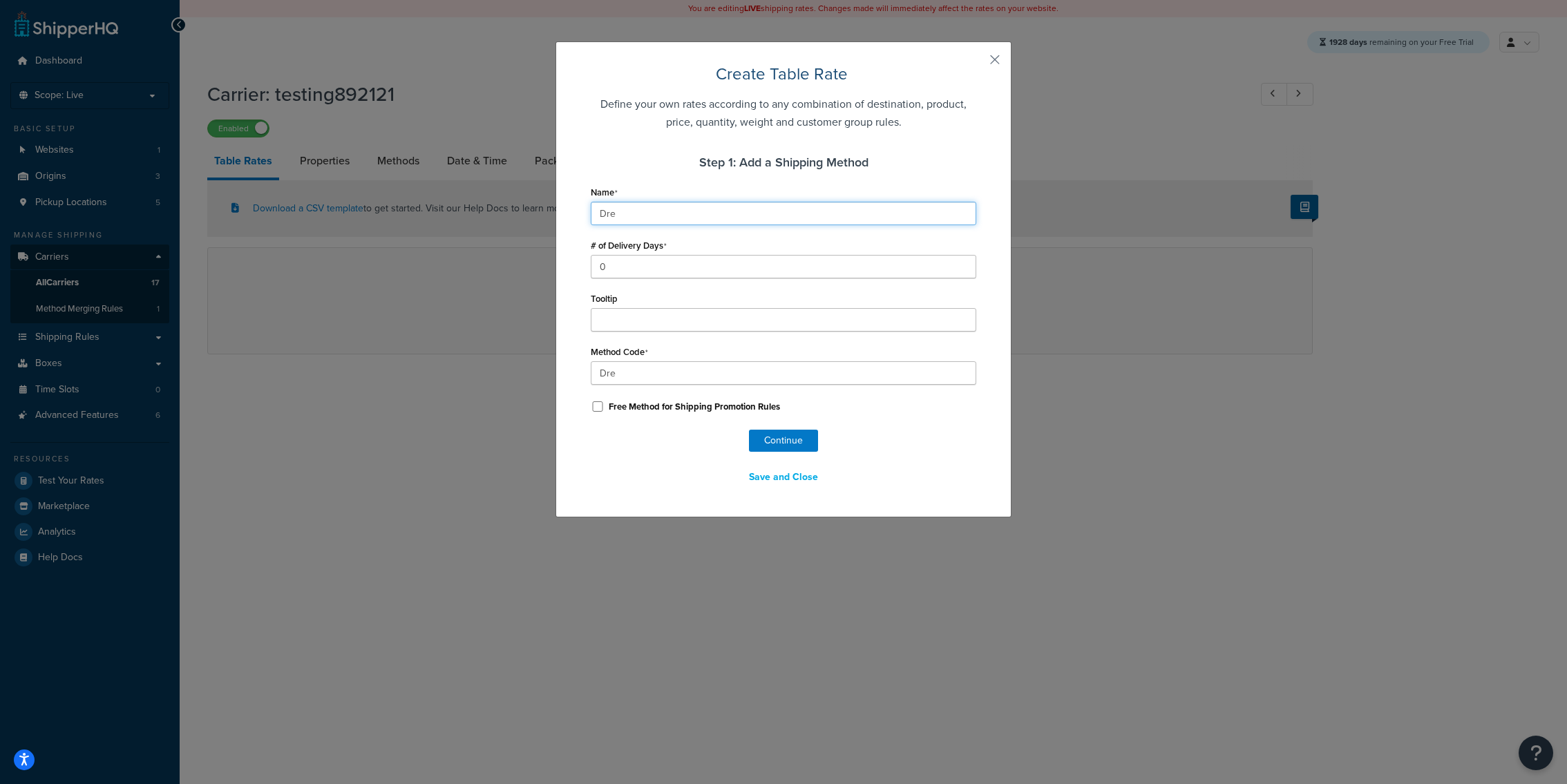
type input "Drea"
type input "Dream"
type input "Drea"
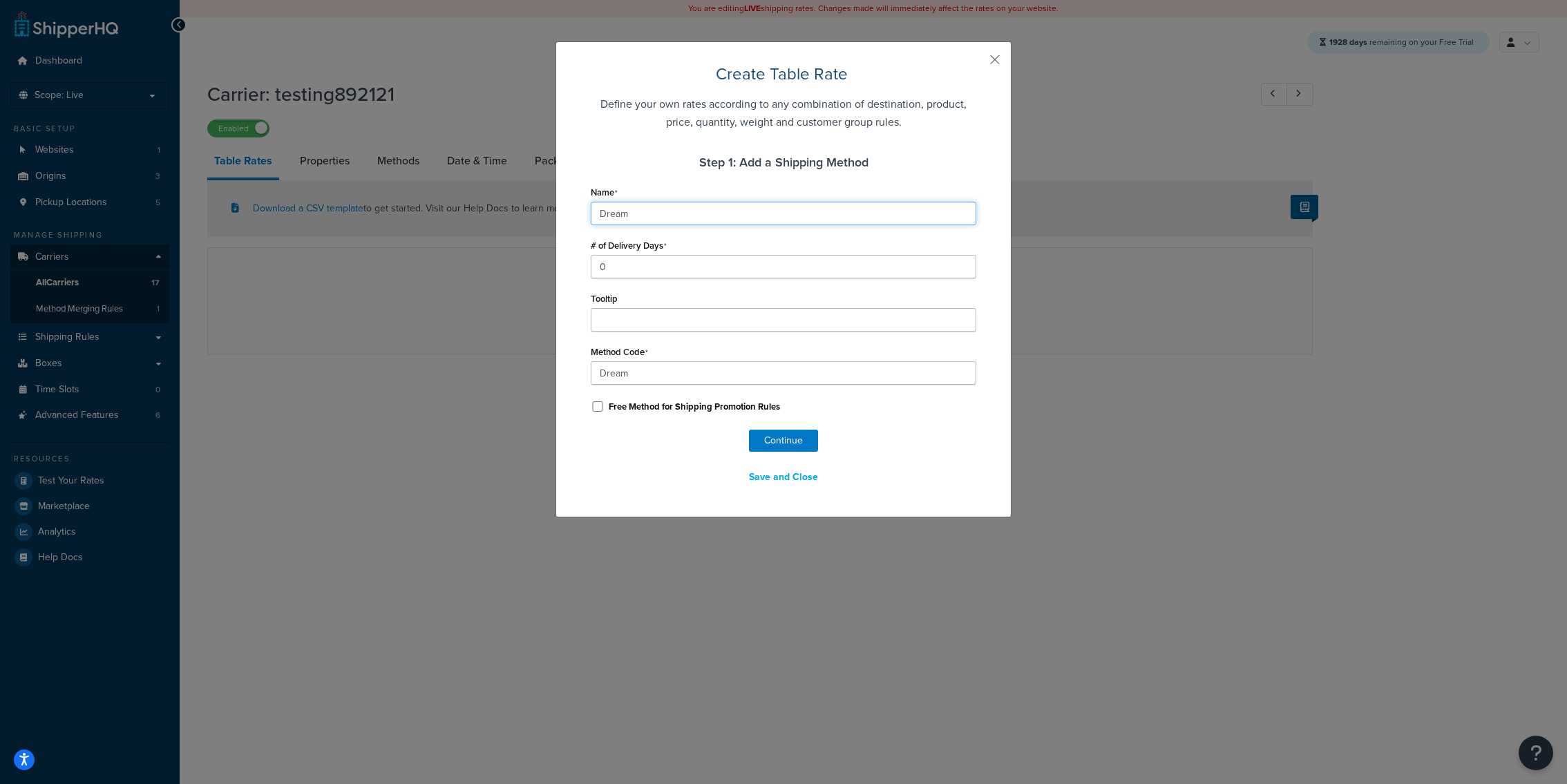
type input "Drea"
type input "Dre"
type input "Dr"
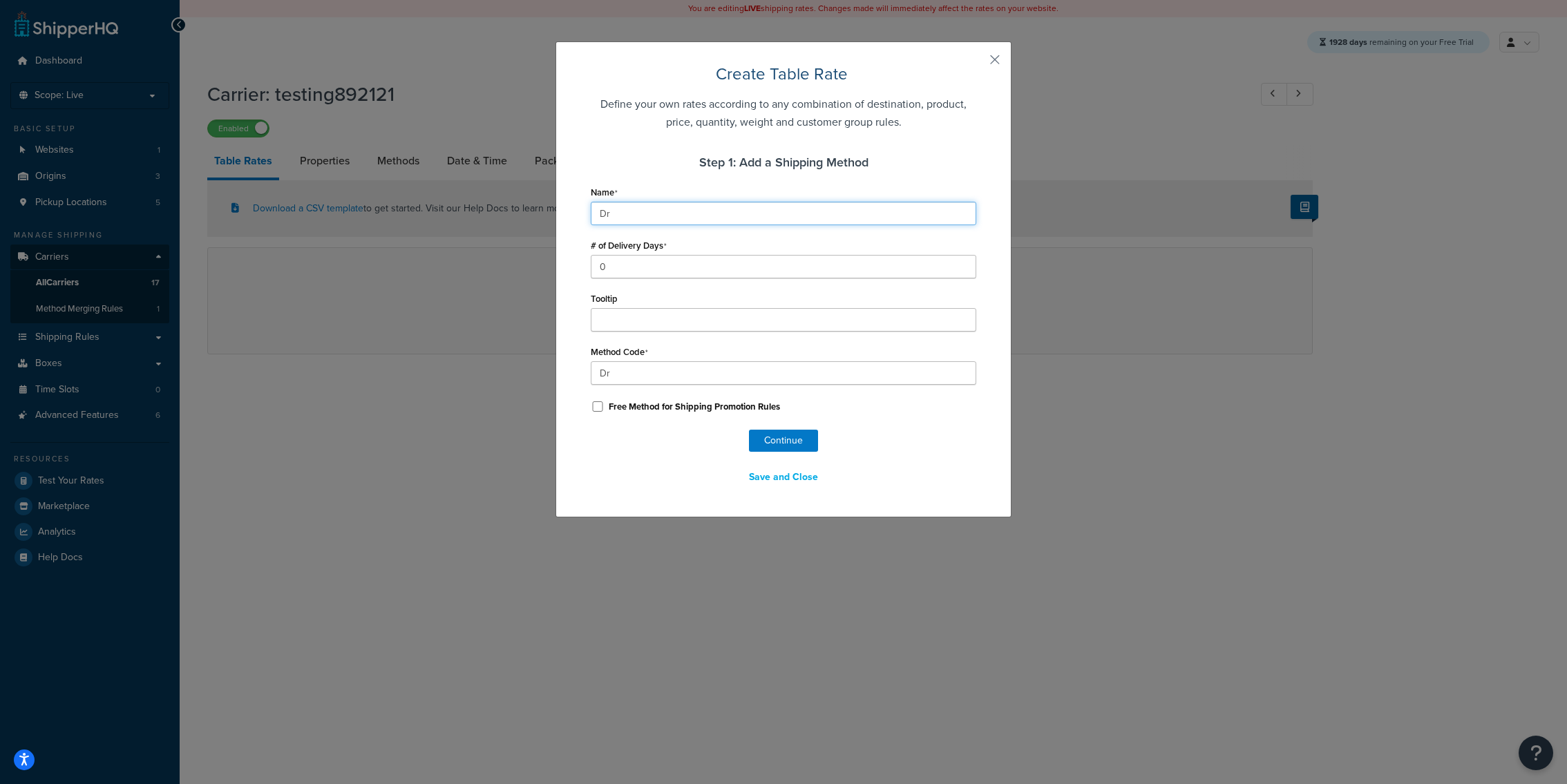
type input "D"
type input "t"
type input "te"
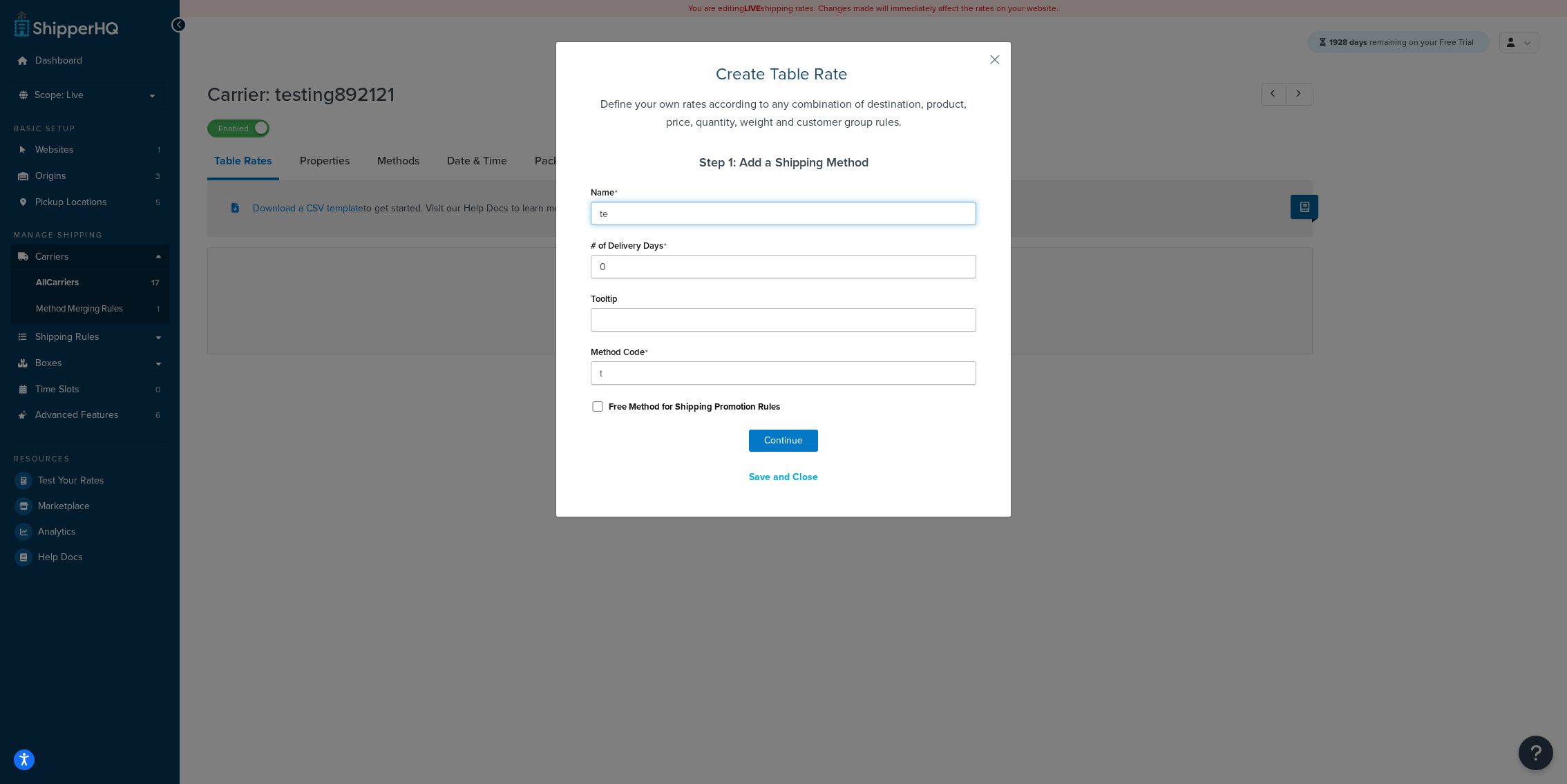
type input "te"
type input "tes"
type input "test"
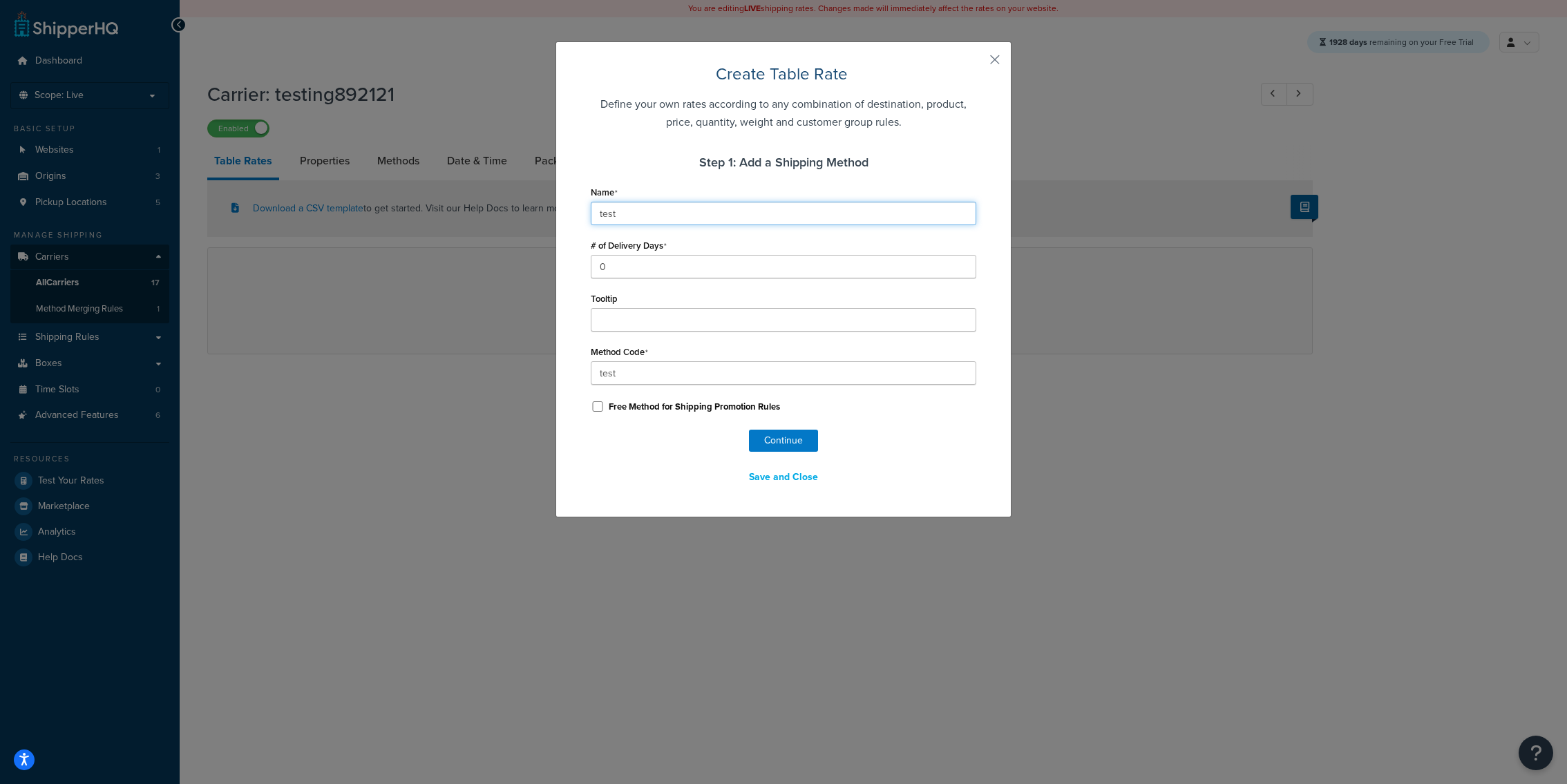
type input "testi"
type input "testin"
type input "testing"
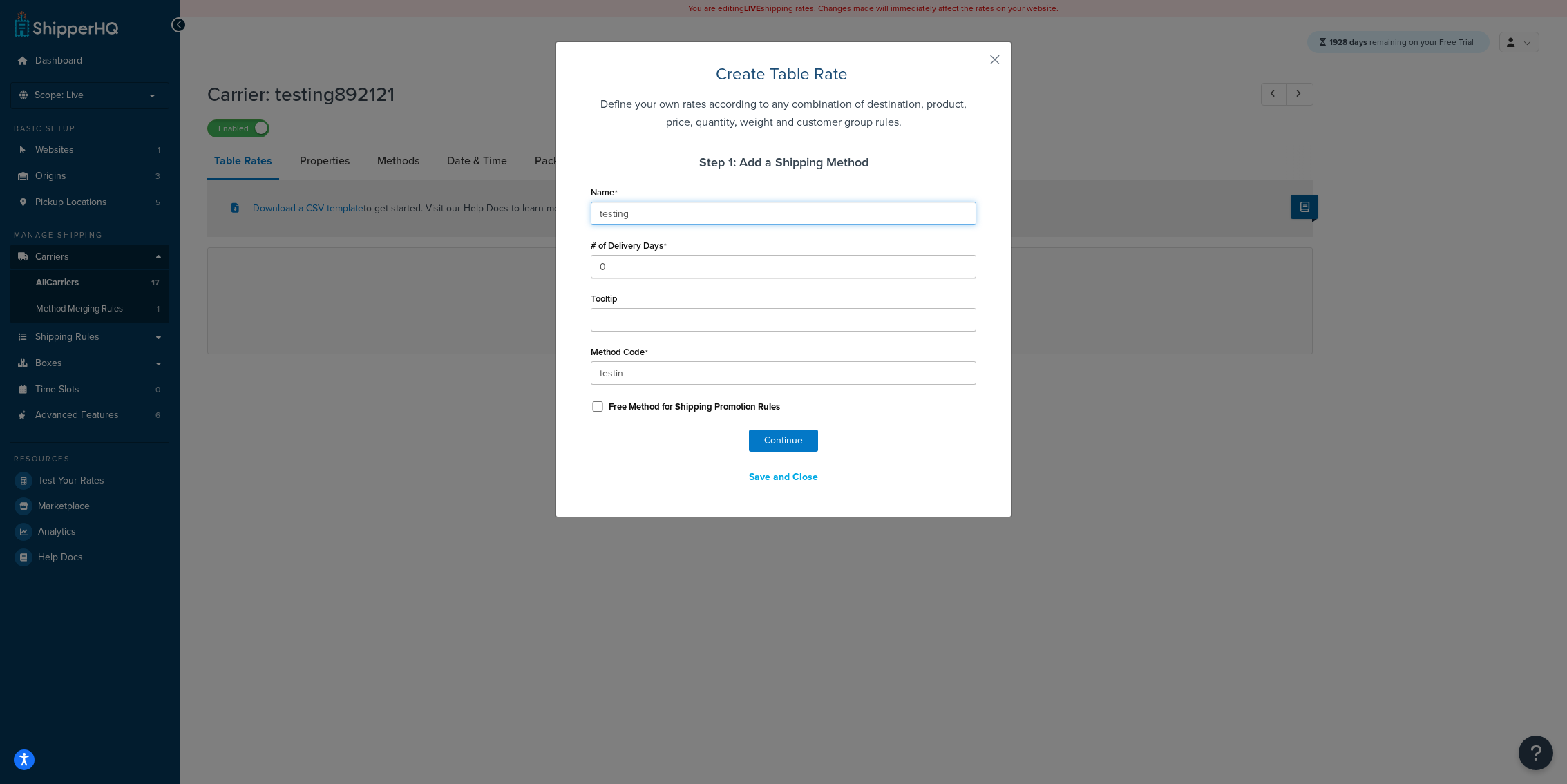
type input "testing"
click at [636, 451] on div "Continue Save and Close" at bounding box center [784, 459] width 386 height 59
click at [784, 446] on button "Continue" at bounding box center [784, 440] width 69 height 22
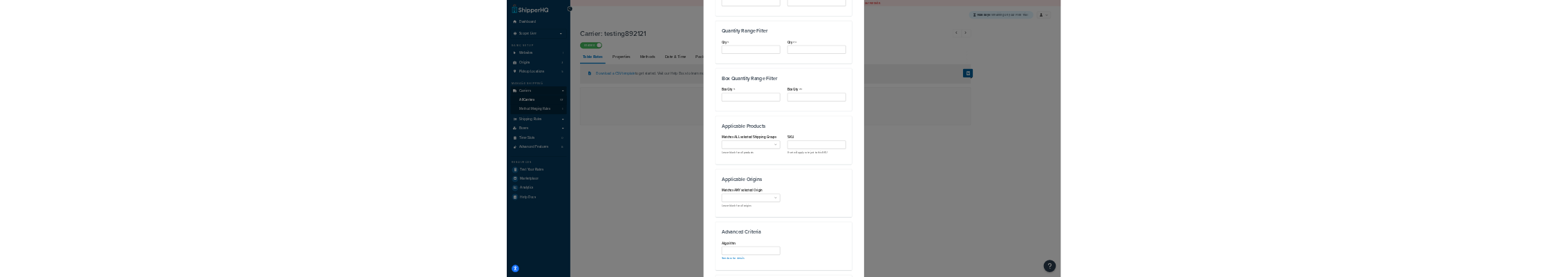
scroll to position [861, 0]
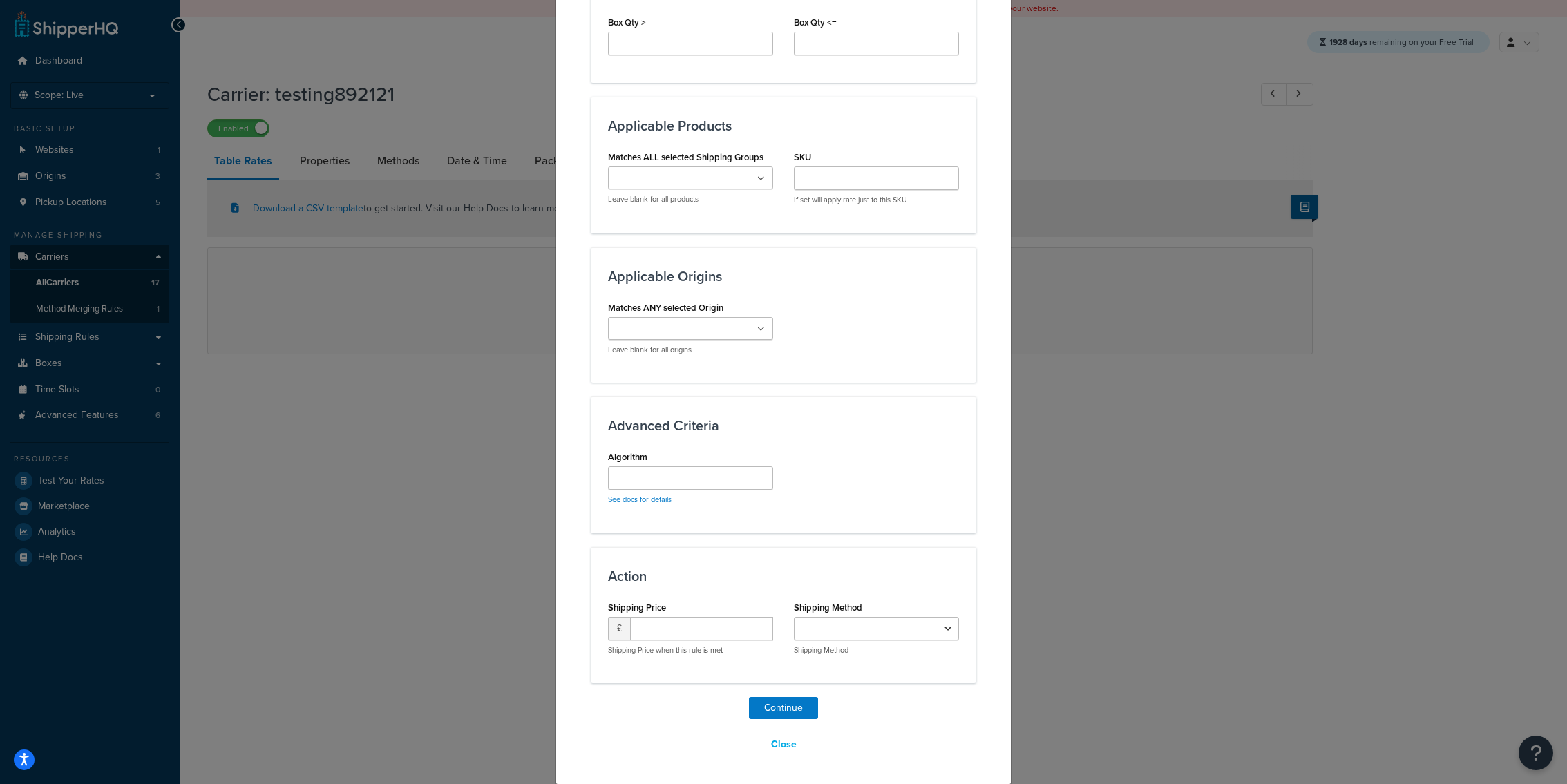
select select "182446"
click at [723, 635] on input "number" at bounding box center [702, 629] width 143 height 24
type input "10"
click at [760, 713] on button "Continue" at bounding box center [784, 708] width 69 height 22
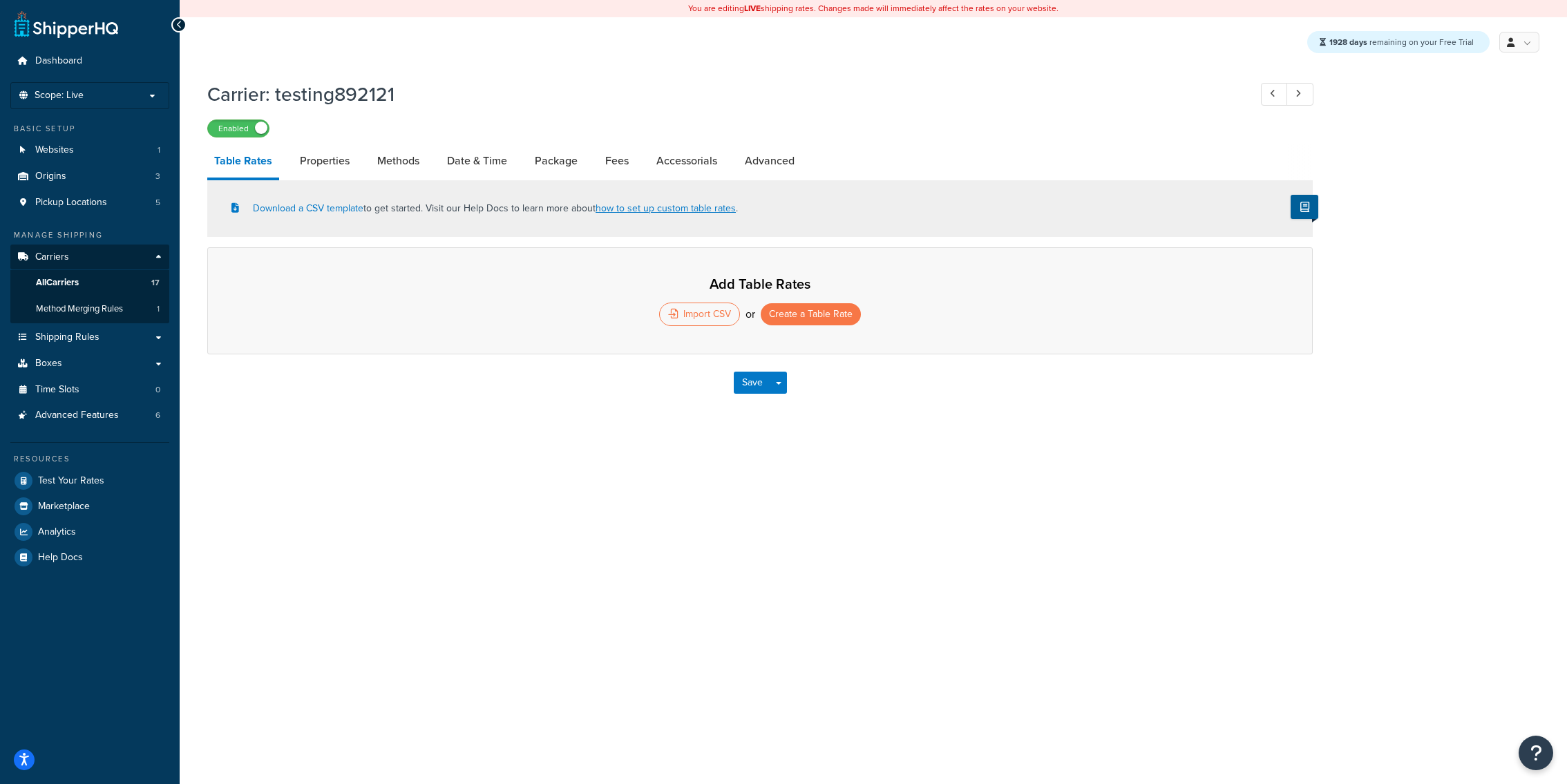
select select "25"
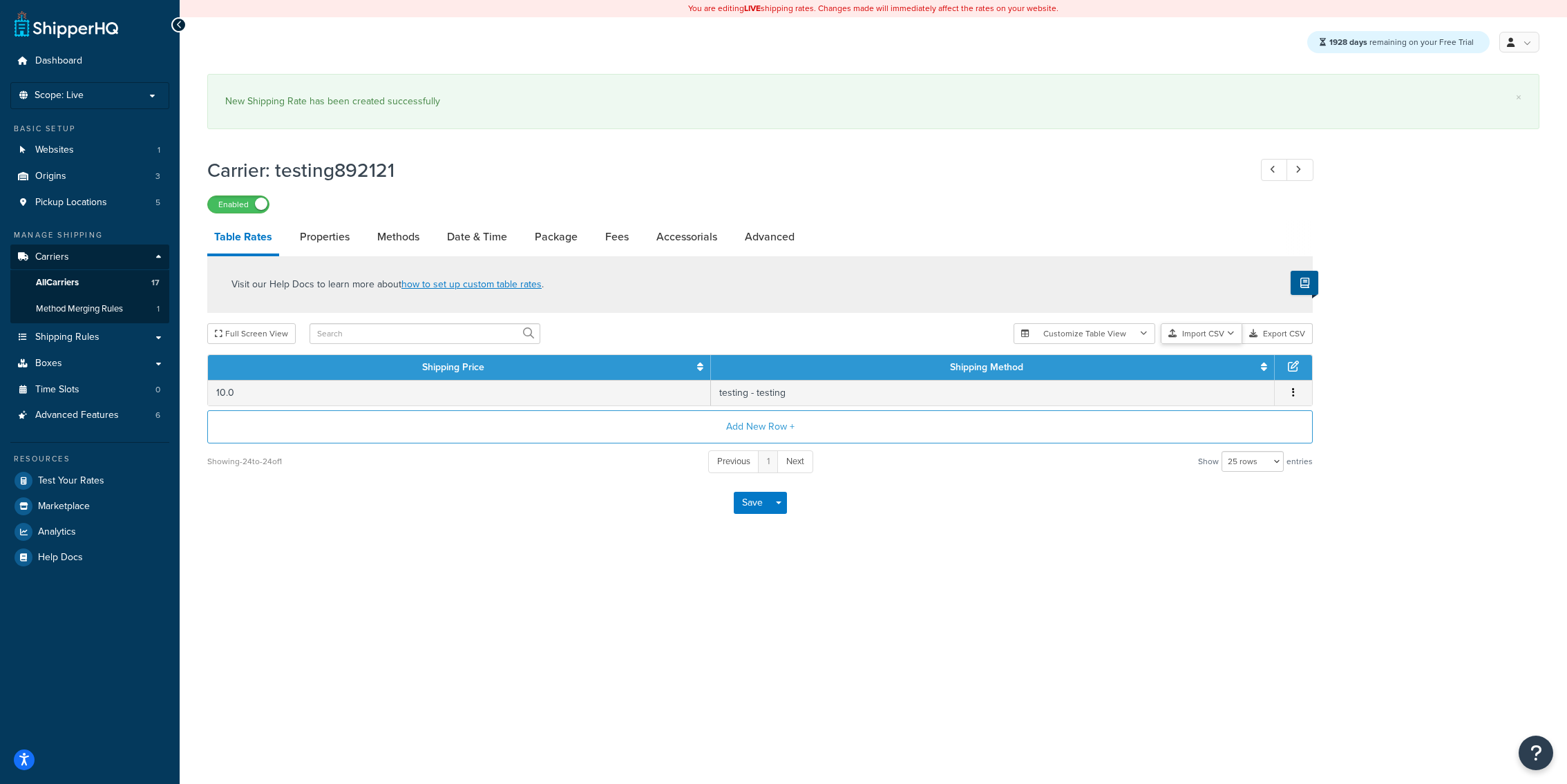
click at [1211, 336] on button "Import CSV" at bounding box center [1201, 333] width 81 height 21
click at [1283, 337] on button "Export CSV" at bounding box center [1278, 333] width 71 height 21
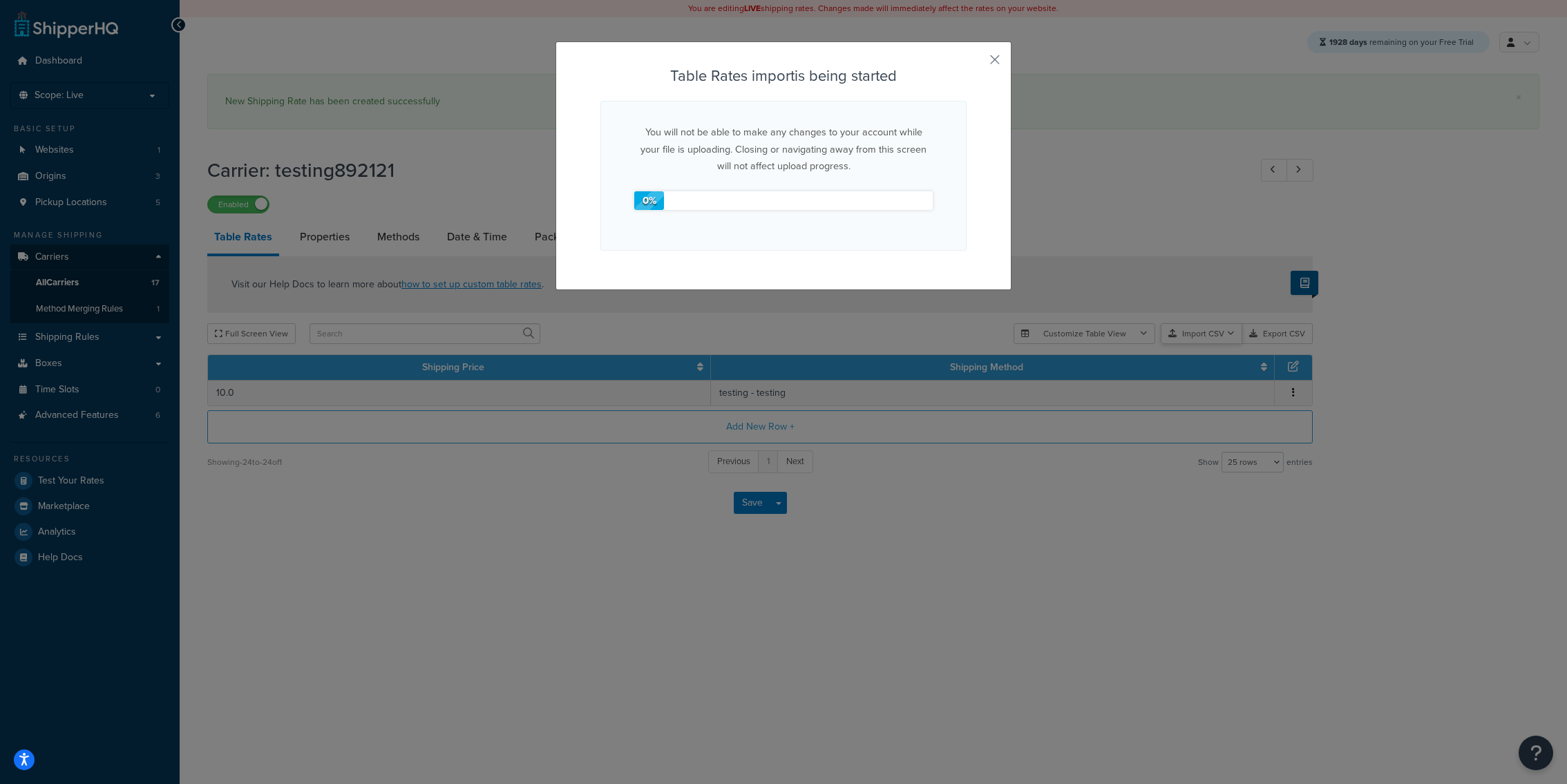
click at [1200, 344] on div "Customize Table View Show all columns Show selected columns Import CSV Import a…" at bounding box center [1163, 333] width 299 height 21
click at [967, 64] on button "button" at bounding box center [965, 66] width 3 height 3
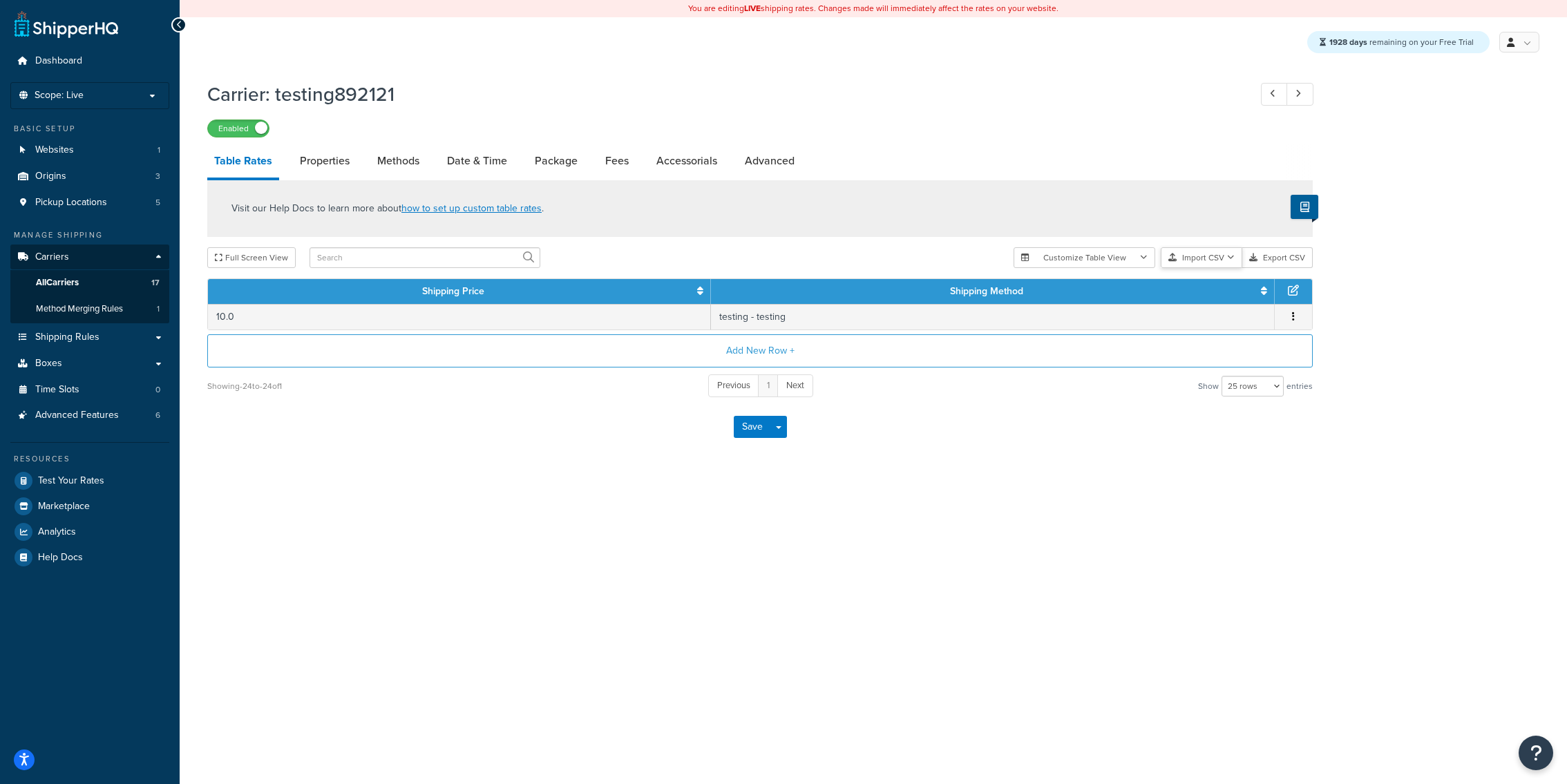
click at [1197, 268] on button "Import CSV" at bounding box center [1201, 257] width 81 height 21
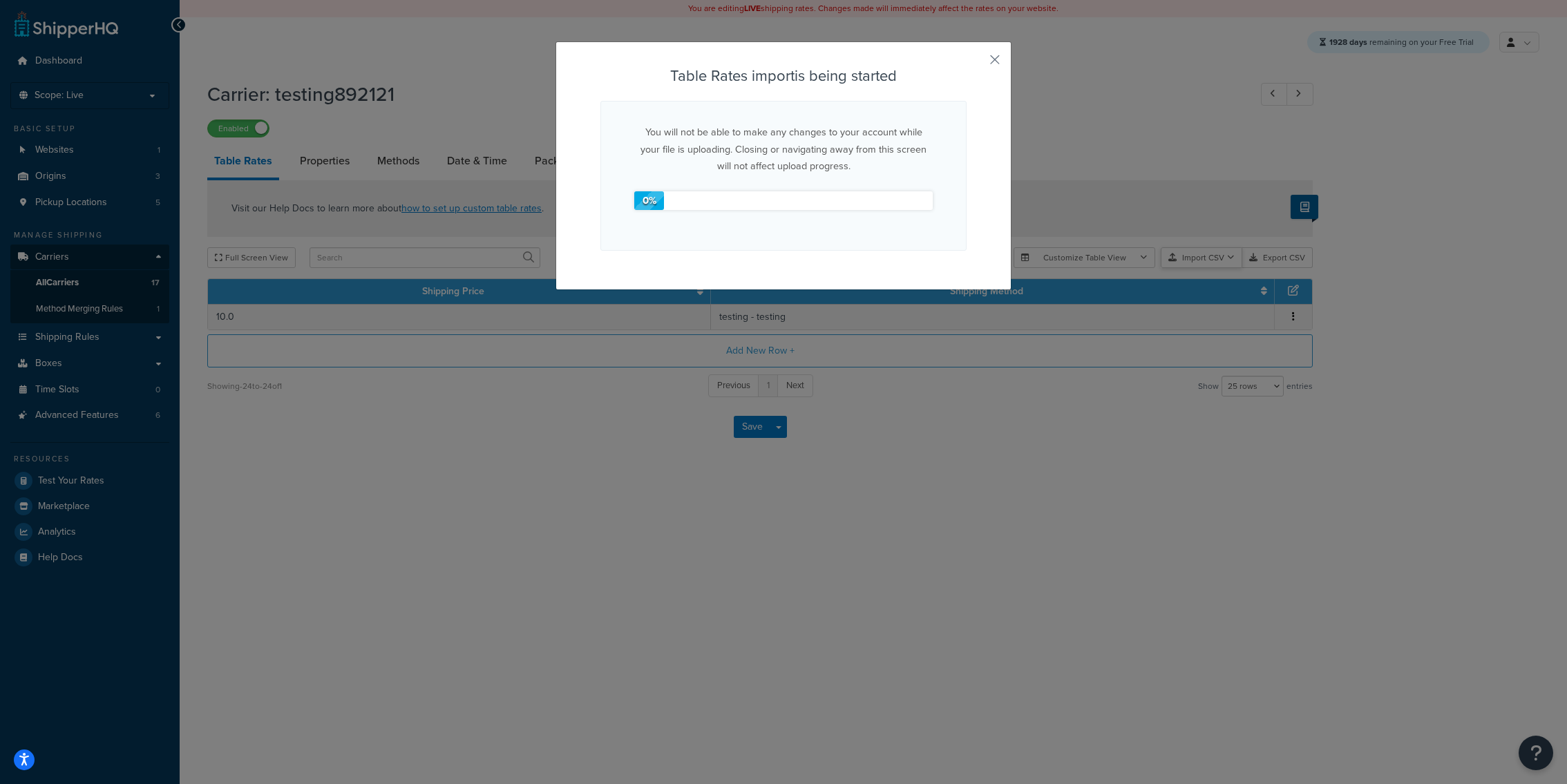
click at [1195, 268] on div "Customize Table View Show all columns Show selected columns Import CSV Import a…" at bounding box center [1163, 257] width 299 height 21
click at [967, 64] on button "button" at bounding box center [965, 66] width 3 height 3
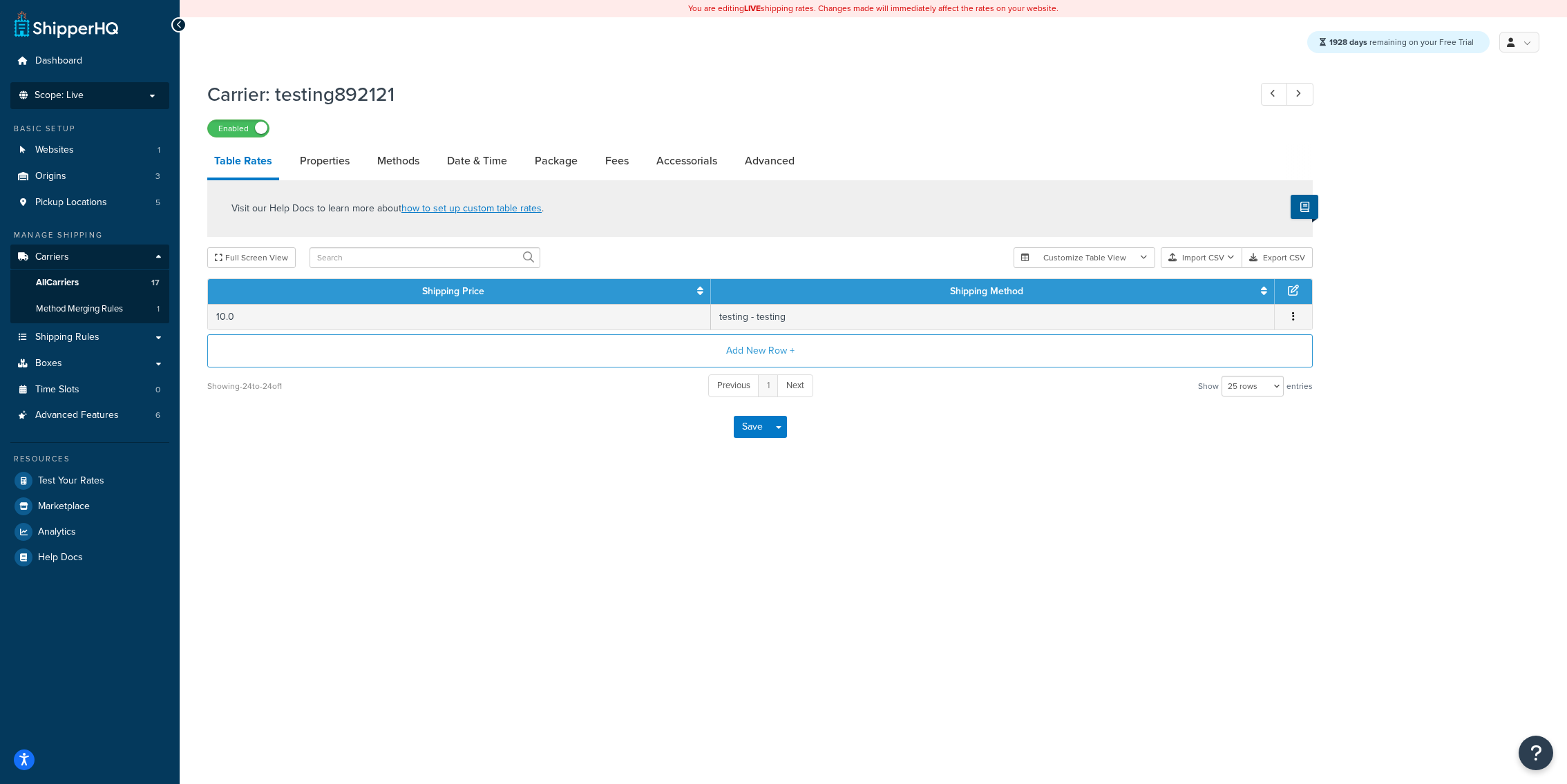
click at [120, 95] on p "Scope: Live" at bounding box center [90, 95] width 146 height 12
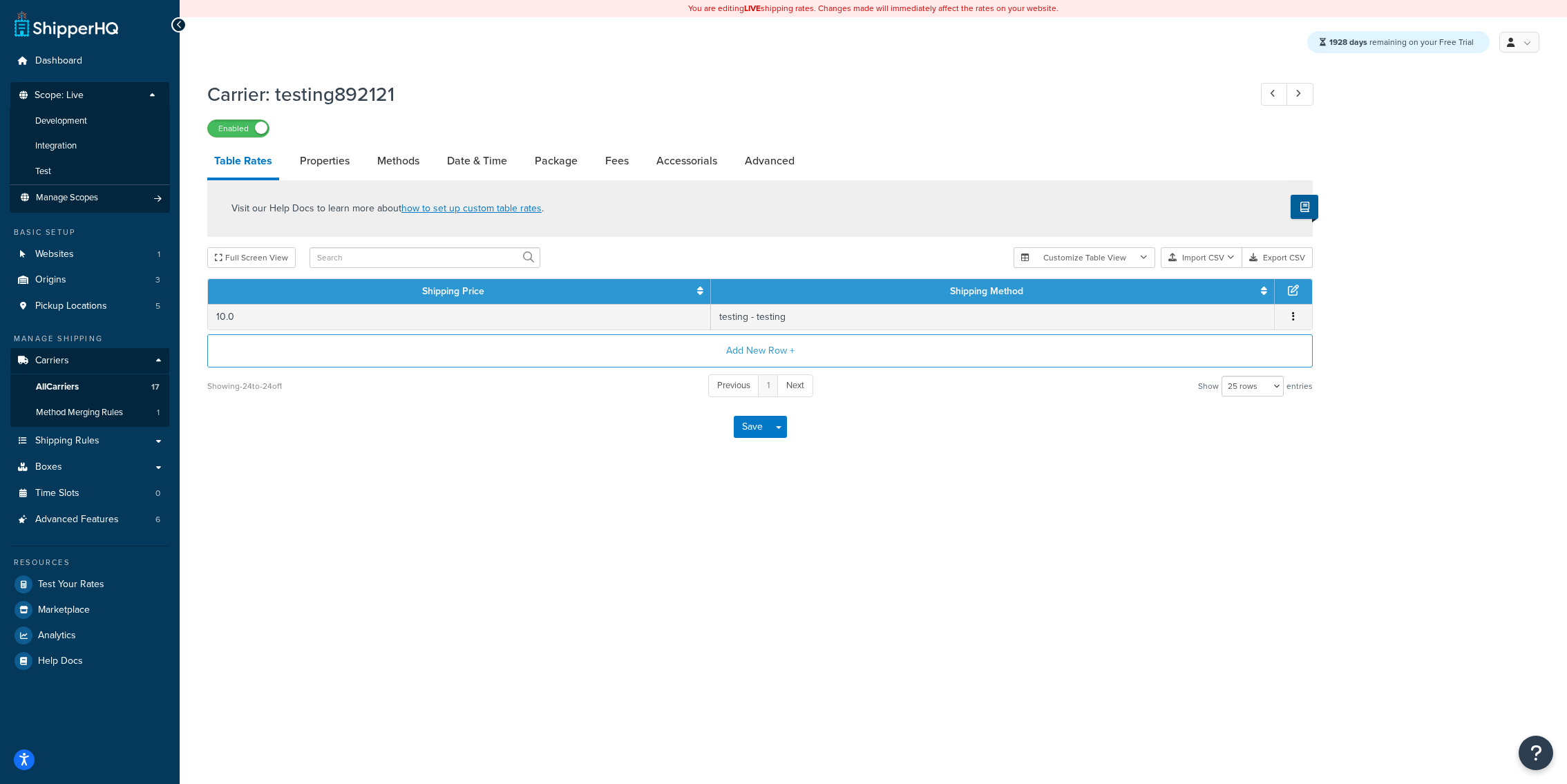
click at [476, 468] on div "Carrier: testing892121 Enabled Table Rates Properties Methods Date & Time Packa…" at bounding box center [874, 282] width 1388 height 416
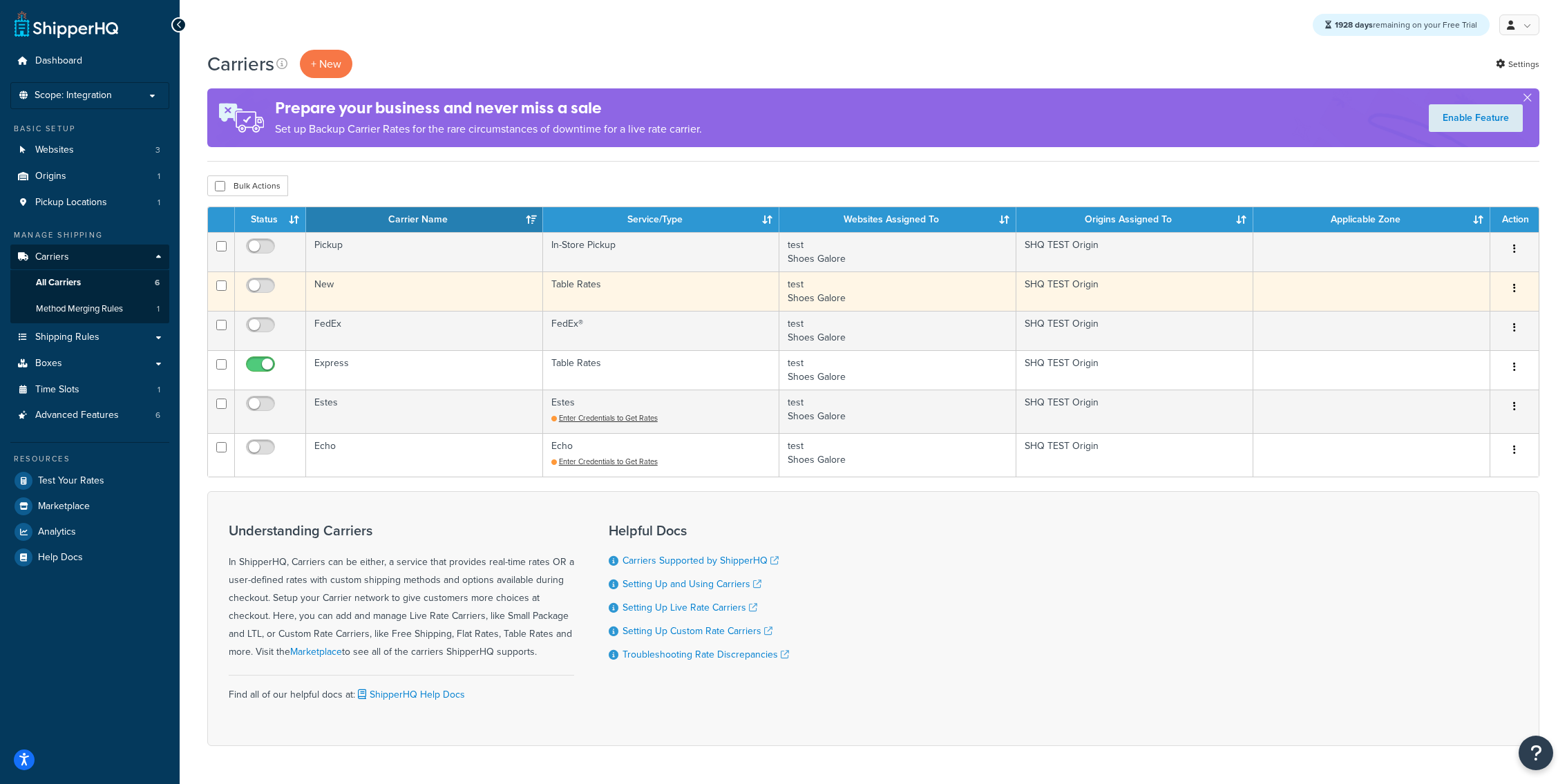
click at [383, 293] on td "New" at bounding box center [424, 291] width 237 height 39
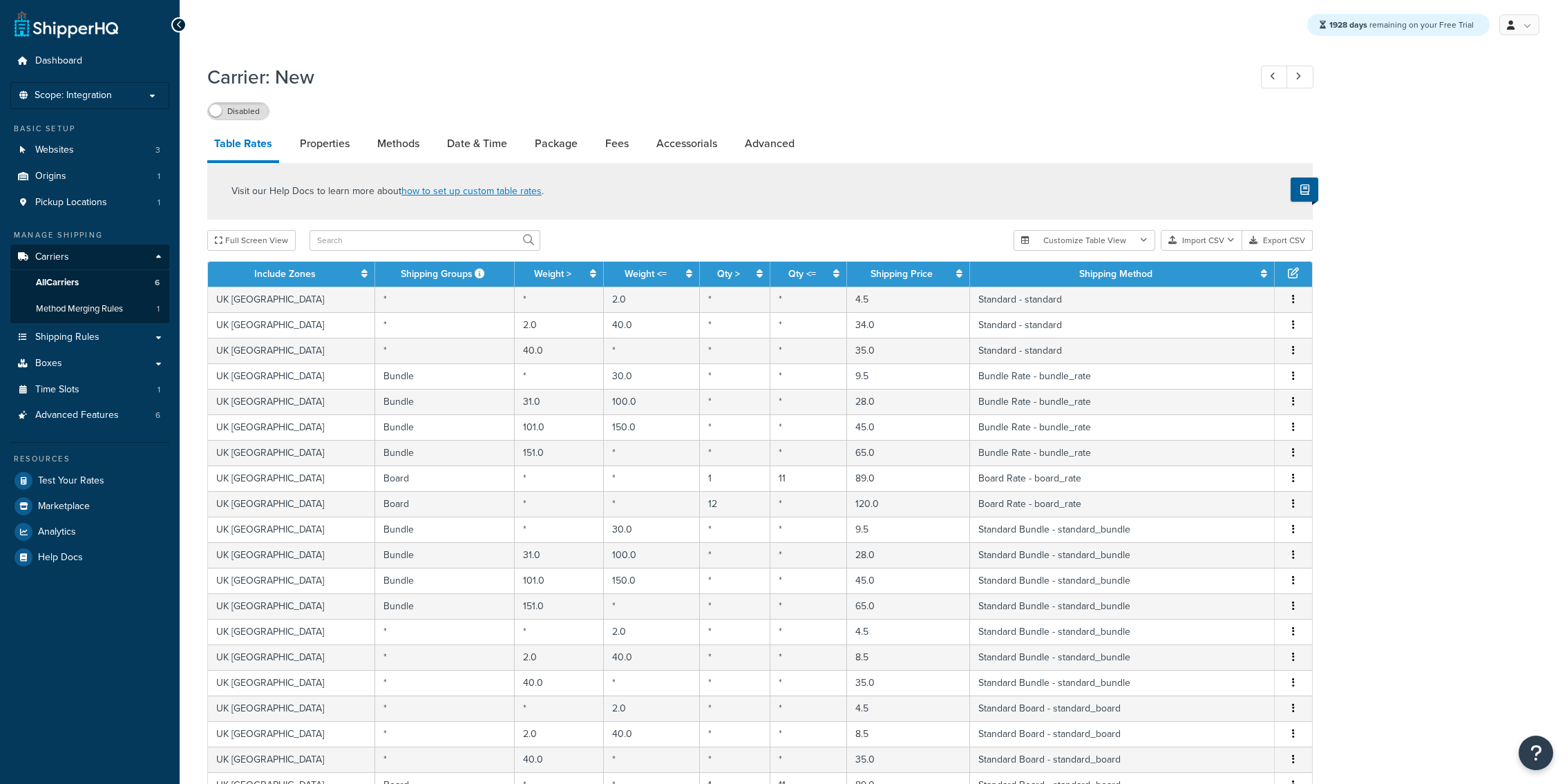
select select "25"
click at [1217, 242] on button "Import CSV" at bounding box center [1201, 240] width 81 height 21
click at [1217, 251] on div "Customize Table View Show all columns Show selected columns Import CSV Import a…" at bounding box center [1163, 240] width 299 height 21
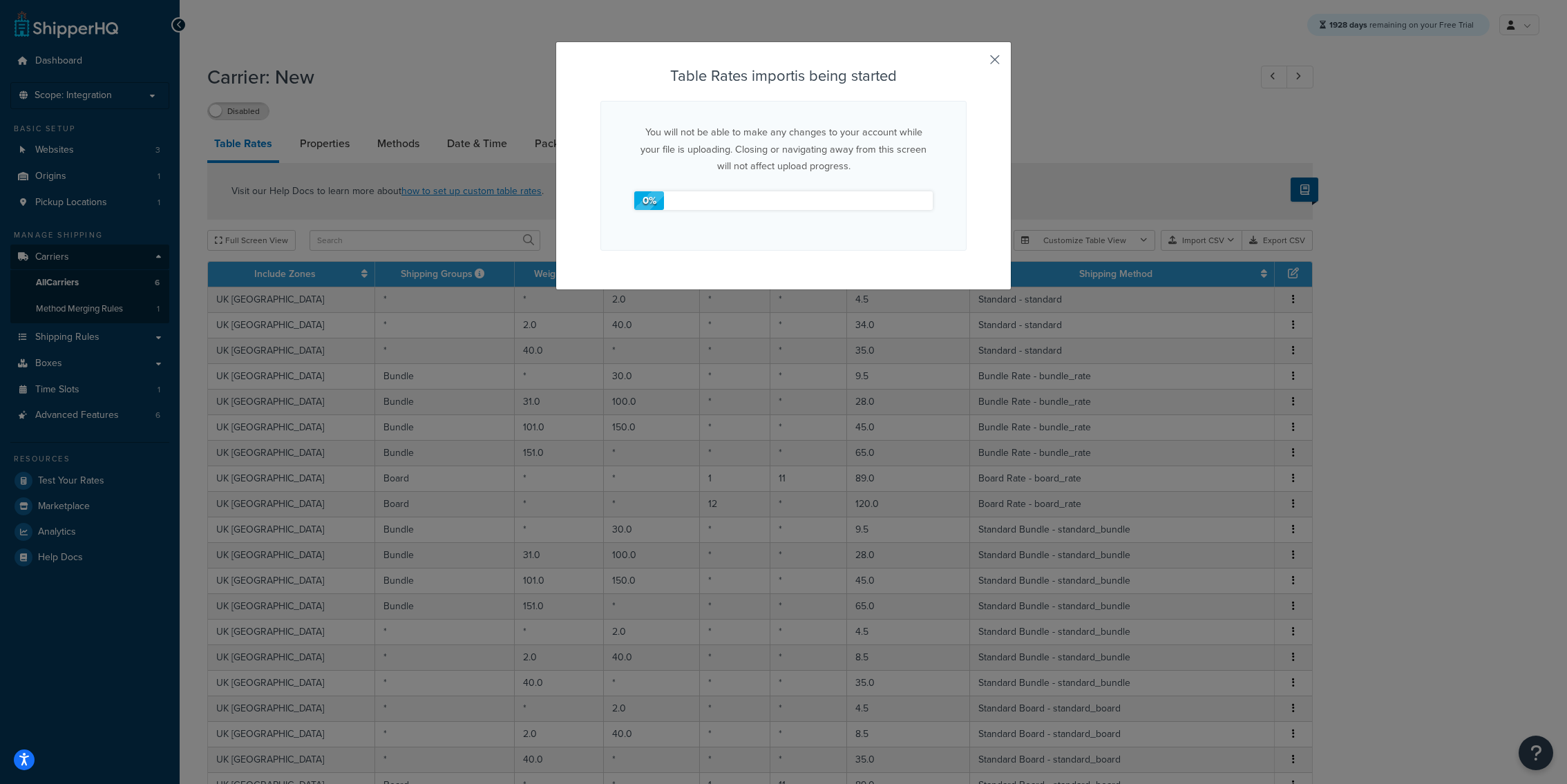
click at [967, 64] on button "button" at bounding box center [965, 66] width 3 height 3
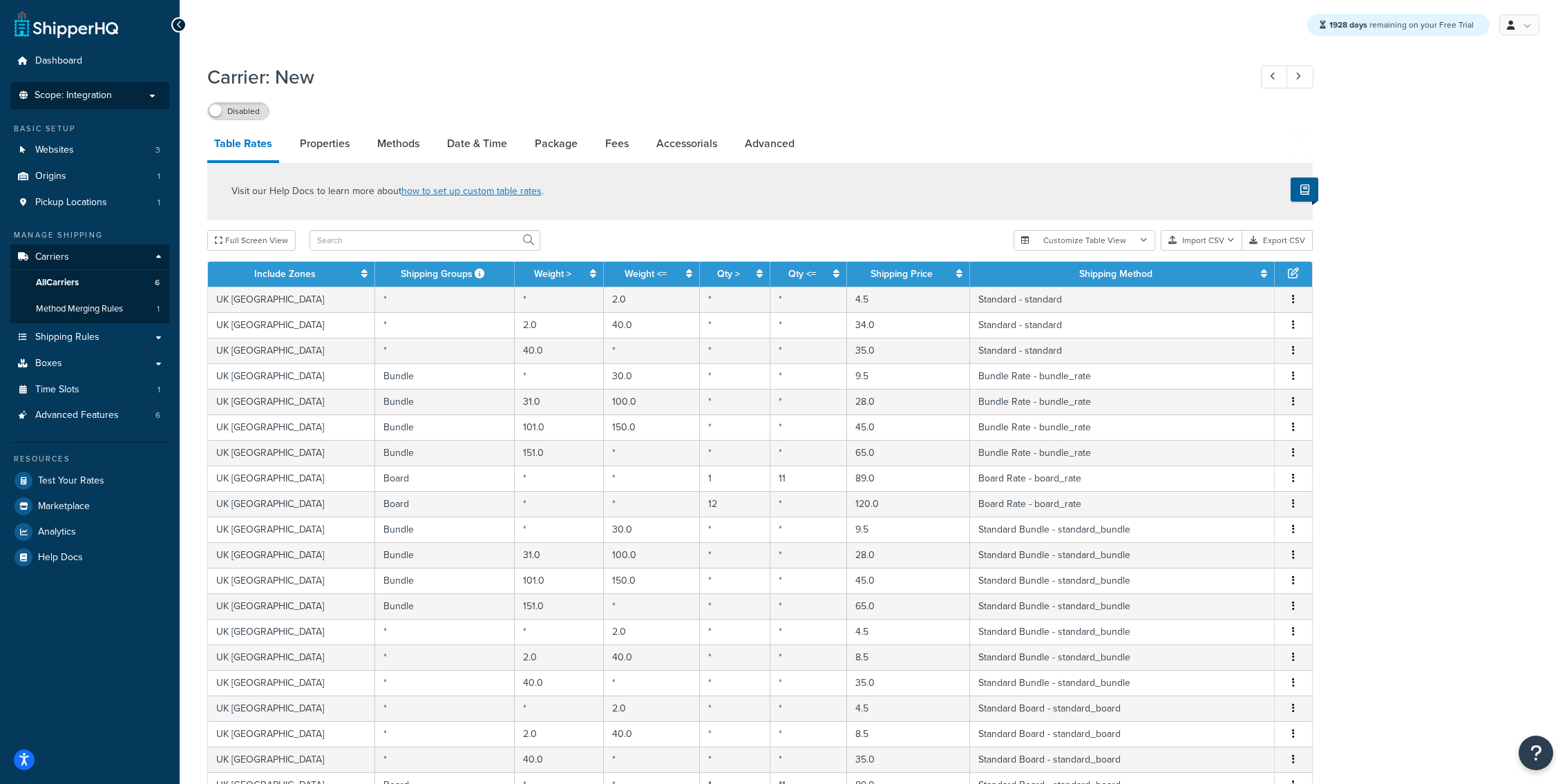
click at [99, 99] on span "Scope: Integration" at bounding box center [73, 95] width 77 height 12
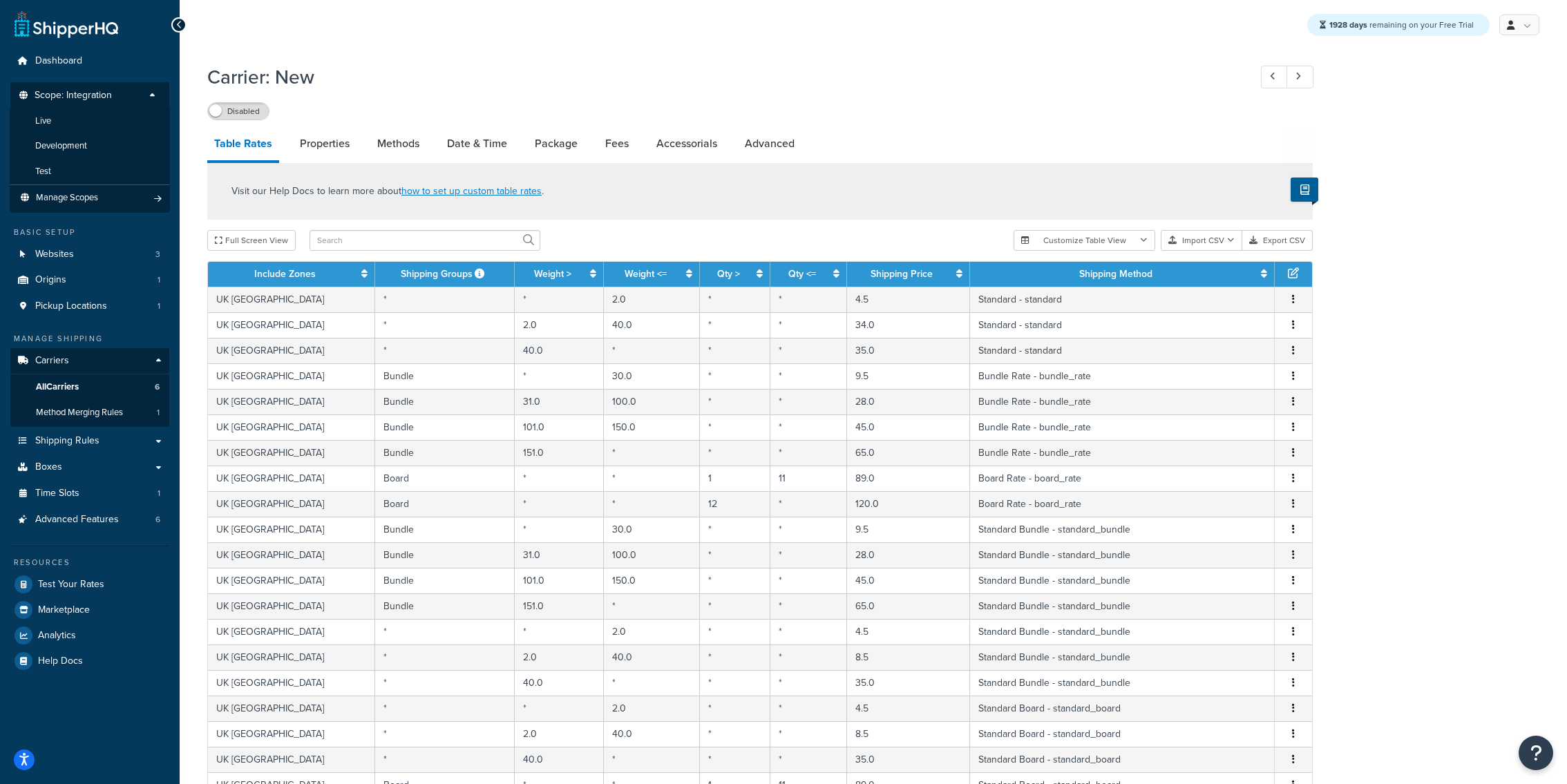
click at [752, 73] on h1 "Carrier: New" at bounding box center [721, 76] width 1028 height 27
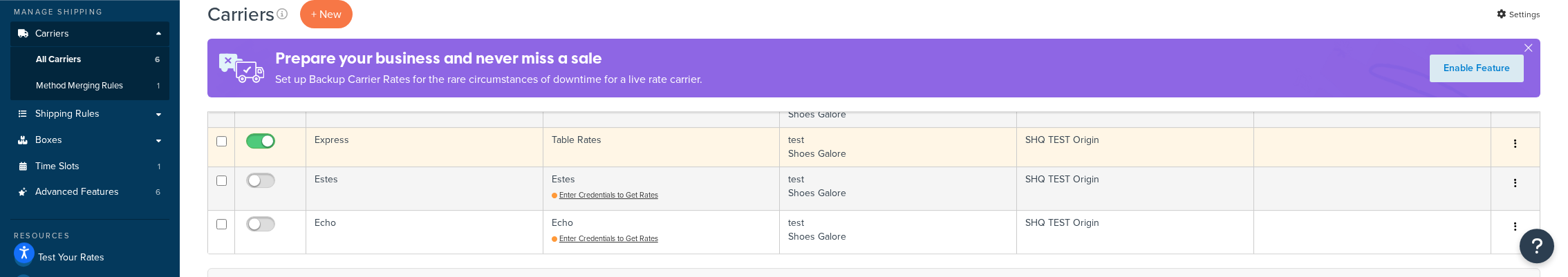
scroll to position [228, 0]
click at [503, 141] on td "Express" at bounding box center [424, 143] width 237 height 39
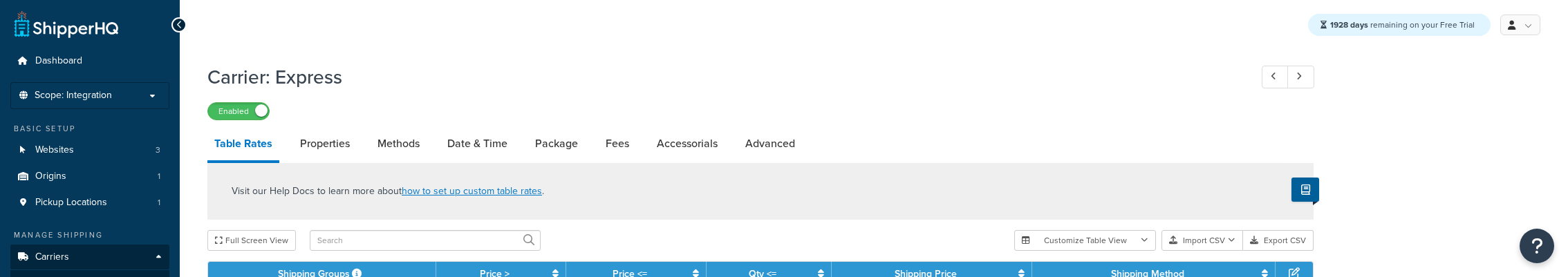
select select "25"
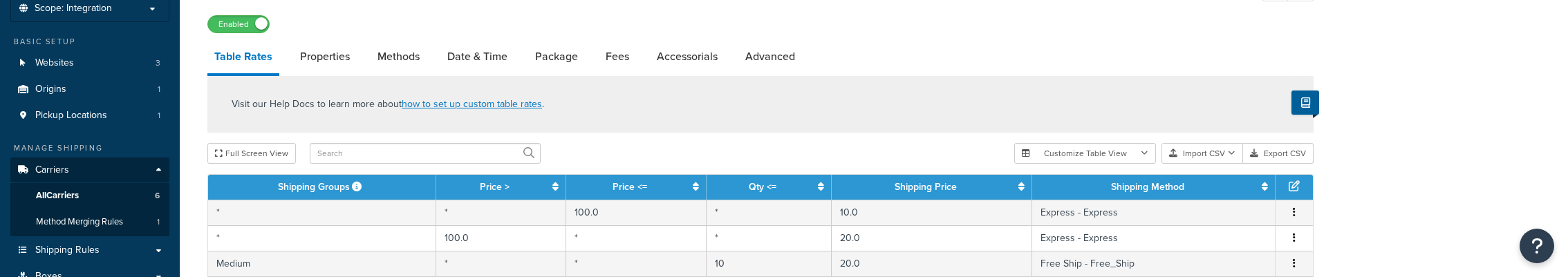
scroll to position [91, 0]
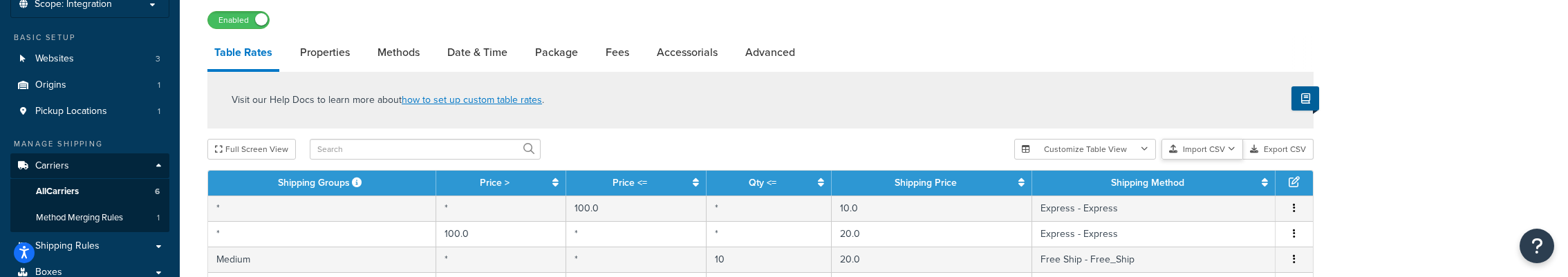
click at [1199, 149] on button "Import CSV" at bounding box center [1202, 149] width 81 height 21
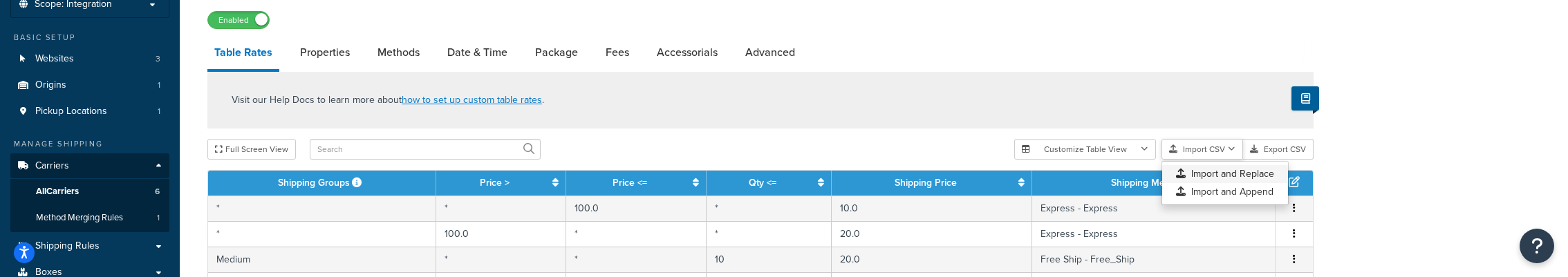
click at [1220, 159] on div "Customize Table View Show all columns Show selected columns Import CSV Import a…" at bounding box center [1164, 149] width 299 height 21
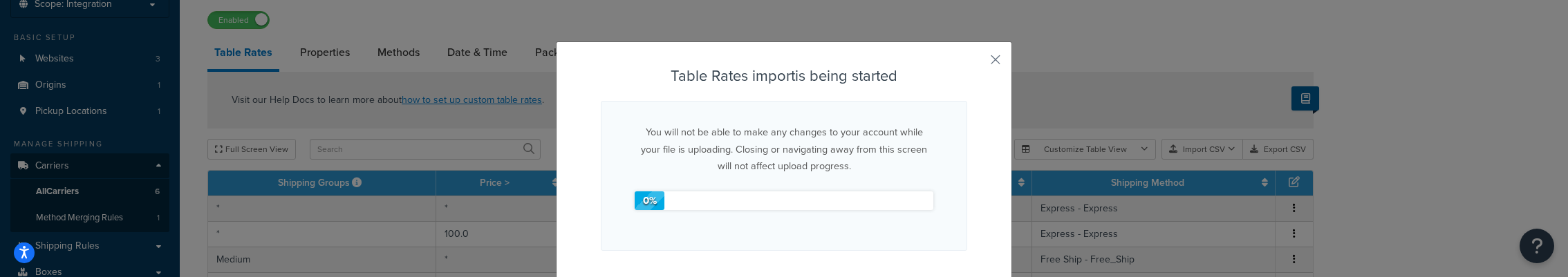
scroll to position [12, 0]
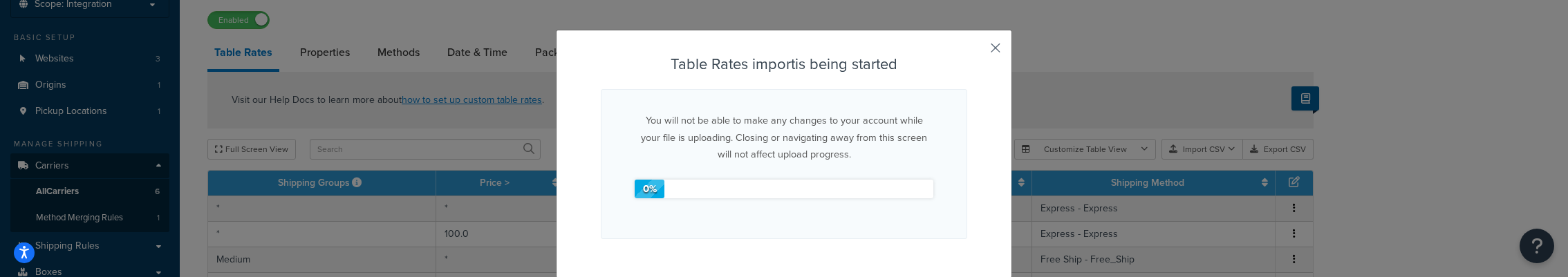
click at [967, 53] on button "button" at bounding box center [966, 54] width 3 height 3
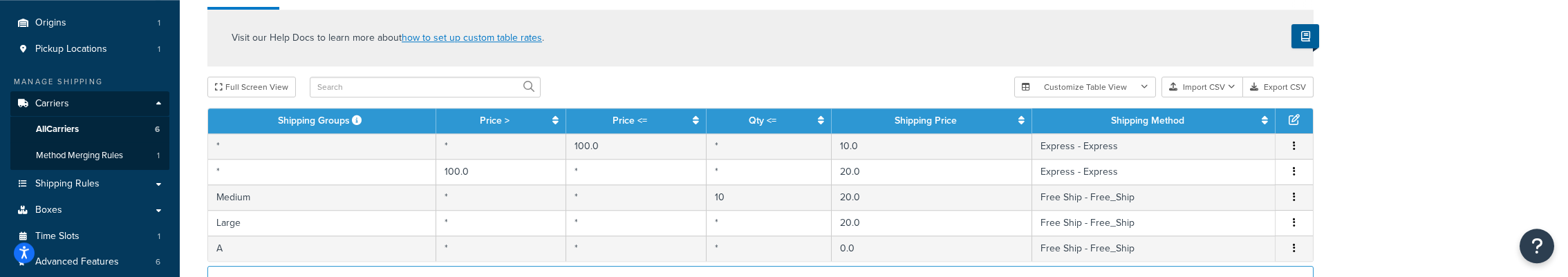
scroll to position [177, 0]
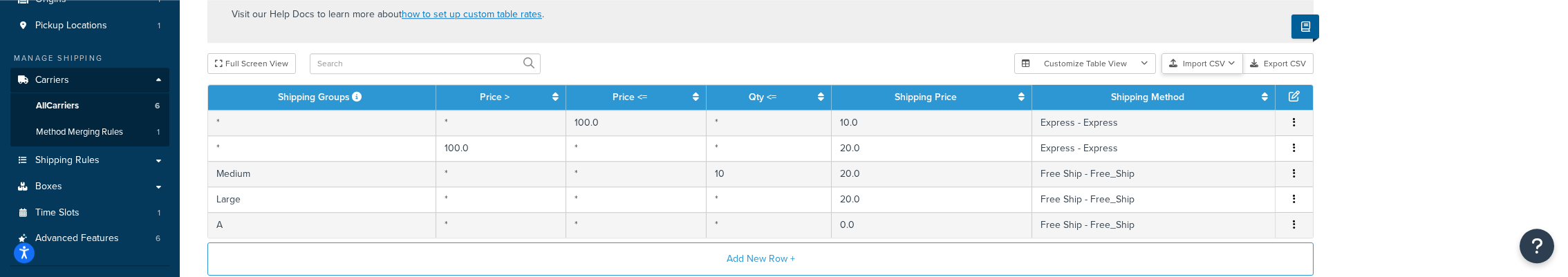
click at [1216, 65] on button "Import CSV" at bounding box center [1202, 63] width 81 height 21
click at [1204, 74] on div "Customize Table View Show all columns Show selected columns Import CSV Import a…" at bounding box center [1164, 63] width 299 height 21
